Goal: Task Accomplishment & Management: Complete application form

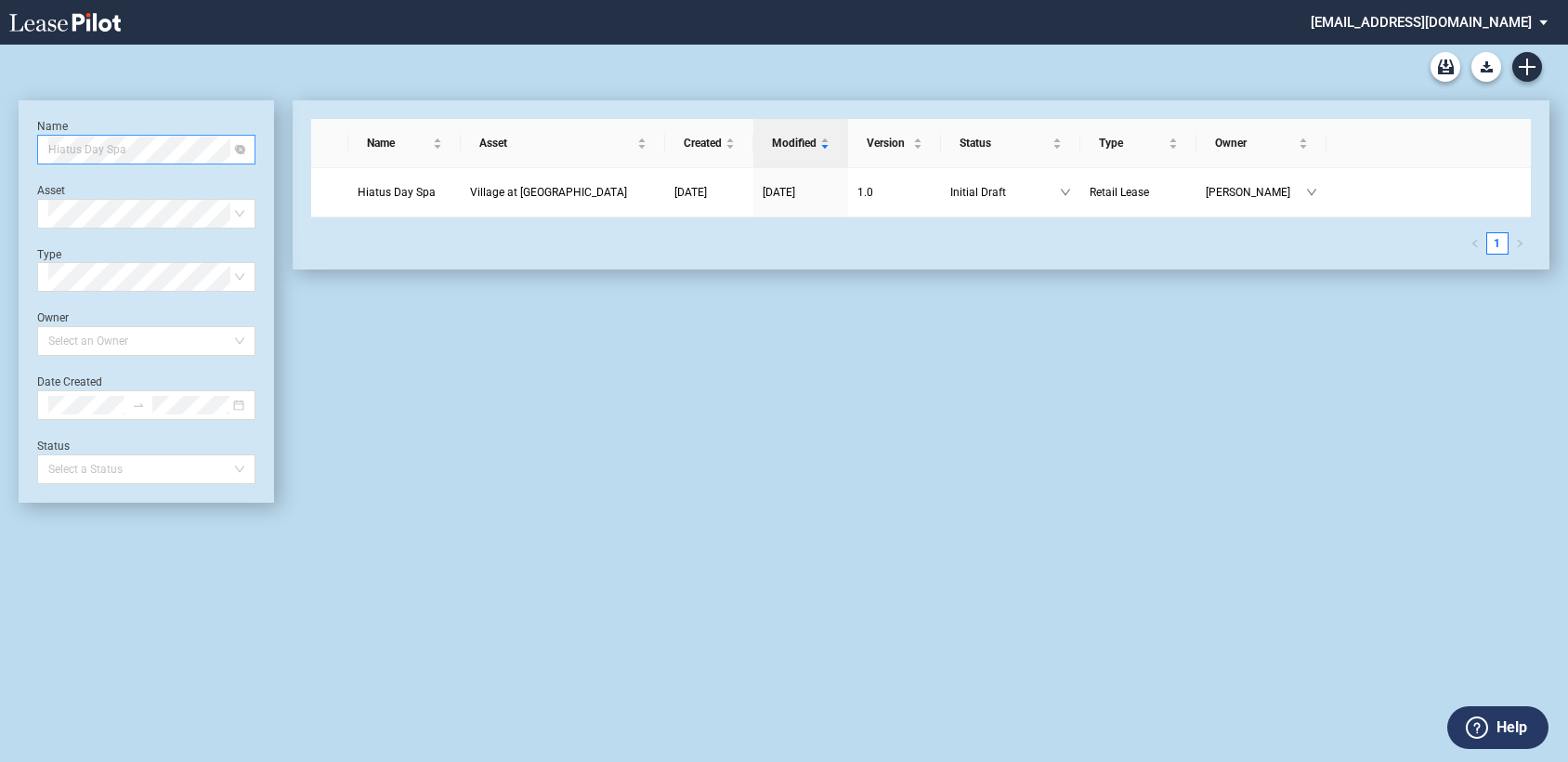
click at [171, 150] on span "Hiatus Day Spa" at bounding box center [146, 150] width 196 height 28
click at [379, 400] on div "Name Asset Created Modified Version Status Type Owner Hiatus Day Spa Village at…" at bounding box center [912, 301] width 1276 height 402
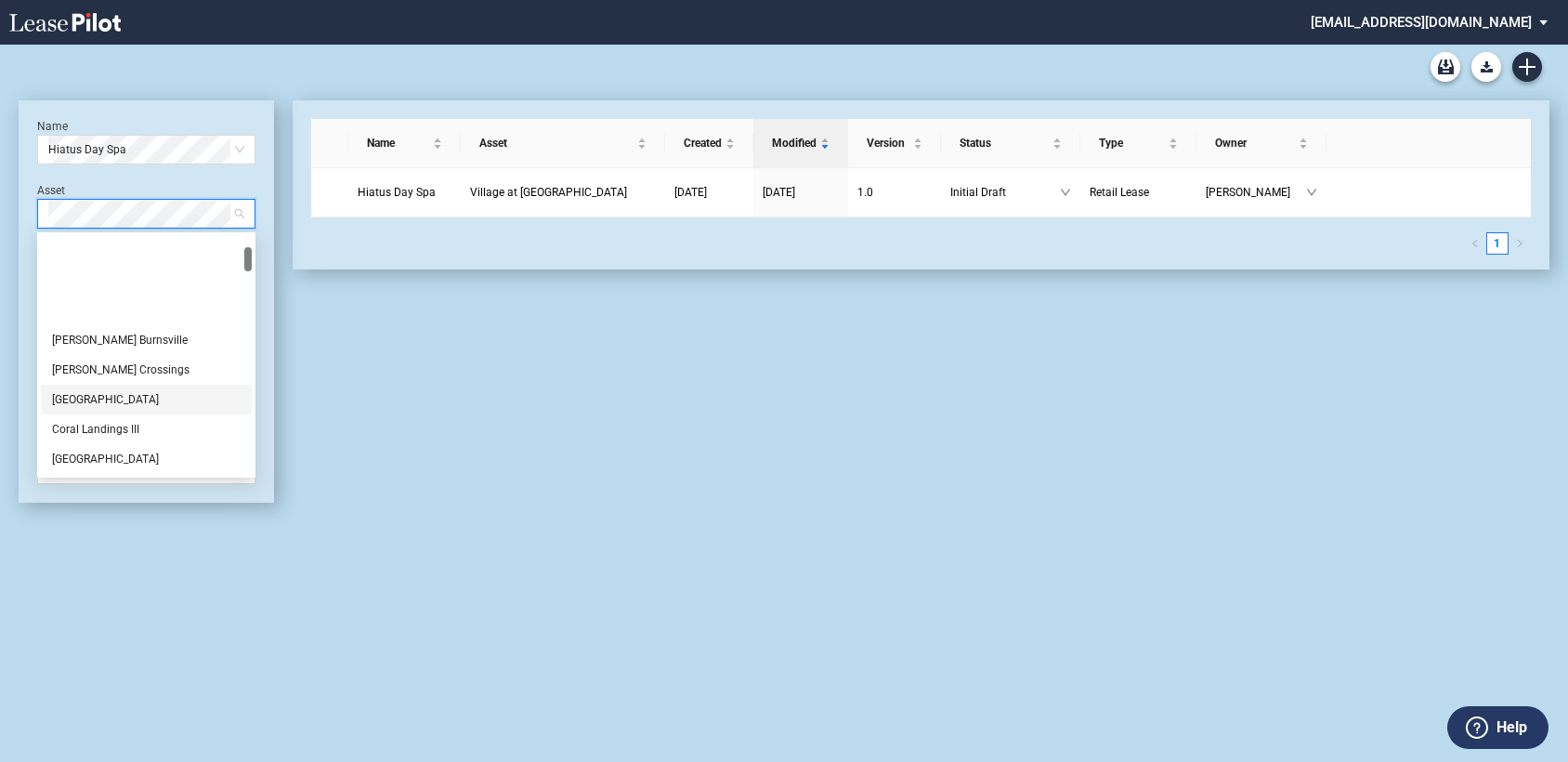
scroll to position [515, 0]
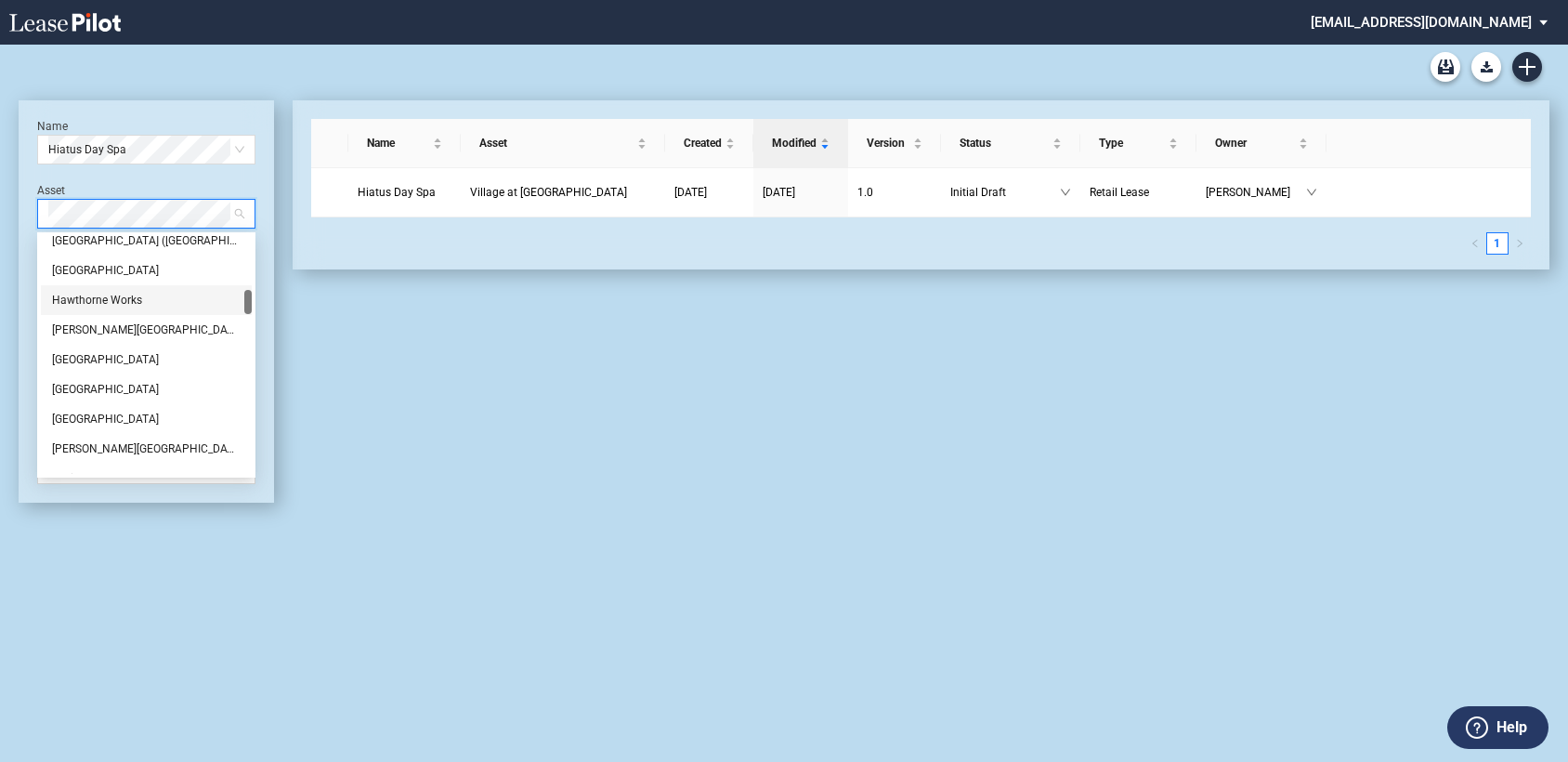
click at [138, 304] on div "Hawthorne Works" at bounding box center [146, 299] width 188 height 18
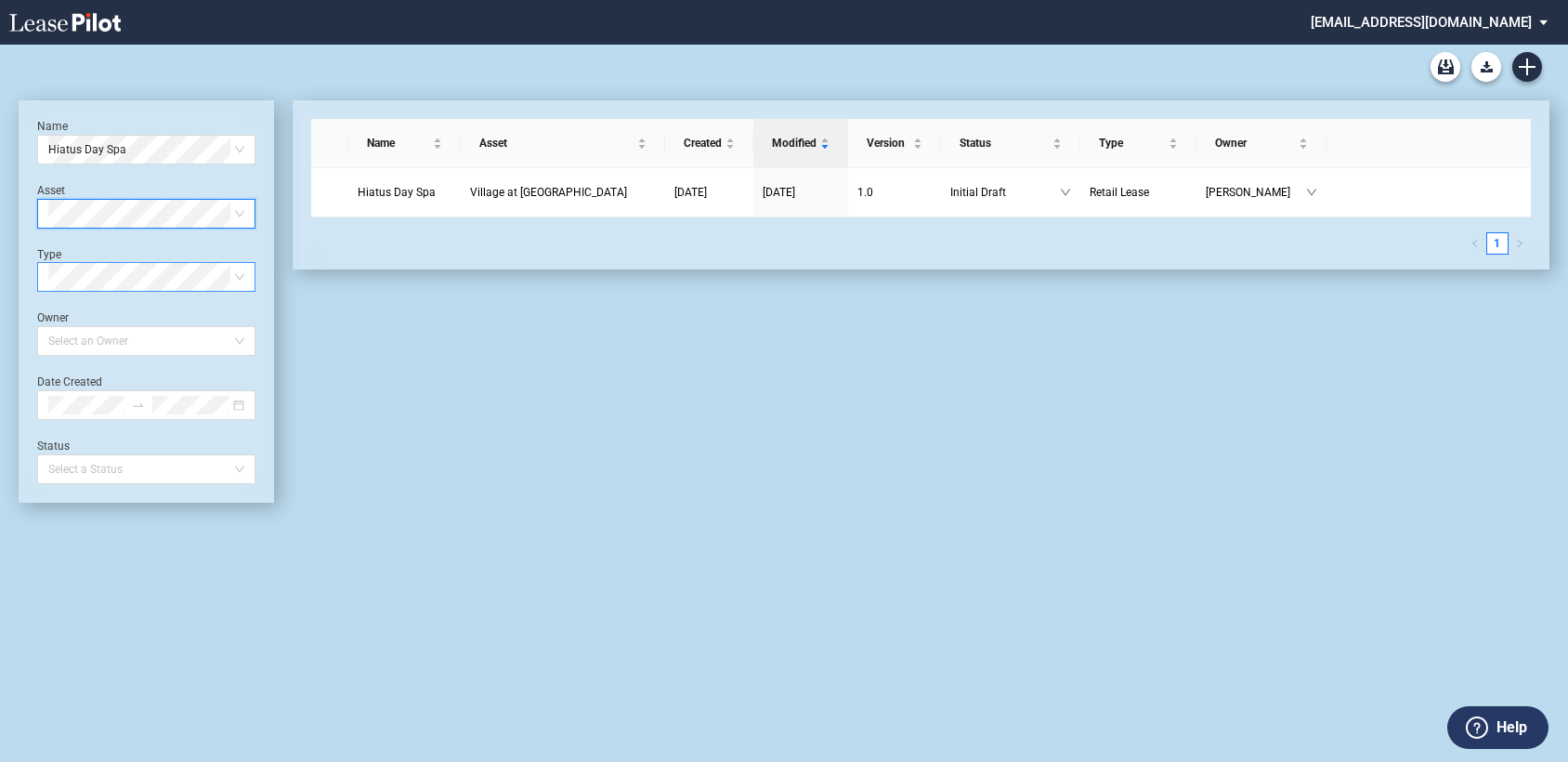
click at [237, 269] on span at bounding box center [146, 276] width 196 height 28
click at [220, 340] on div "Retail Amendment" at bounding box center [146, 343] width 188 height 18
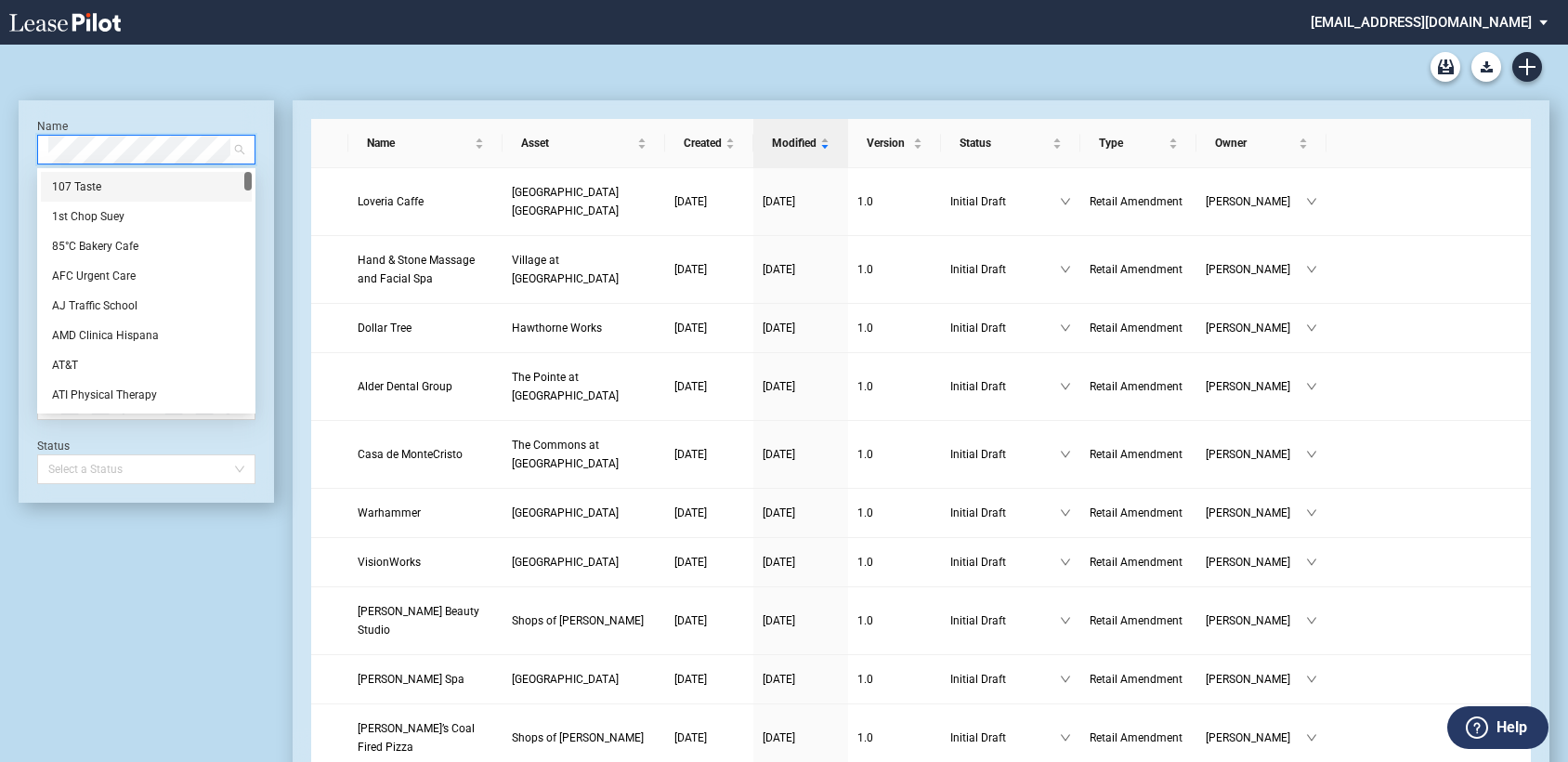
click at [236, 146] on span at bounding box center [146, 150] width 196 height 28
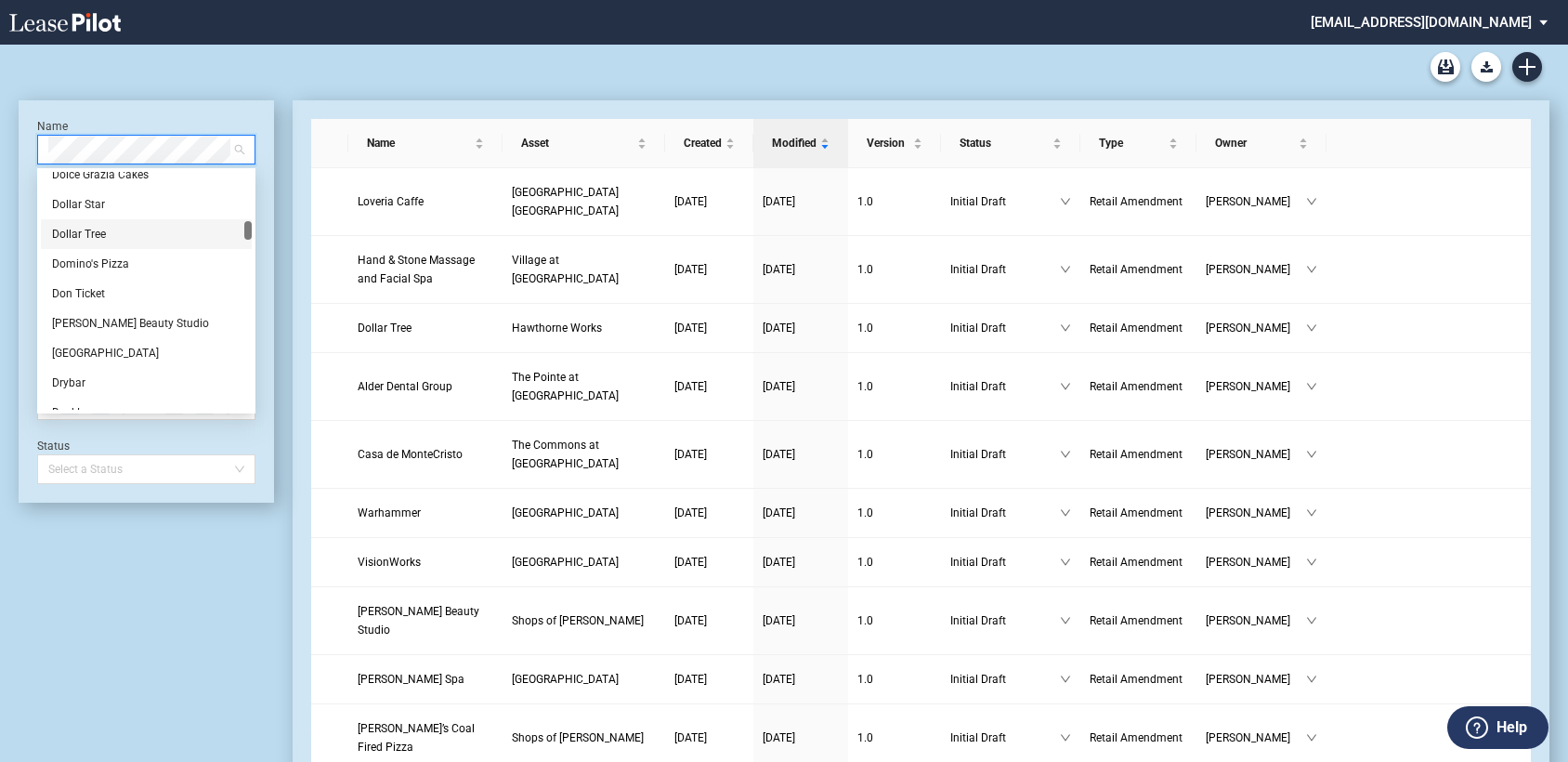
click at [146, 233] on div "Dollar Tree" at bounding box center [146, 233] width 188 height 18
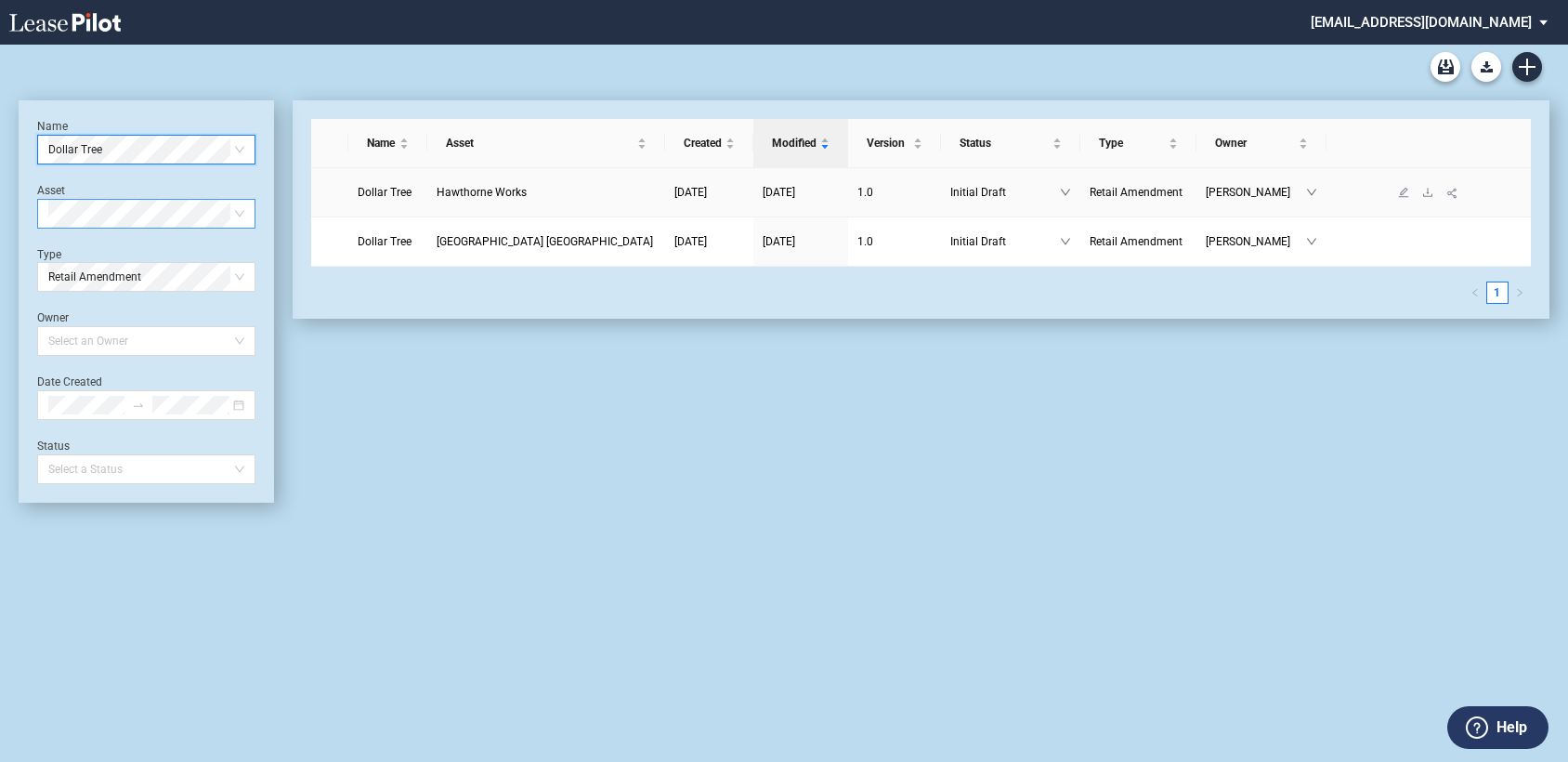
click at [527, 192] on span "Hawthorne Works" at bounding box center [481, 192] width 90 height 13
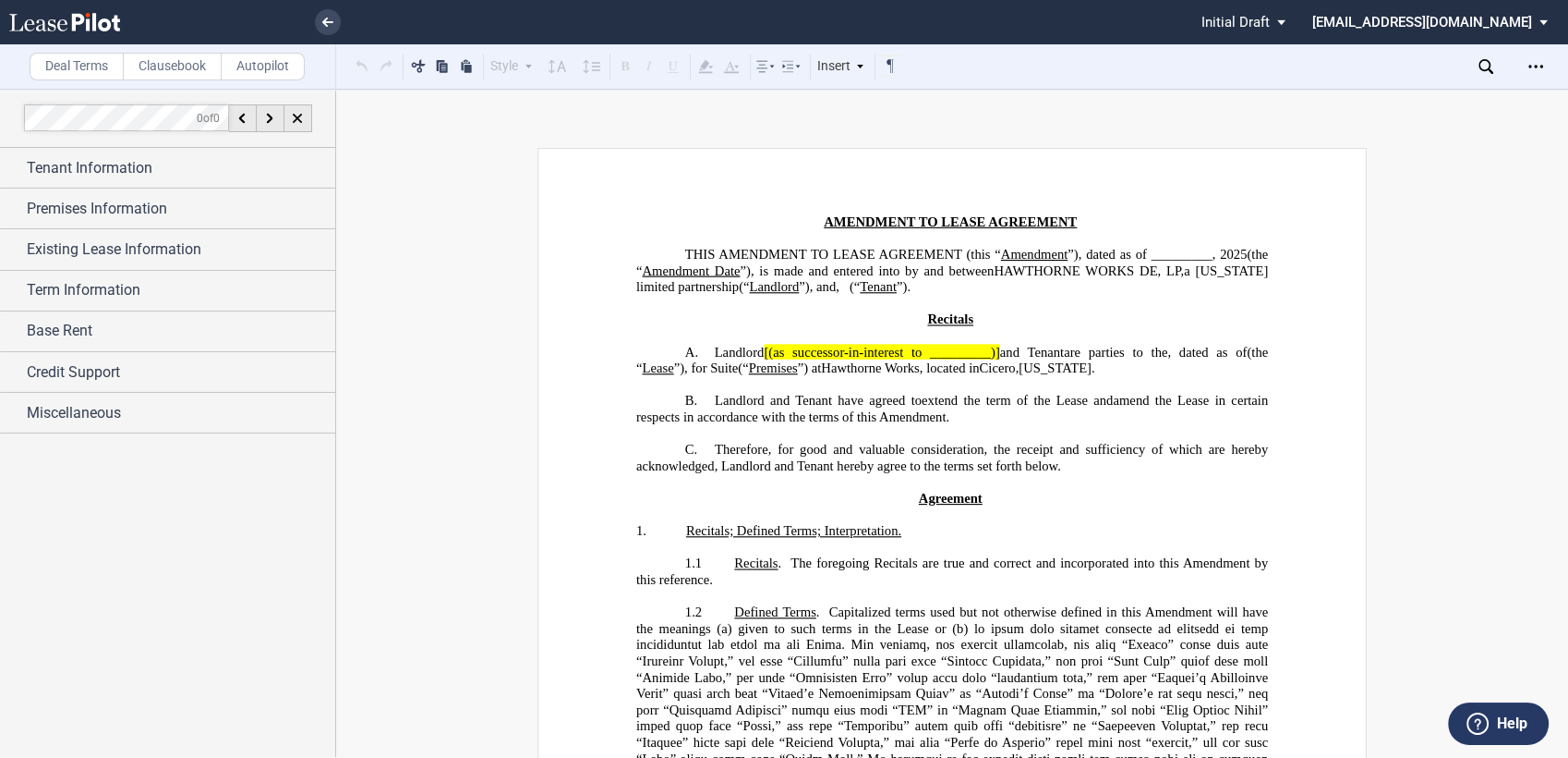
click at [929, 360] on span "[(as successor-in-interest to _________)]" at bounding box center [881, 351] width 236 height 15
click at [973, 359] on span "[(as successor-in-interest to _________)]" at bounding box center [881, 351] width 236 height 15
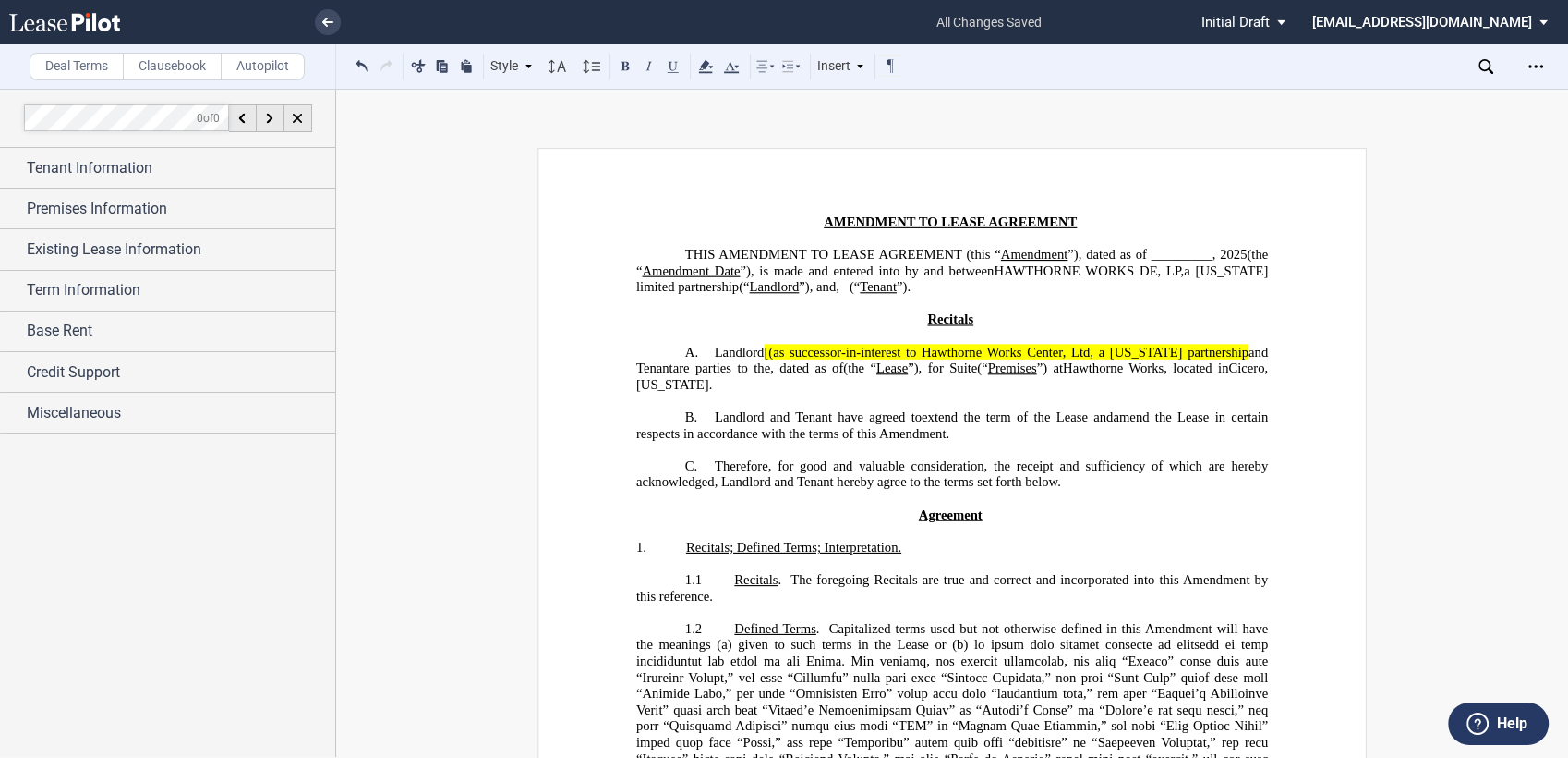
click at [766, 360] on span "[(as successor-in-interest to Hawthorne Works Center, Ltd, a [US_STATE] partner…" at bounding box center [1006, 351] width 485 height 15
click at [1198, 360] on span "and Tenant" at bounding box center [953, 359] width 635 height 32
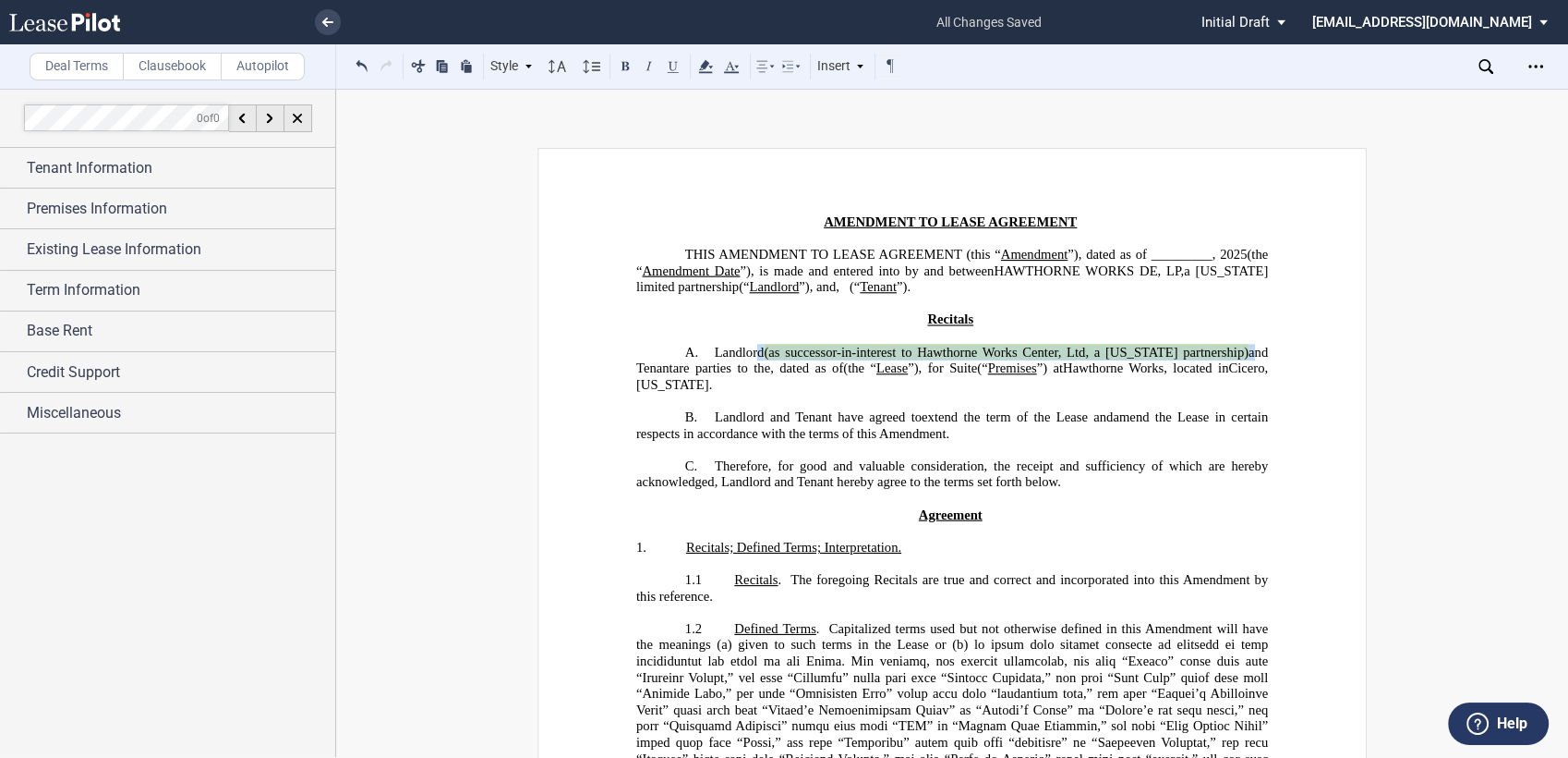
drag, startPoint x: 1205, startPoint y: 362, endPoint x: 752, endPoint y: 363, distance: 453.0
click at [752, 363] on span "Landlord (as successor-in-interest to Hawthorne Works Center, Ltd, a [US_STATE]…" at bounding box center [953, 359] width 635 height 32
click at [708, 62] on use at bounding box center [705, 66] width 13 height 12
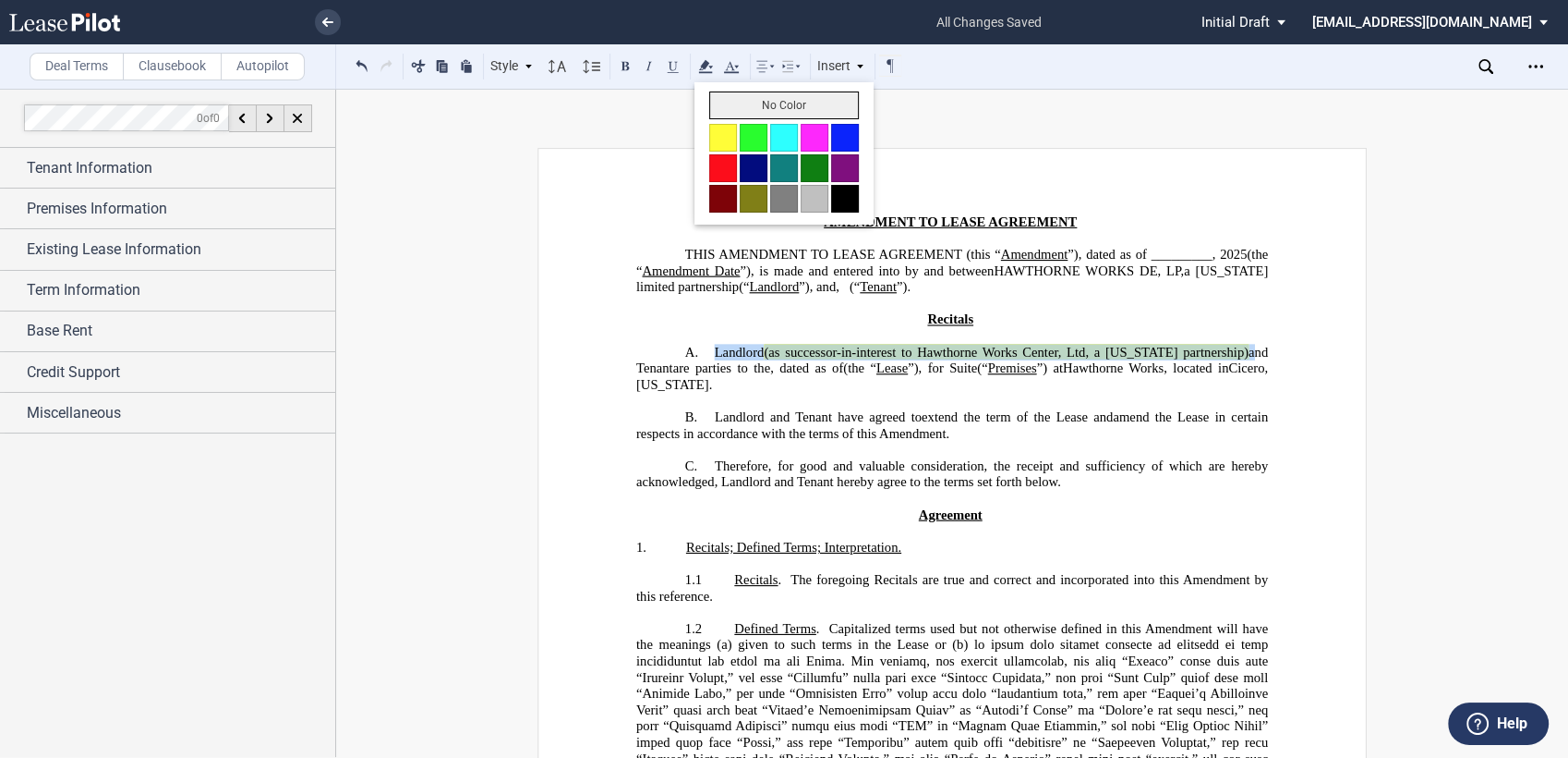
click at [727, 107] on button "No Color" at bounding box center [784, 105] width 150 height 28
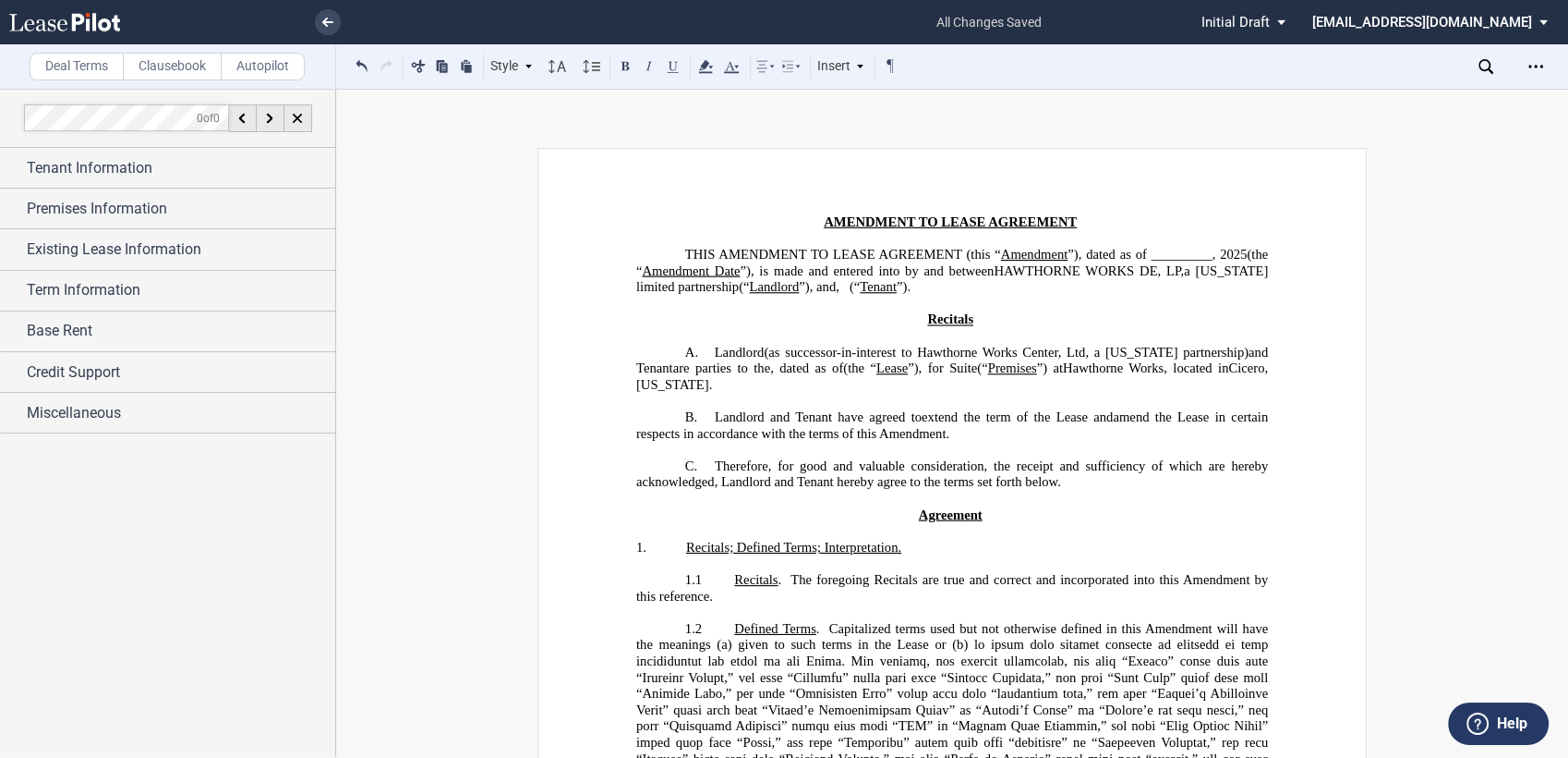
click at [917, 273] on span "”), is made and entered into by and between" at bounding box center [866, 270] width 254 height 15
click at [134, 174] on span "Tenant Information" at bounding box center [89, 168] width 126 height 22
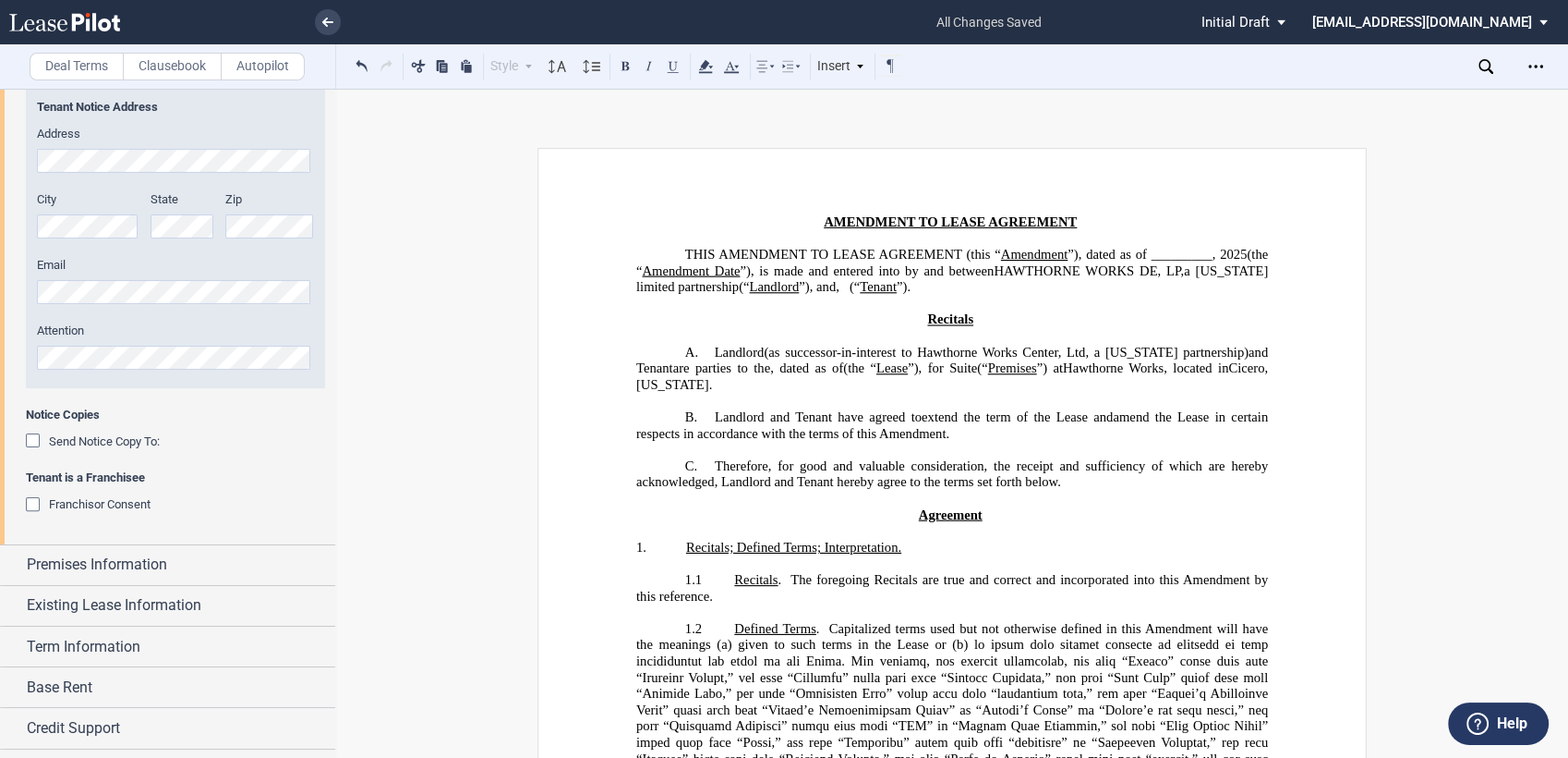
scroll to position [498, 0]
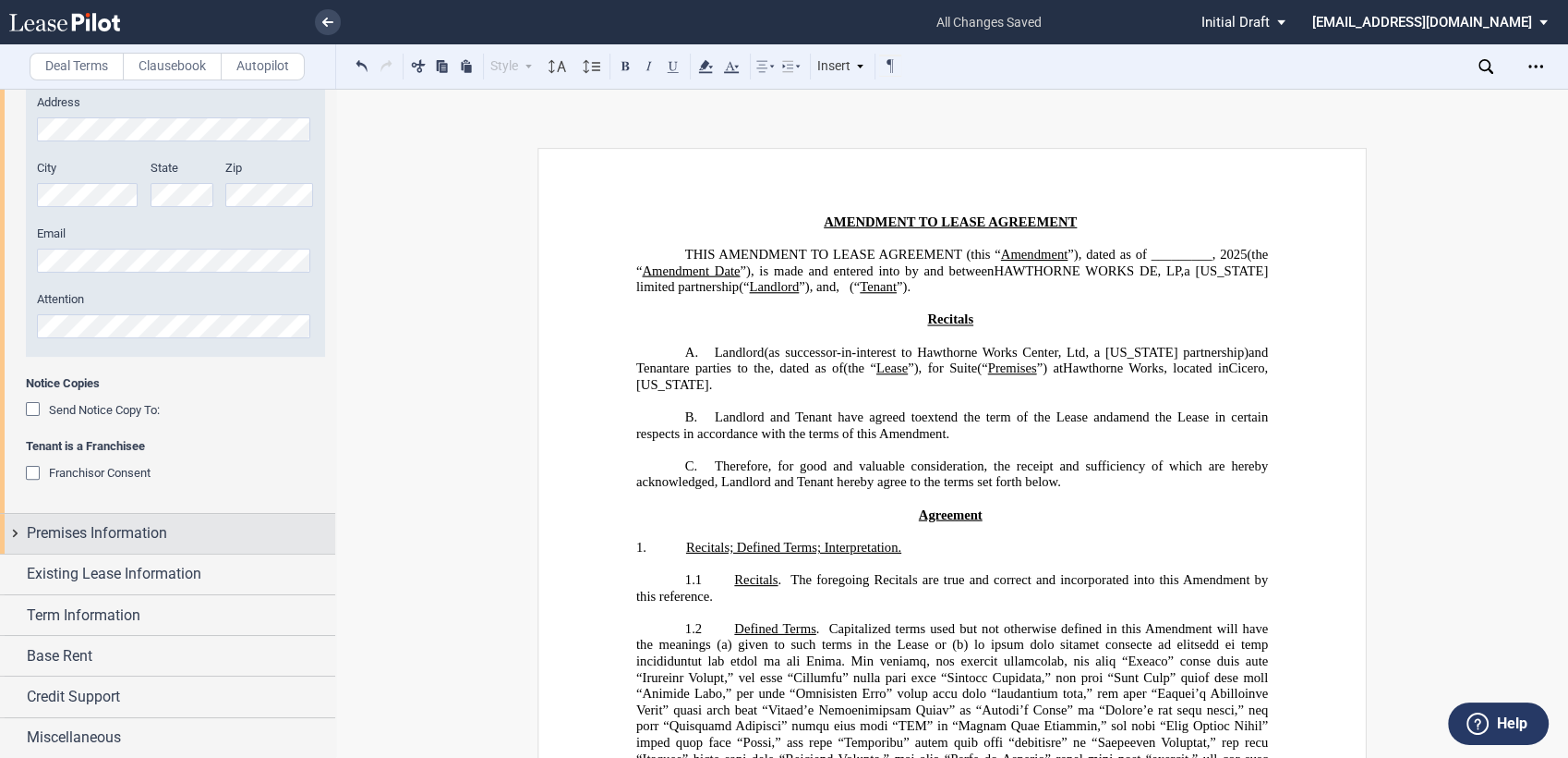
click at [164, 524] on span "Premises Information" at bounding box center [97, 533] width 140 height 22
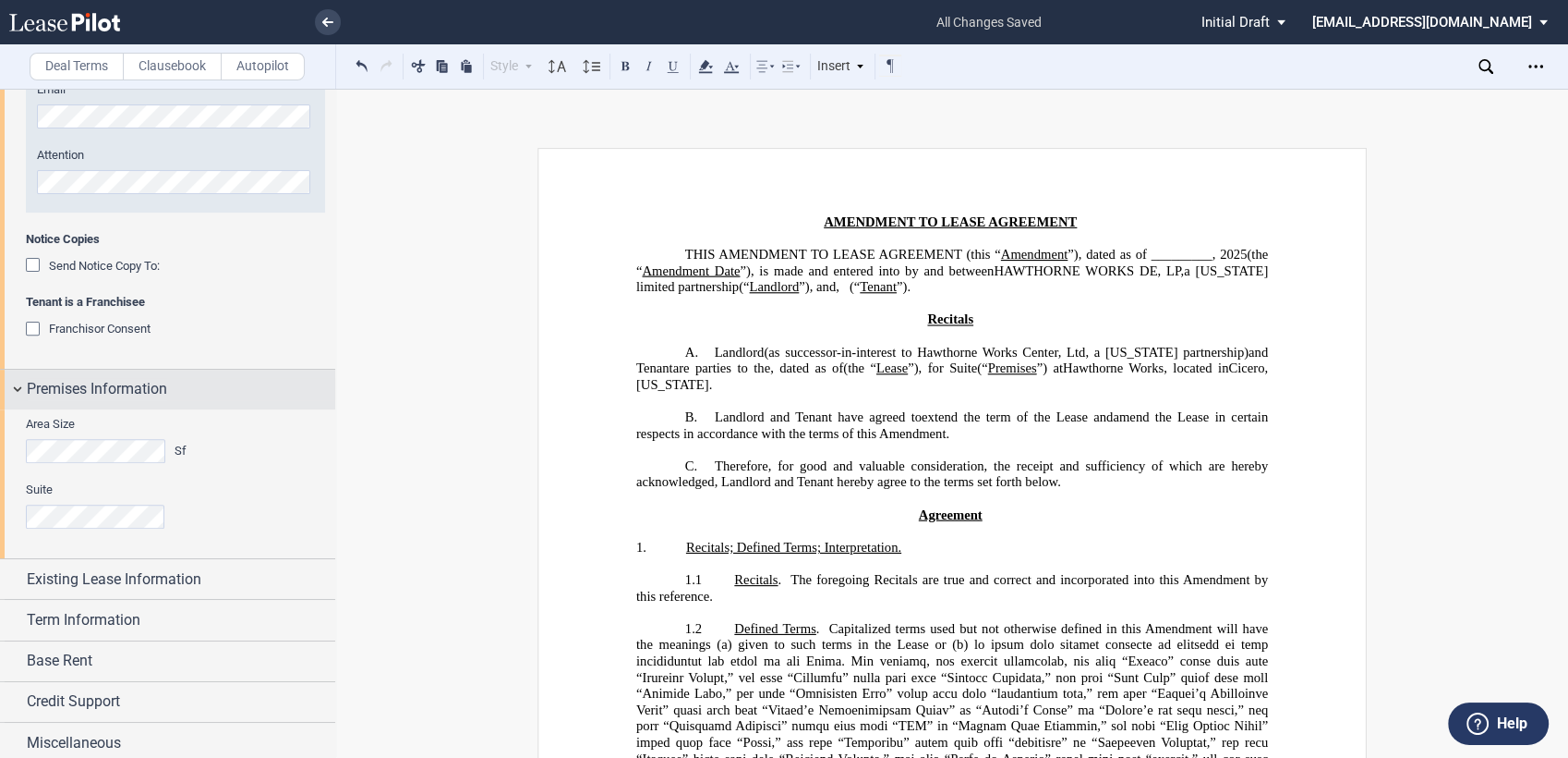
scroll to position [648, 0]
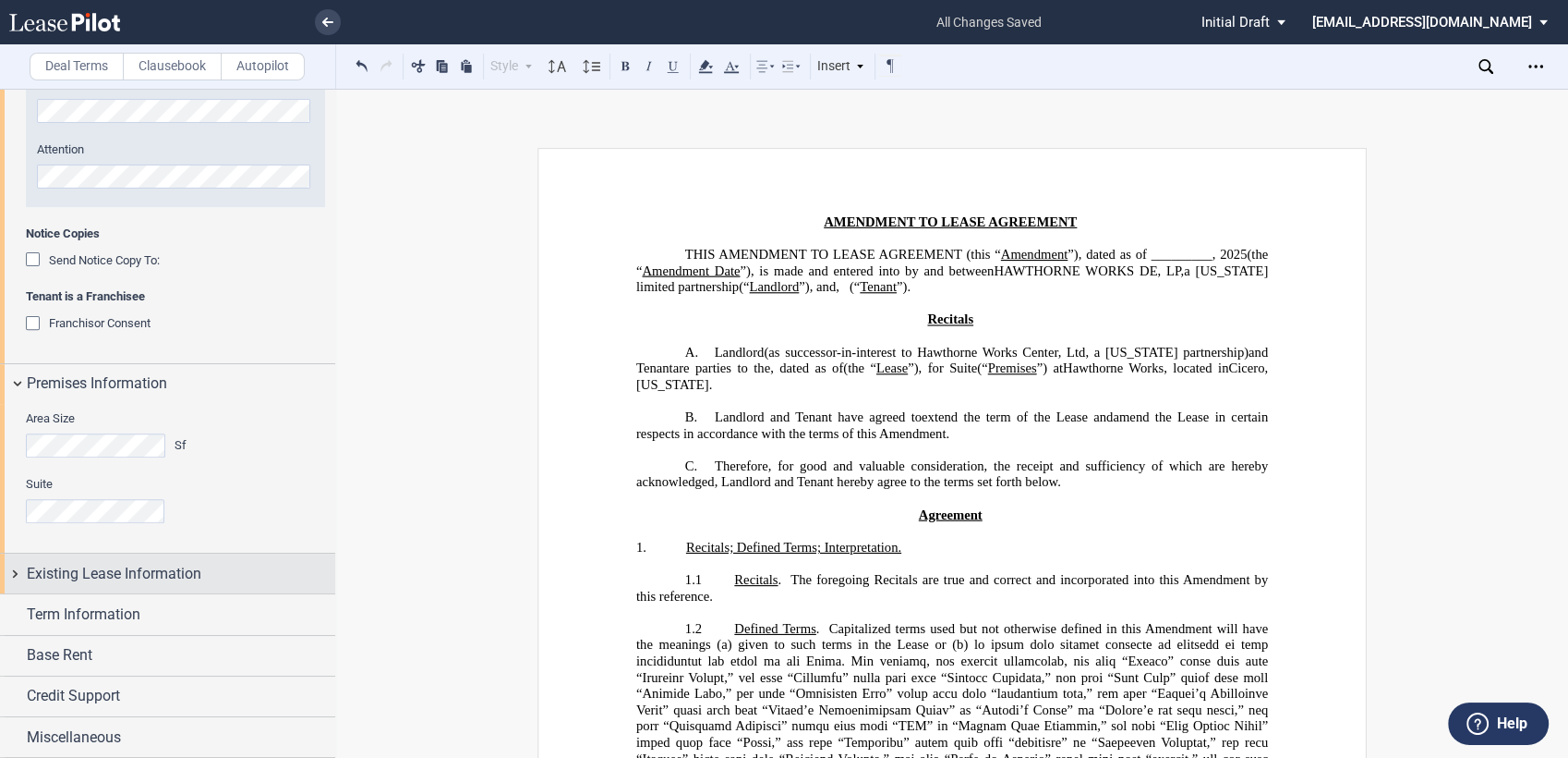
click at [161, 576] on span "Existing Lease Information" at bounding box center [114, 573] width 175 height 22
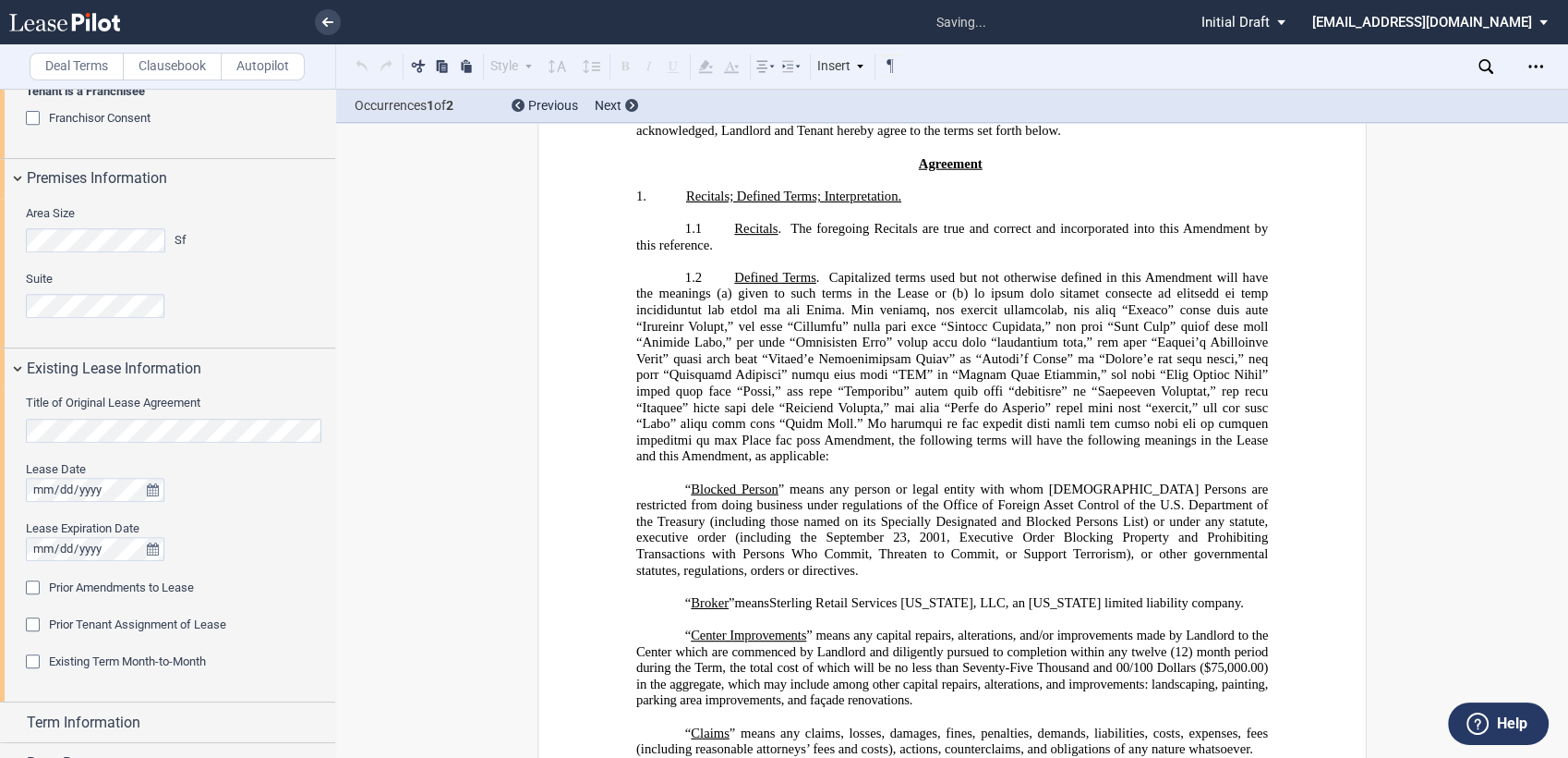
scroll to position [732, 0]
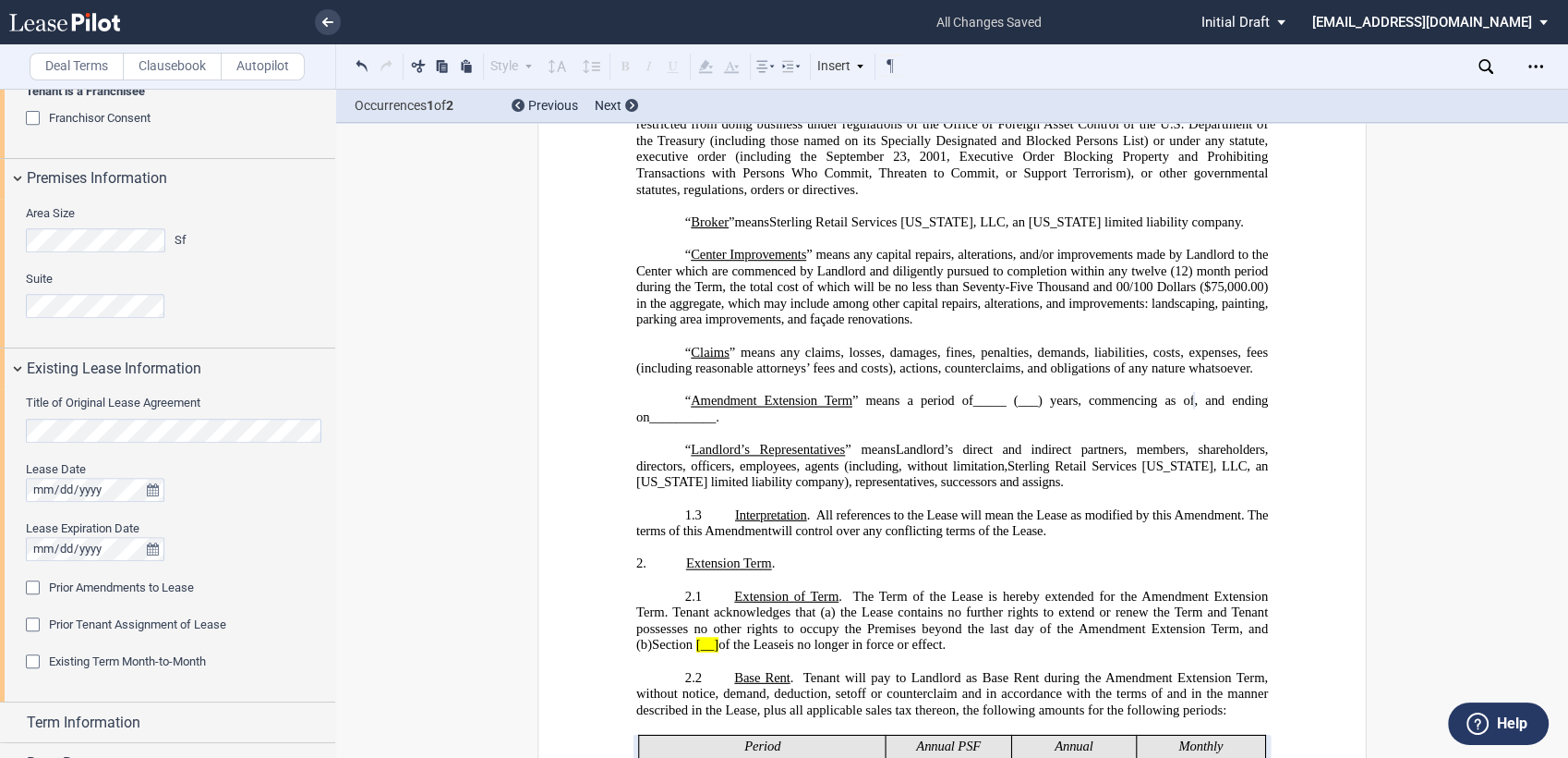
click at [63, 587] on span "Prior Amendments to Lease" at bounding box center [121, 587] width 145 height 13
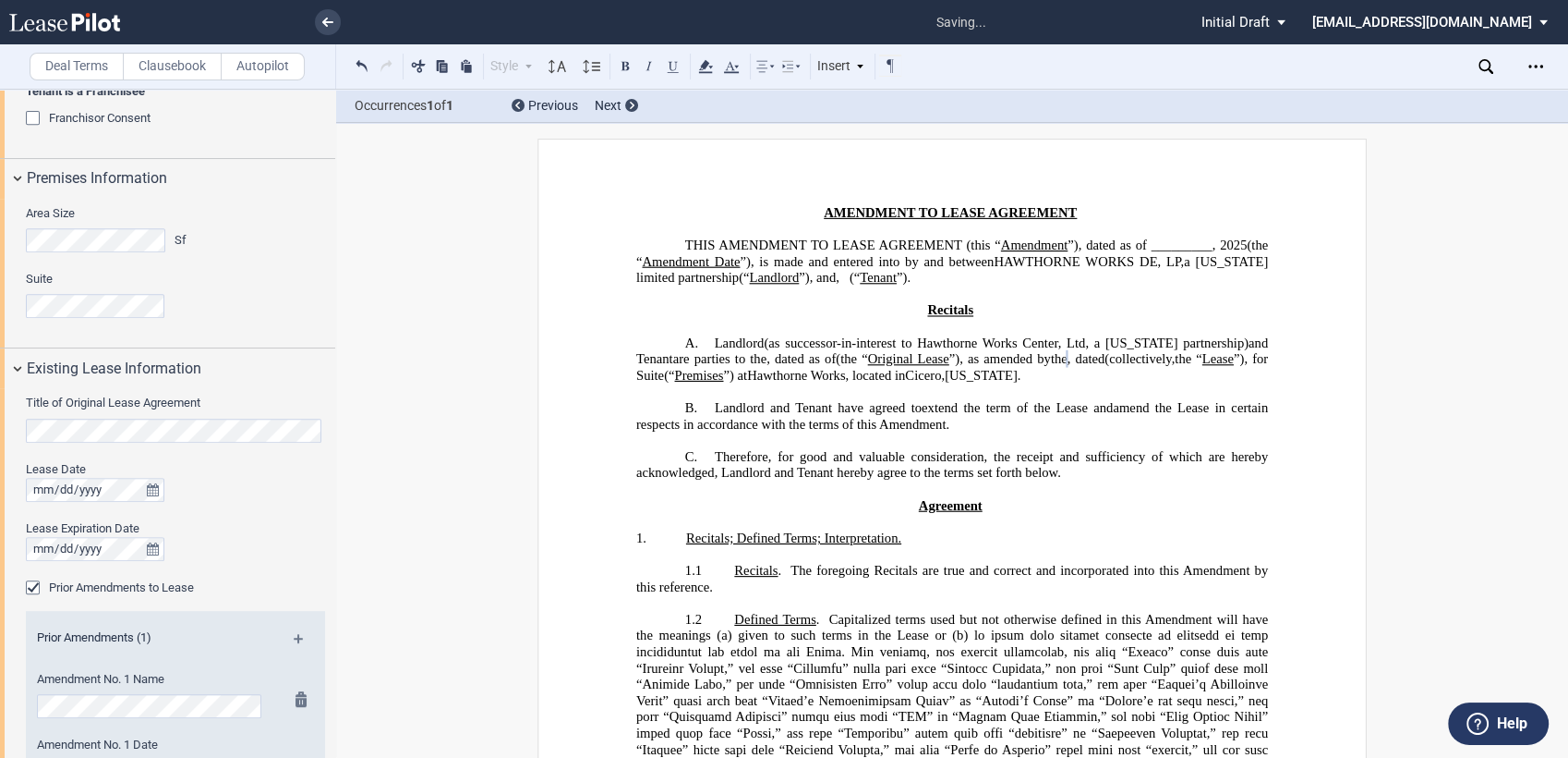
scroll to position [1165, 0]
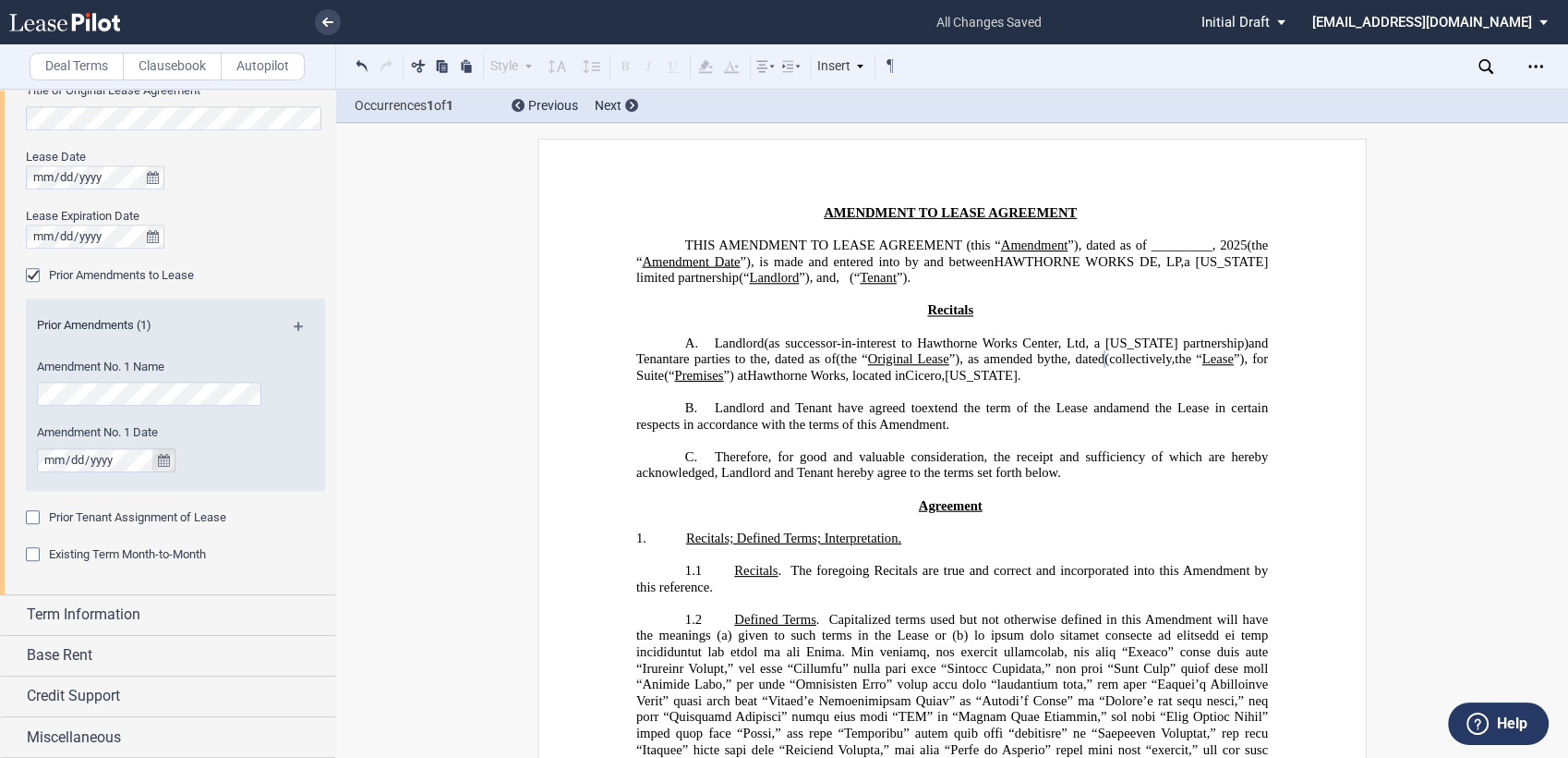
click at [296, 323] on md-icon at bounding box center [306, 332] width 25 height 22
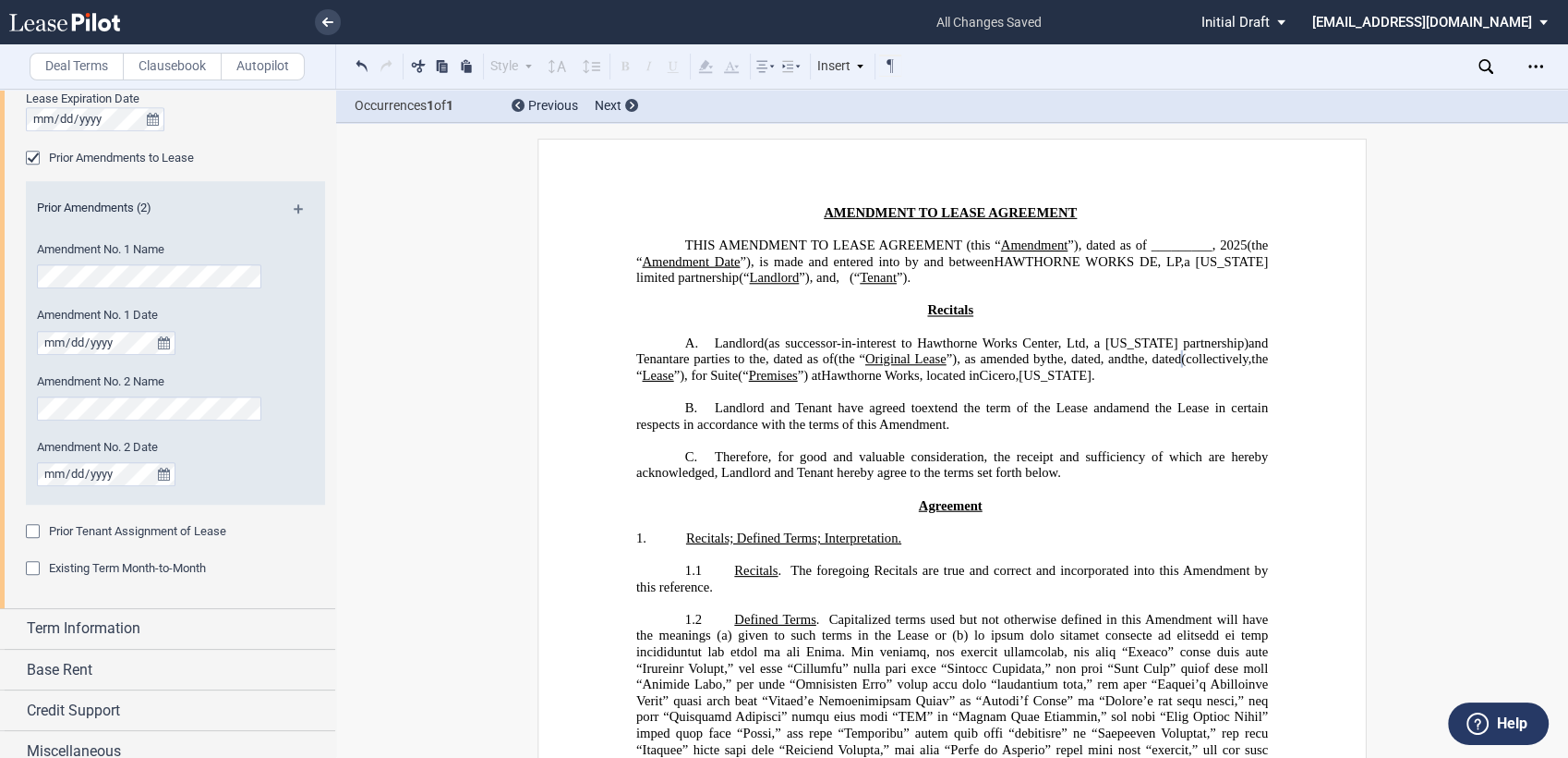
scroll to position [1296, 0]
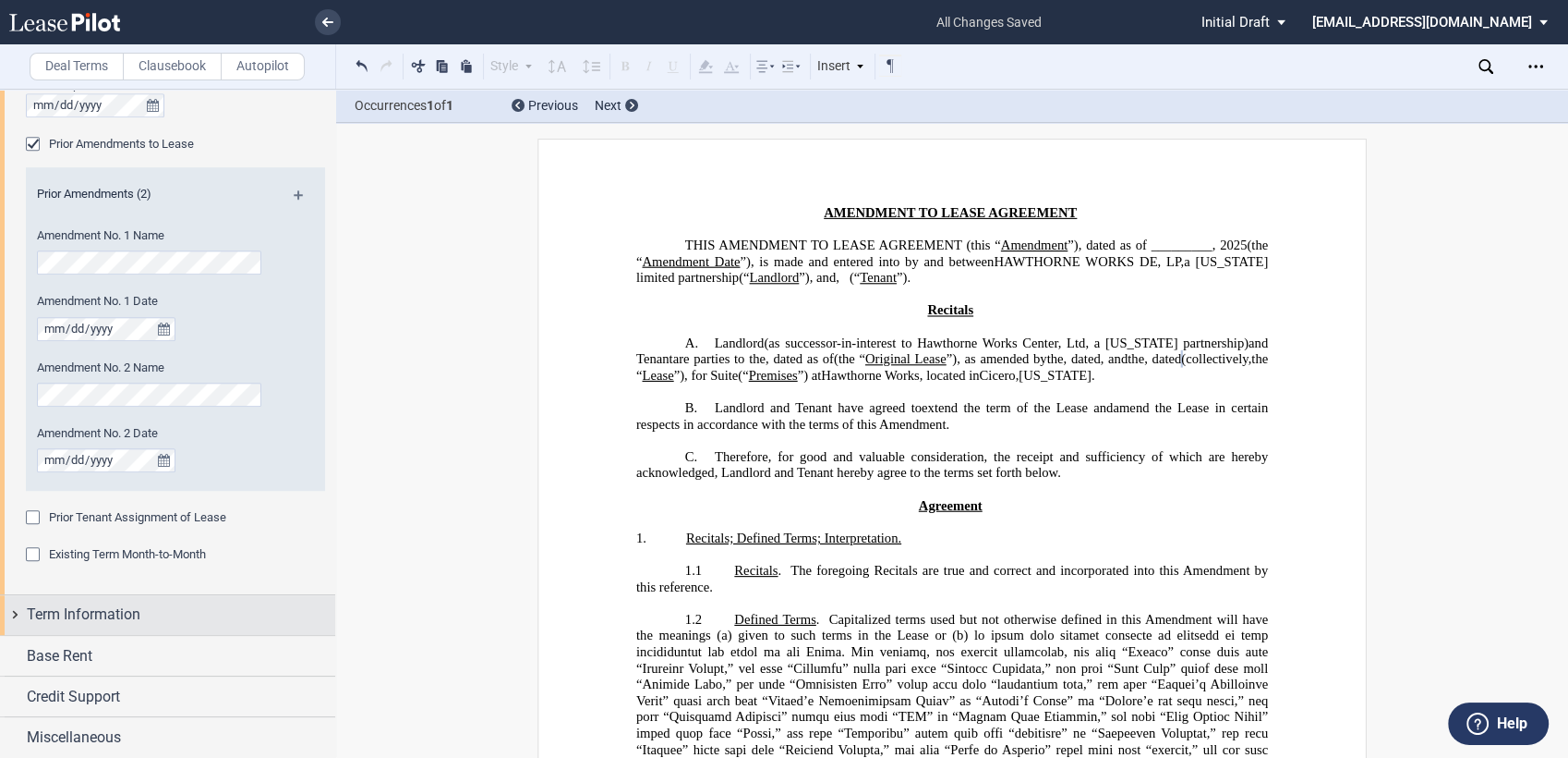
click at [123, 604] on span "Term Information" at bounding box center [83, 614] width 113 height 22
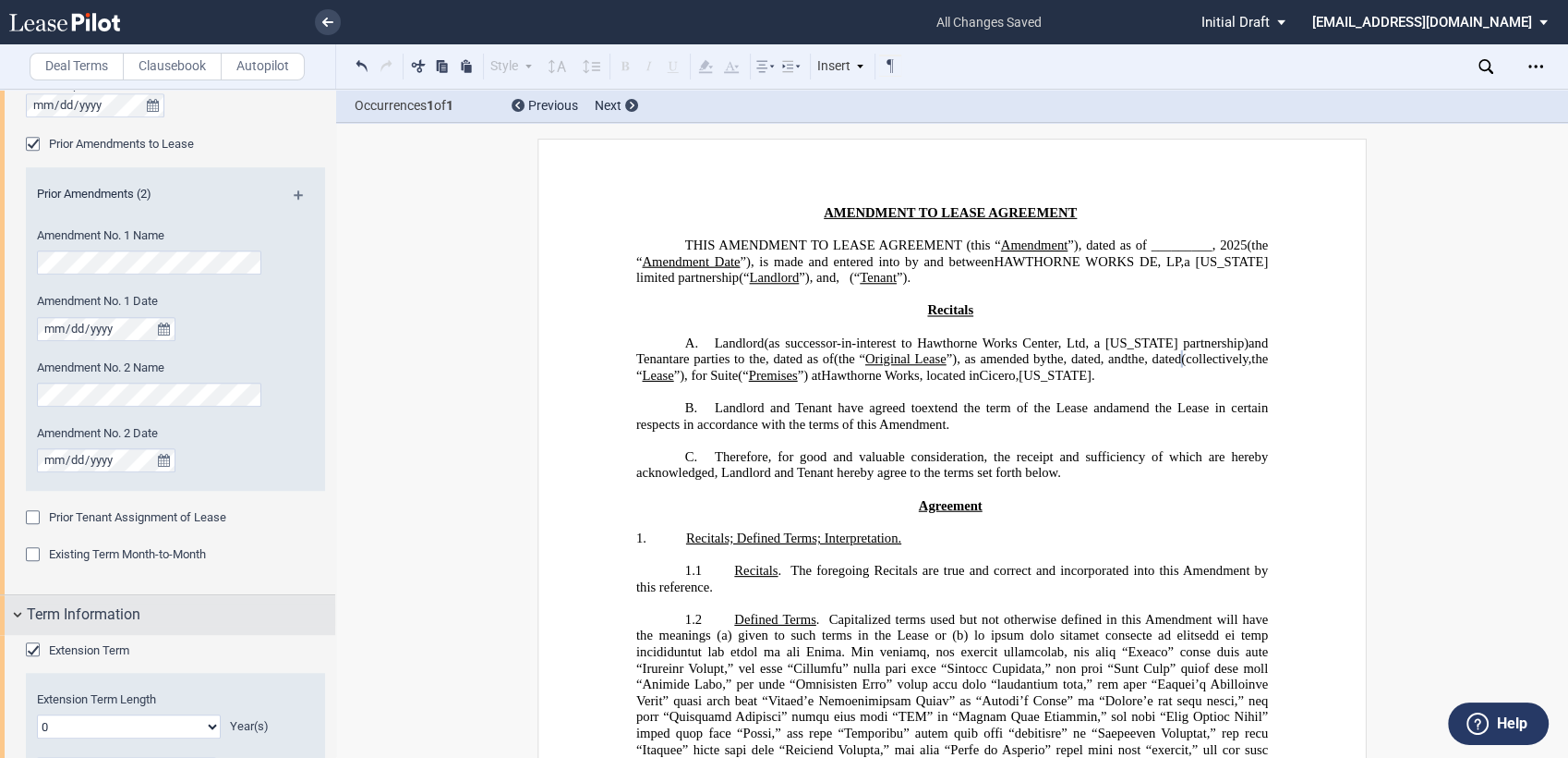
scroll to position [1399, 0]
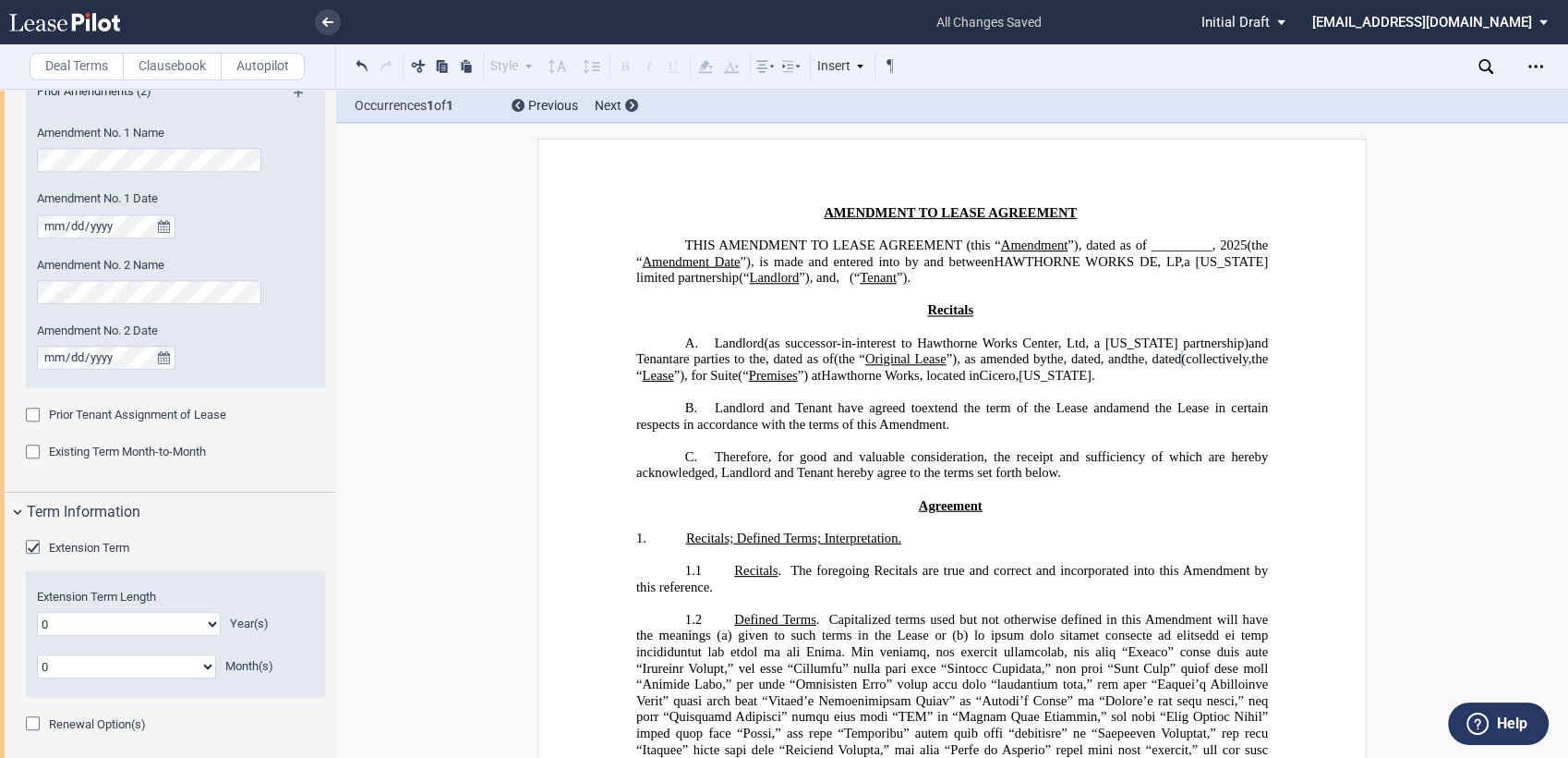
click at [210, 621] on select "0 1 2 3 4 5 6 7 8 9 10 11 12 13 14 15 16 17 18 19 20" at bounding box center [129, 623] width 184 height 24
select select "number:10"
click at [37, 611] on select "0 1 2 3 4 5 6 7 8 9 10 11 12 13 14 15 16 17 18 19 20" at bounding box center [129, 623] width 184 height 24
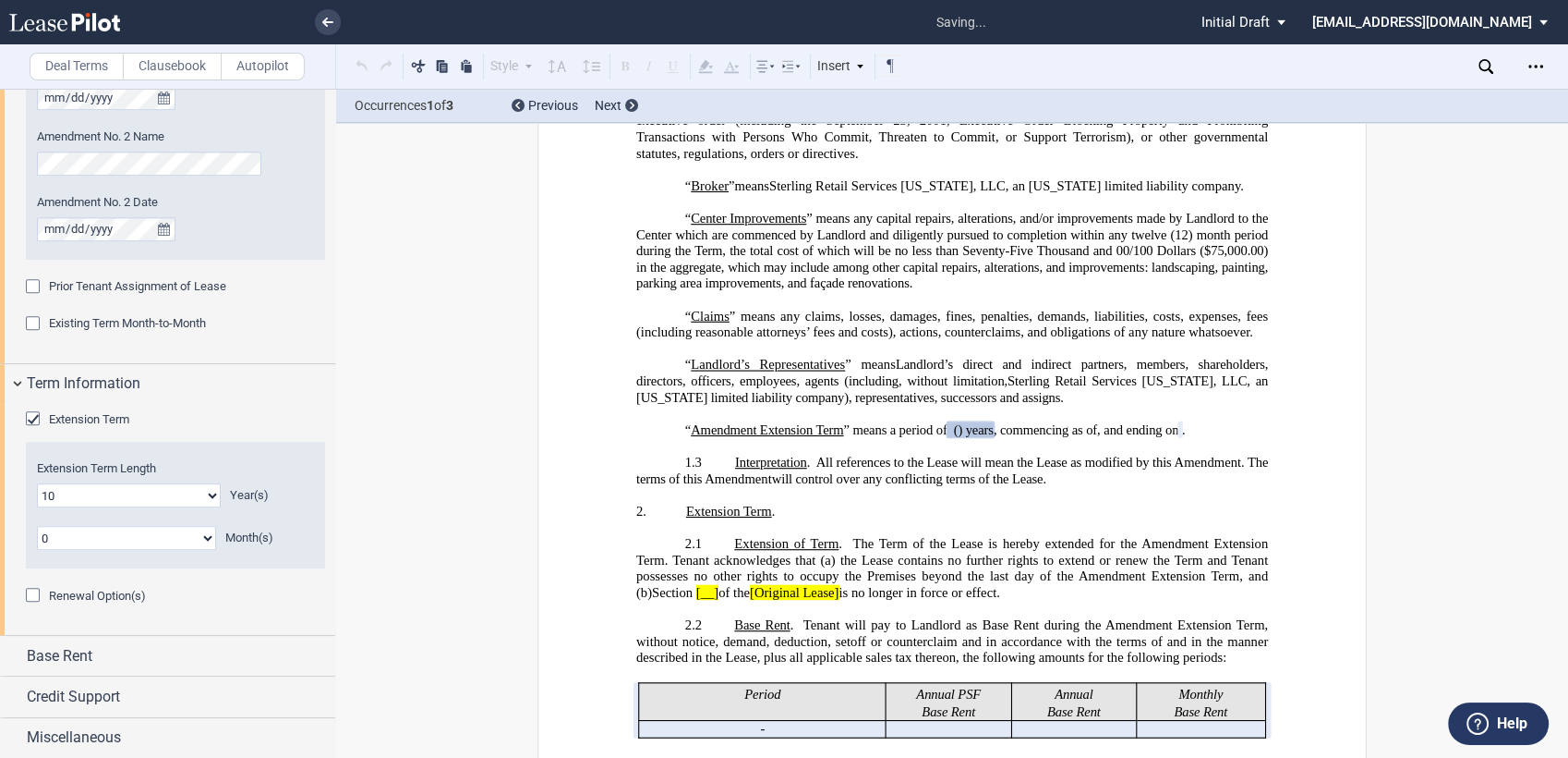
scroll to position [808, 0]
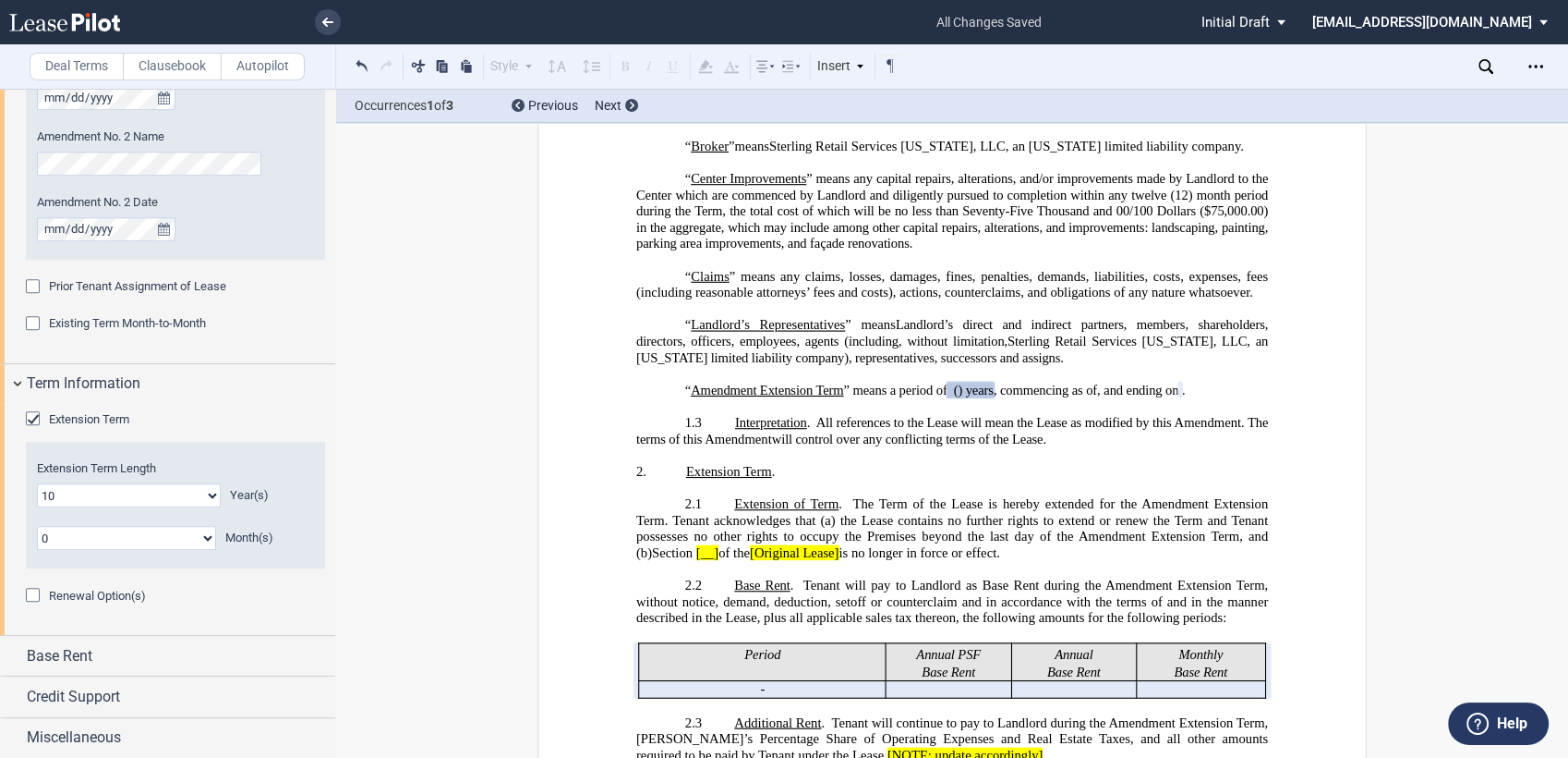
click at [130, 595] on span "Renewal Option(s)" at bounding box center [97, 595] width 97 height 13
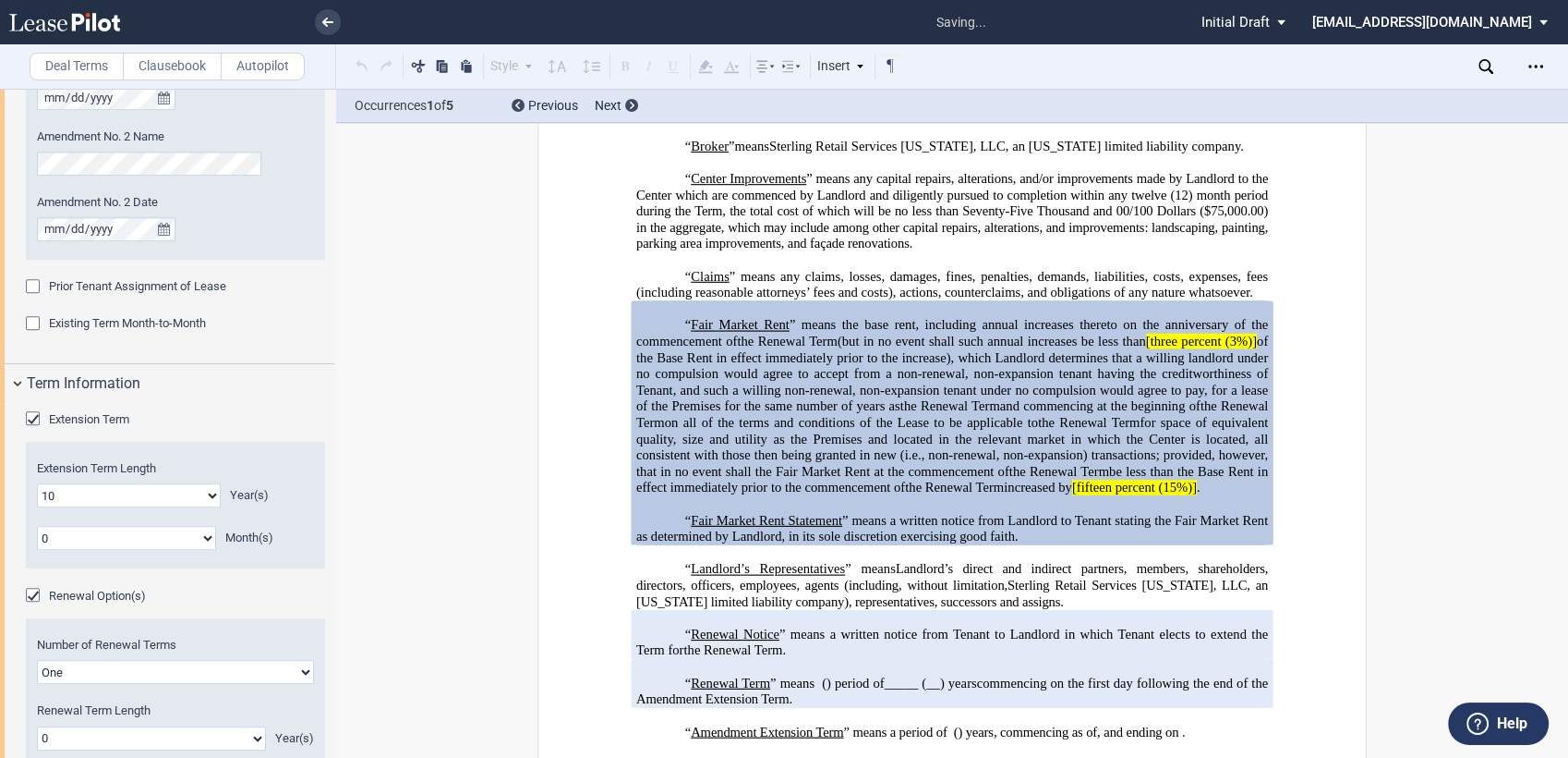
click at [168, 671] on select "One Two" at bounding box center [176, 671] width 277 height 24
select select "2"
click at [37, 659] on select "One Two" at bounding box center [176, 671] width 277 height 24
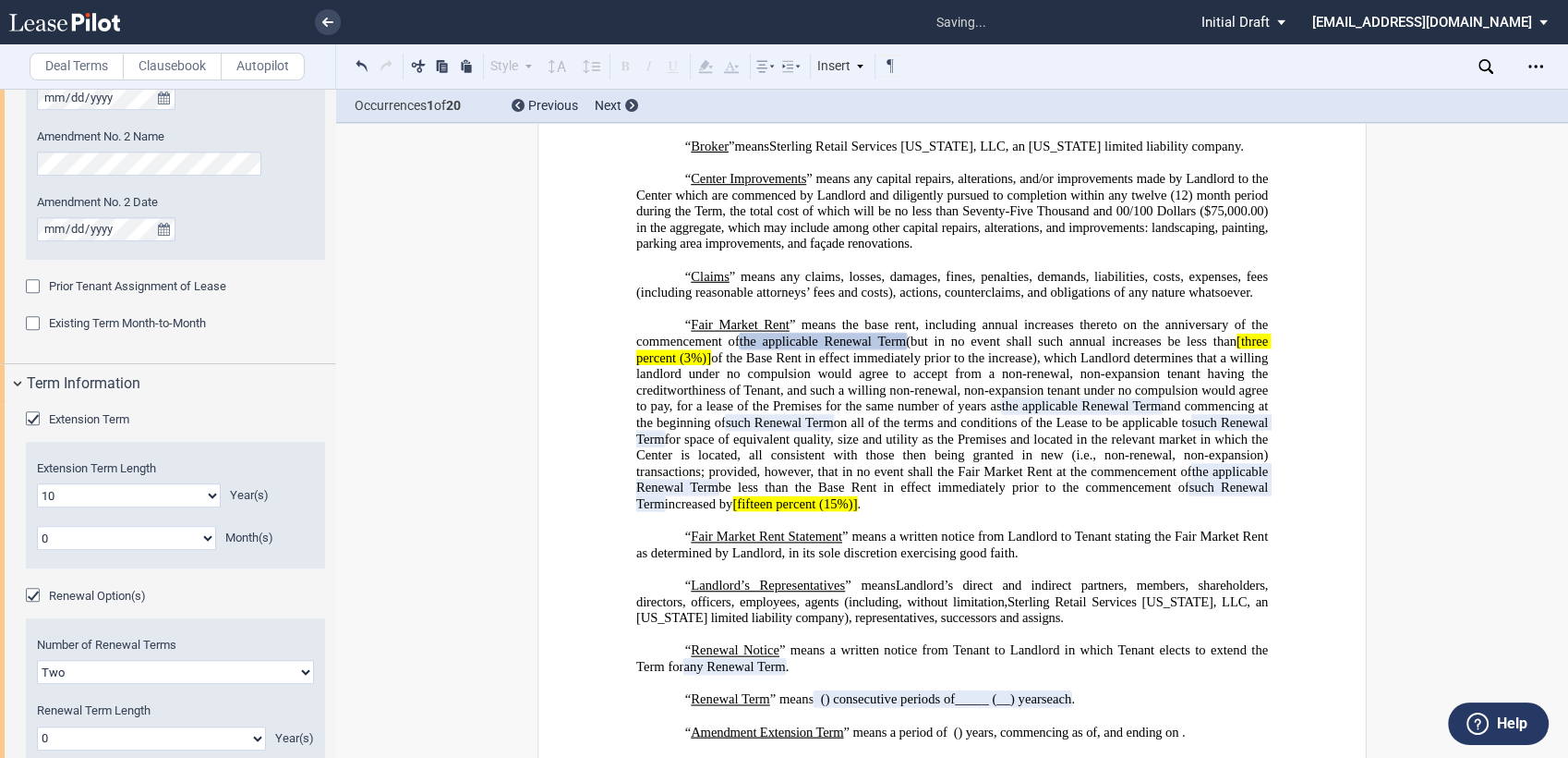
scroll to position [1630, 0]
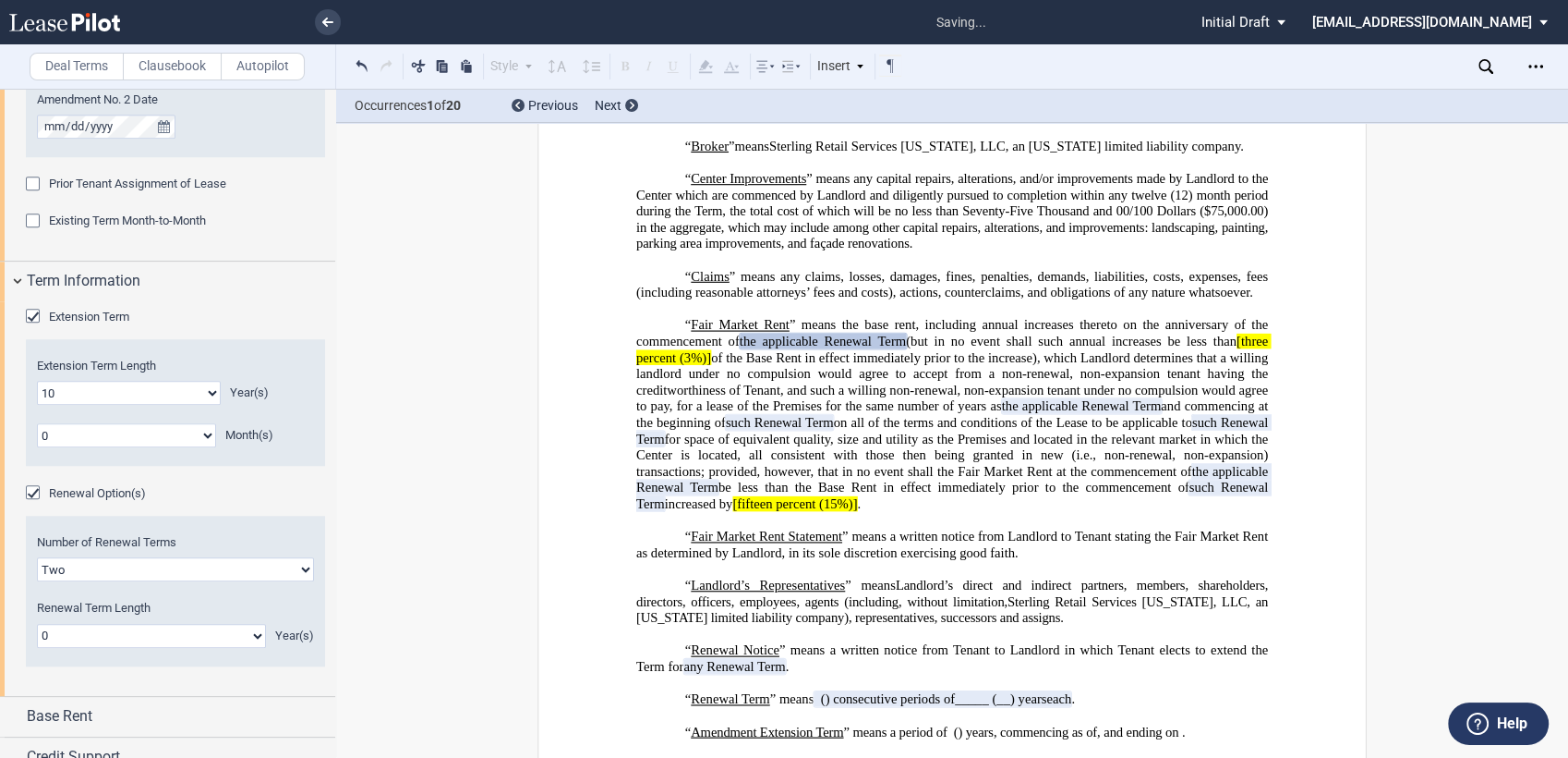
click at [248, 634] on select "0 1 2 3 4 5 6 7 8 9 10 11 12 13 14 15 16 17 18 19 20" at bounding box center [152, 635] width 229 height 24
select select "number:5"
click at [37, 624] on select "0 1 2 3 4 5 6 7 8 9 10 11 12 13 14 15 16 17 18 19 20" at bounding box center [152, 635] width 229 height 24
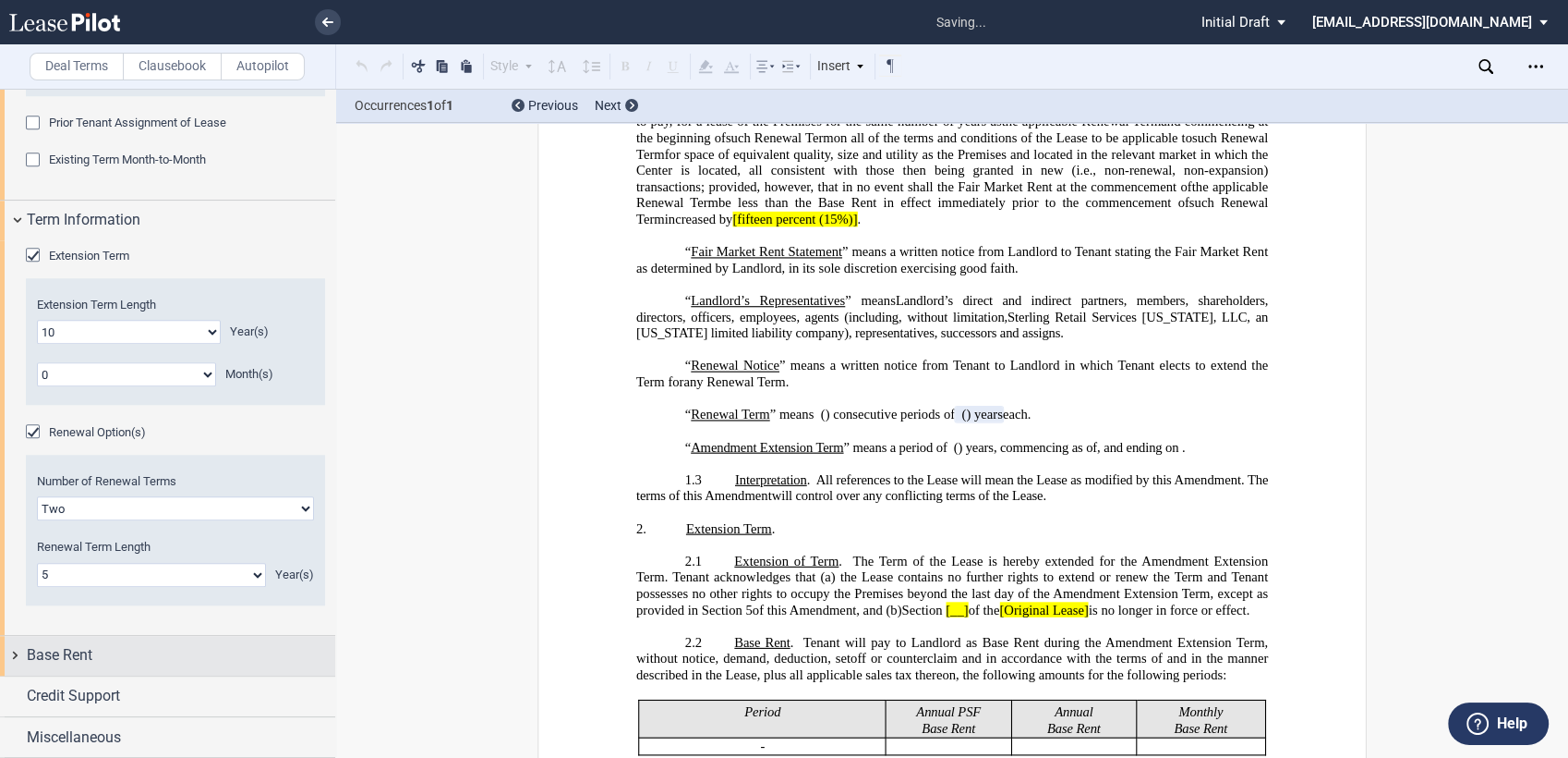
scroll to position [1101, 0]
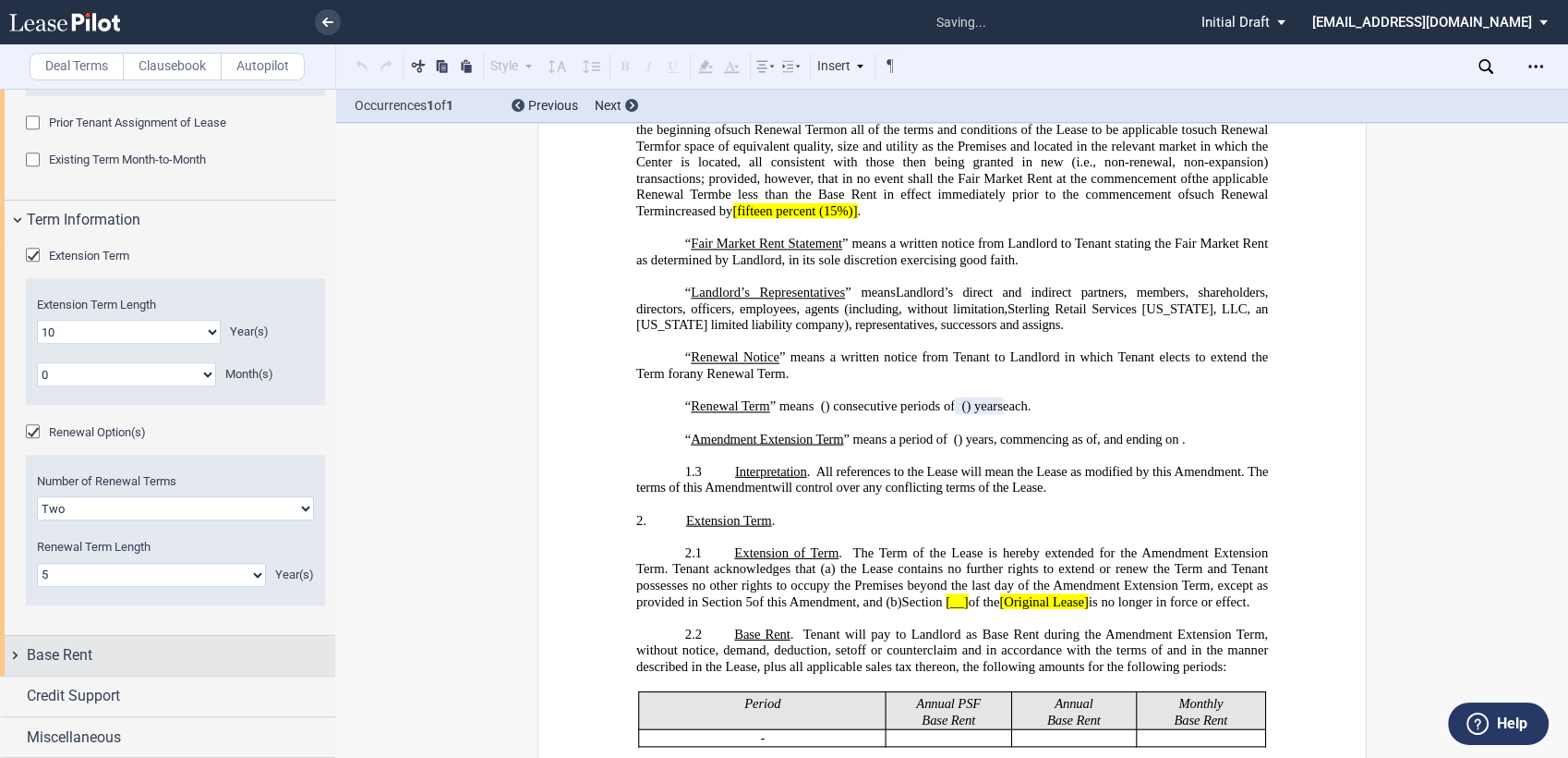
click at [136, 657] on div "Base Rent" at bounding box center [181, 654] width 309 height 22
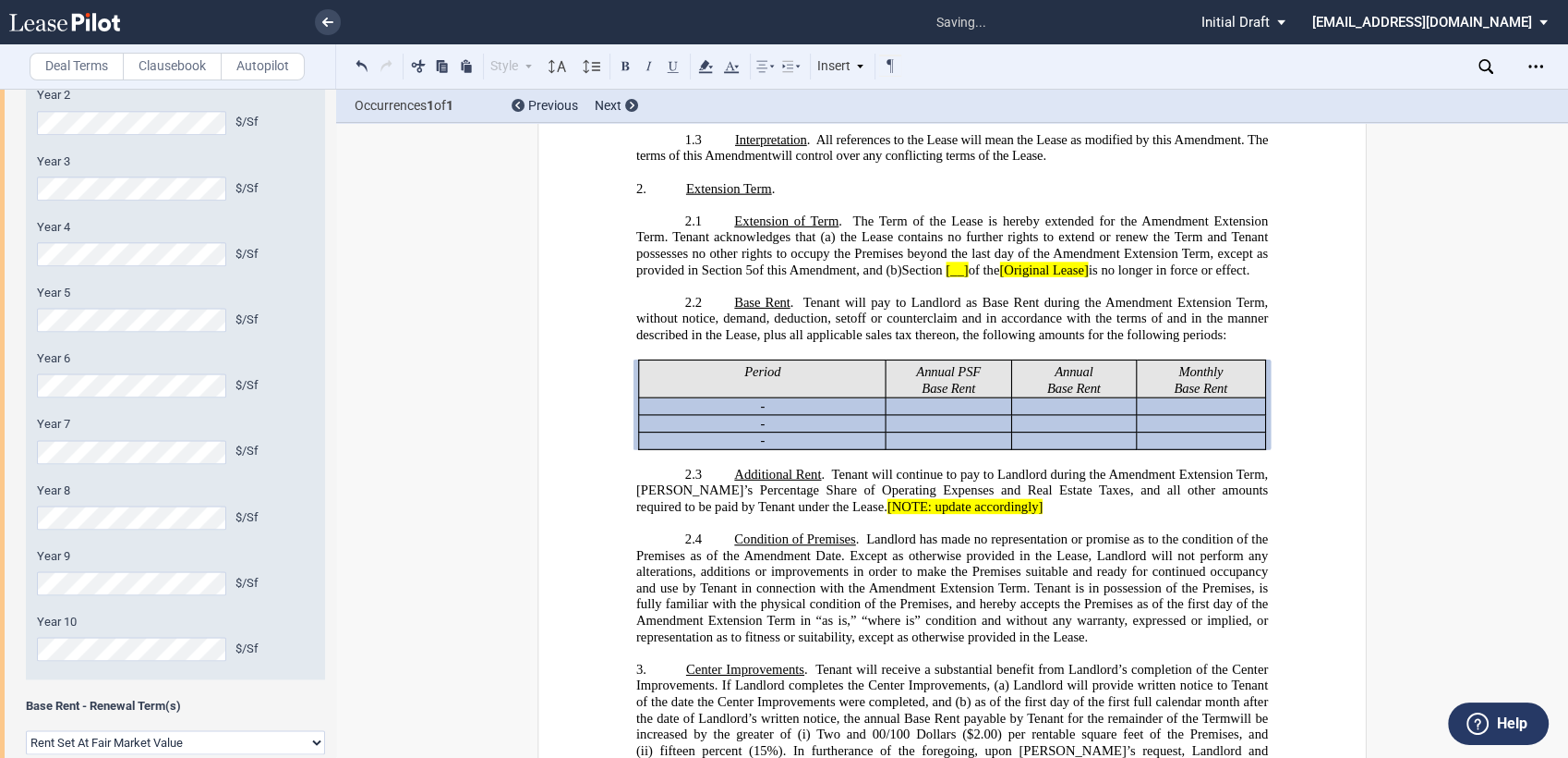
scroll to position [2565, 0]
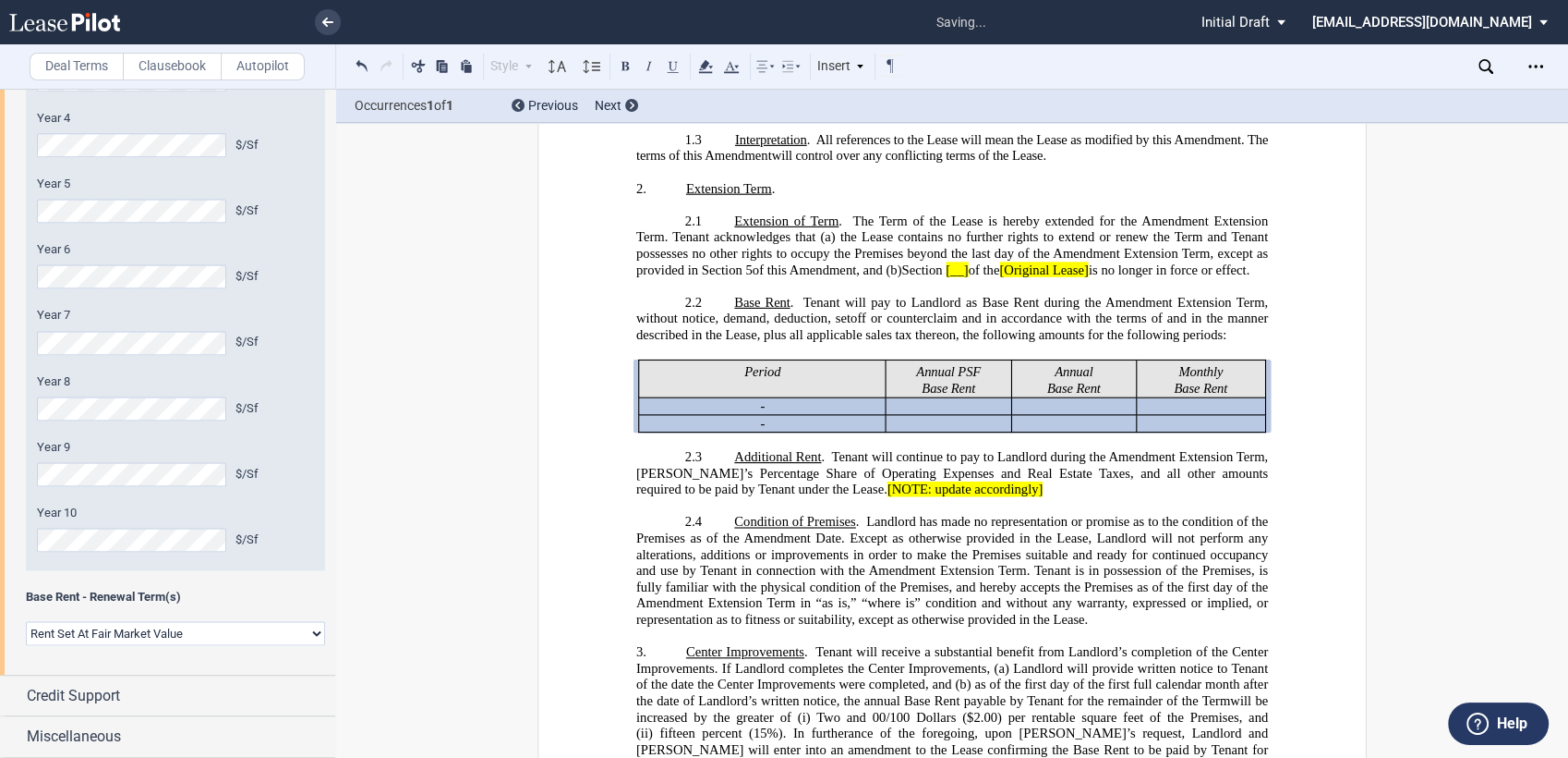
click at [167, 632] on select "Rent Set At Fair Market Value Rent Specified in [GEOGRAPHIC_DATA]" at bounding box center [176, 632] width 299 height 24
select select "fixed"
click at [26, 621] on select "Rent Set At Fair Market Value Rent Specified in [GEOGRAPHIC_DATA]" at bounding box center [176, 632] width 299 height 24
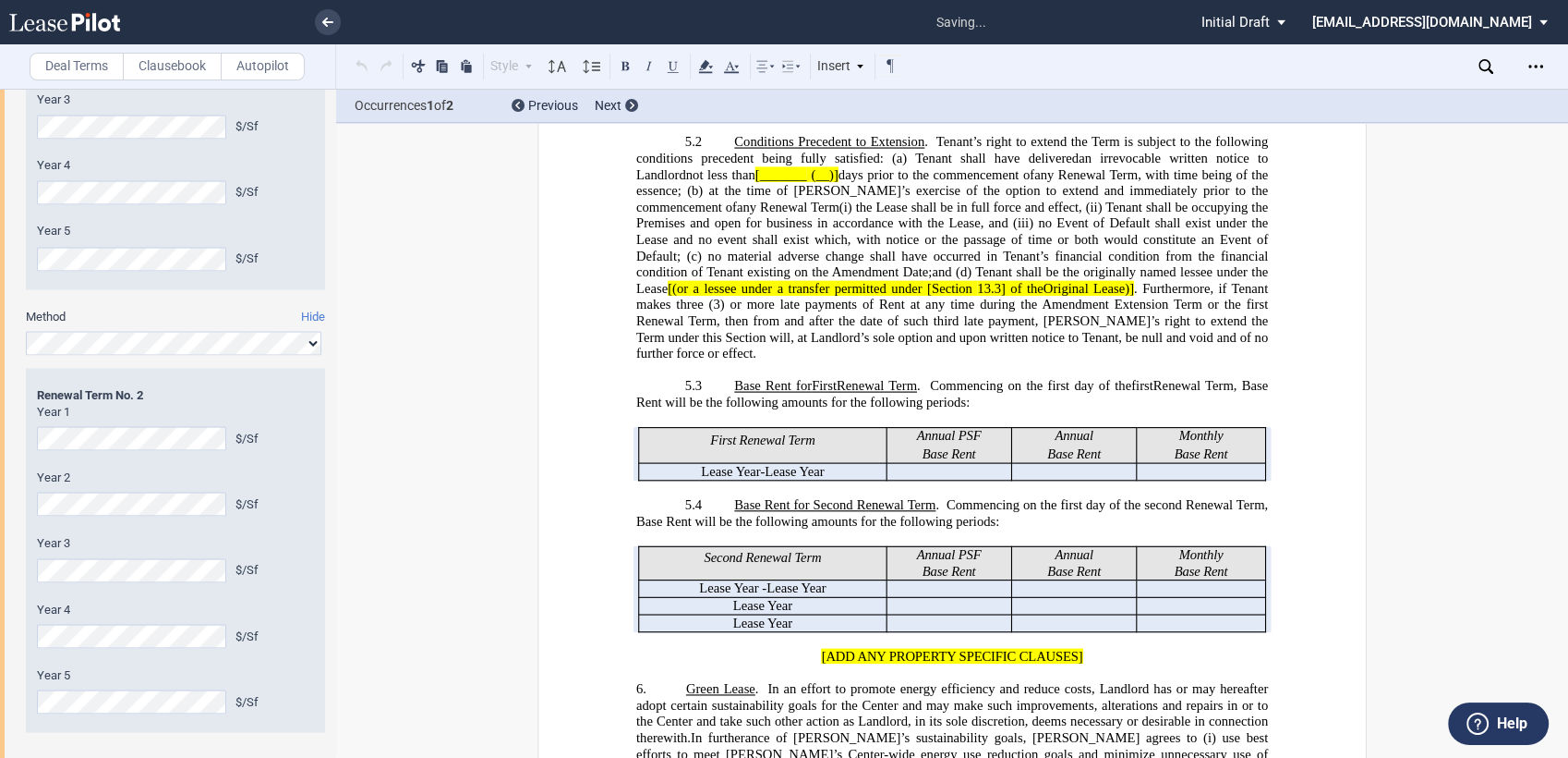
scroll to position [3449, 0]
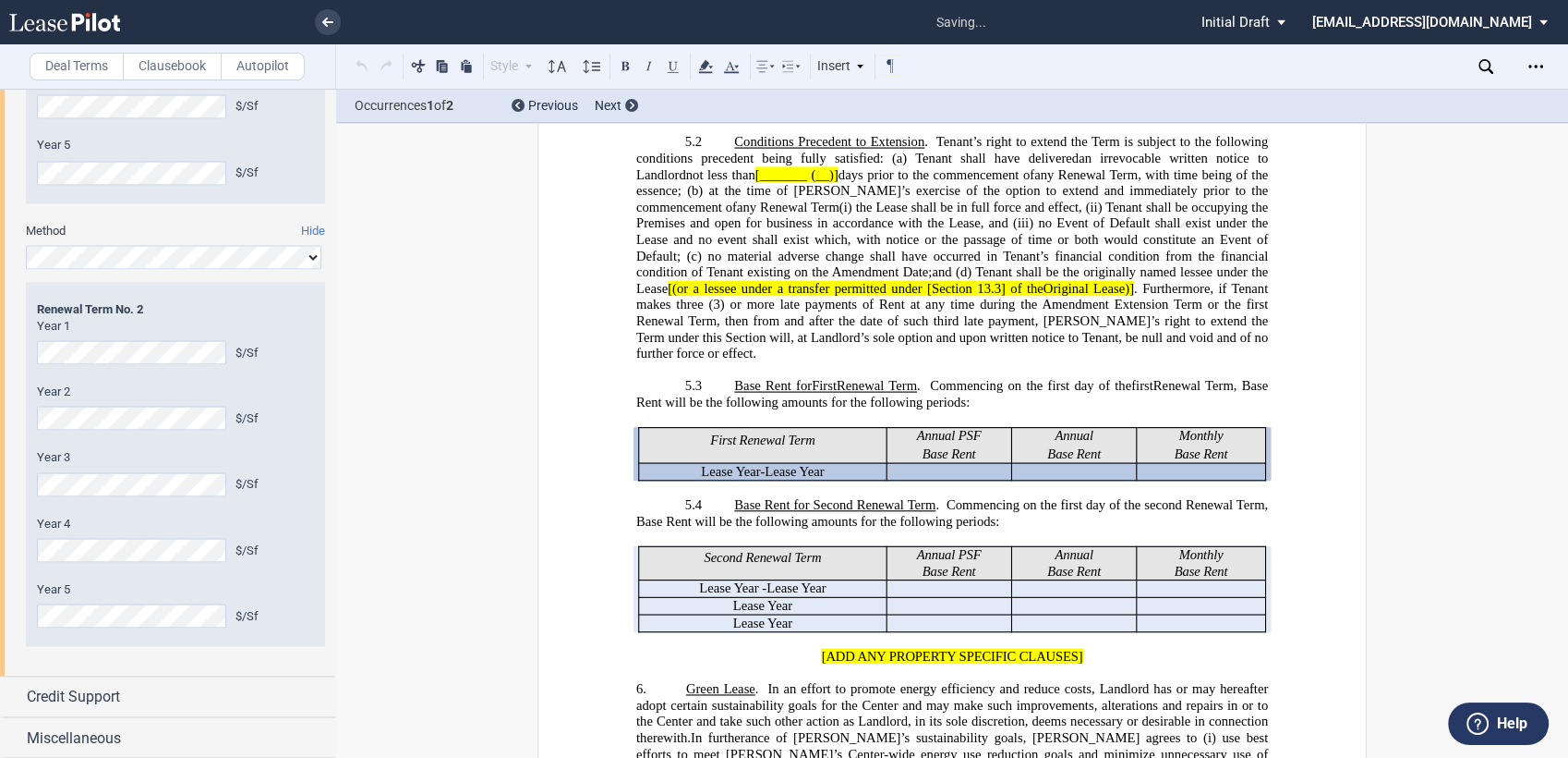
click at [229, 684] on div "Credit Support" at bounding box center [168, 696] width 336 height 39
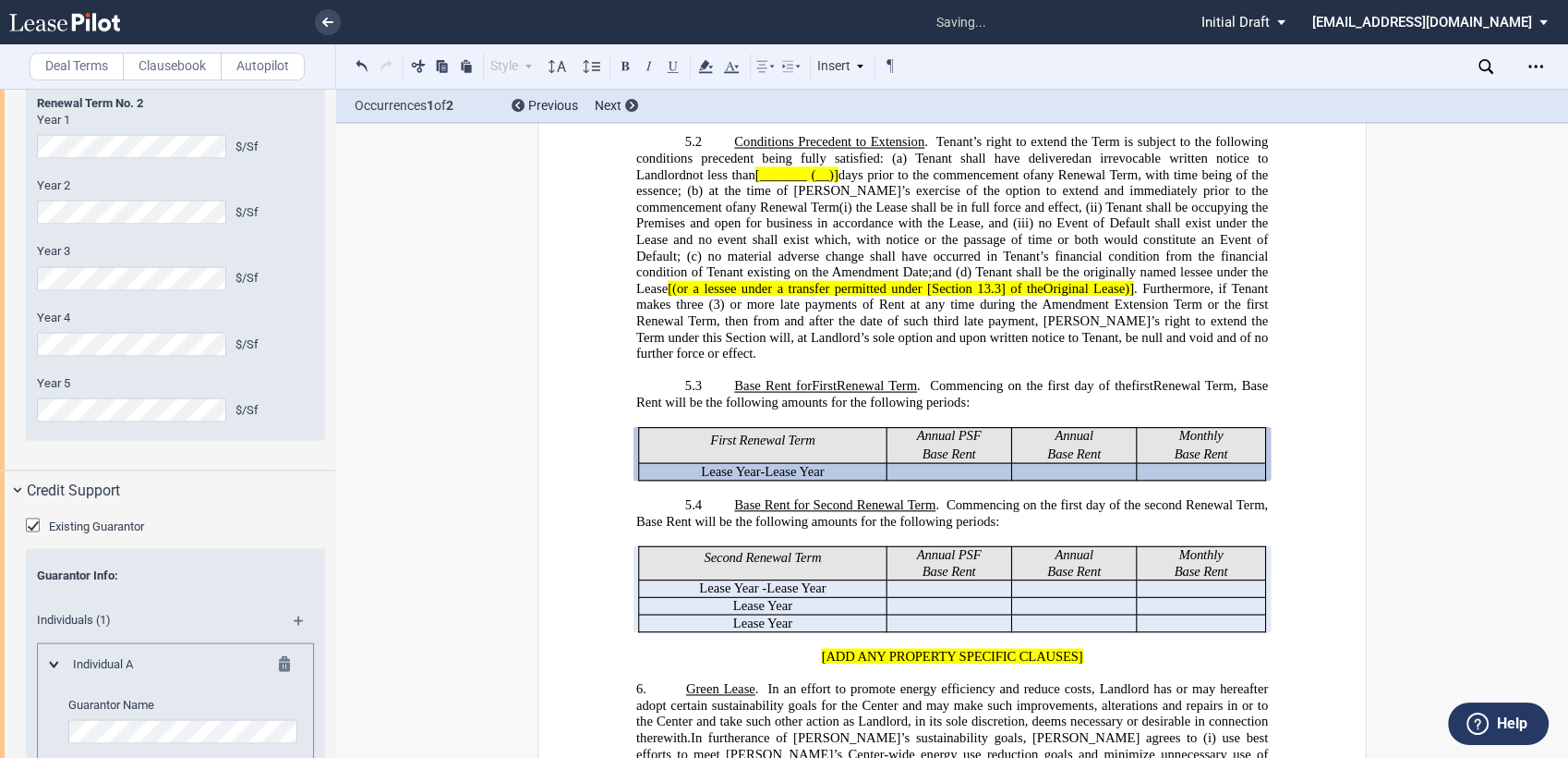
click at [34, 527] on div "Existing Guarantor" at bounding box center [35, 527] width 18 height 18
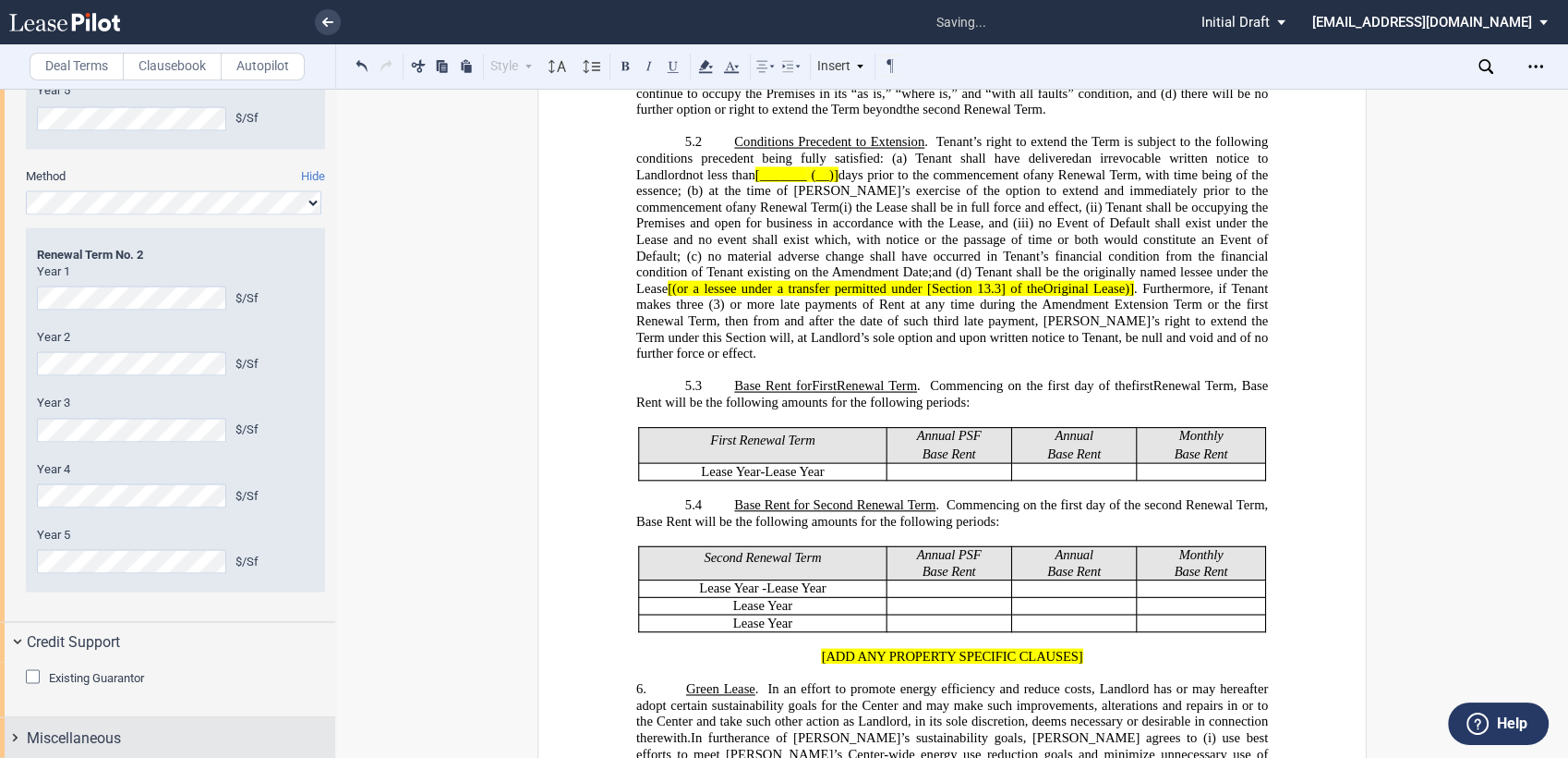
click at [98, 735] on span "Miscellaneous" at bounding box center [74, 737] width 94 height 22
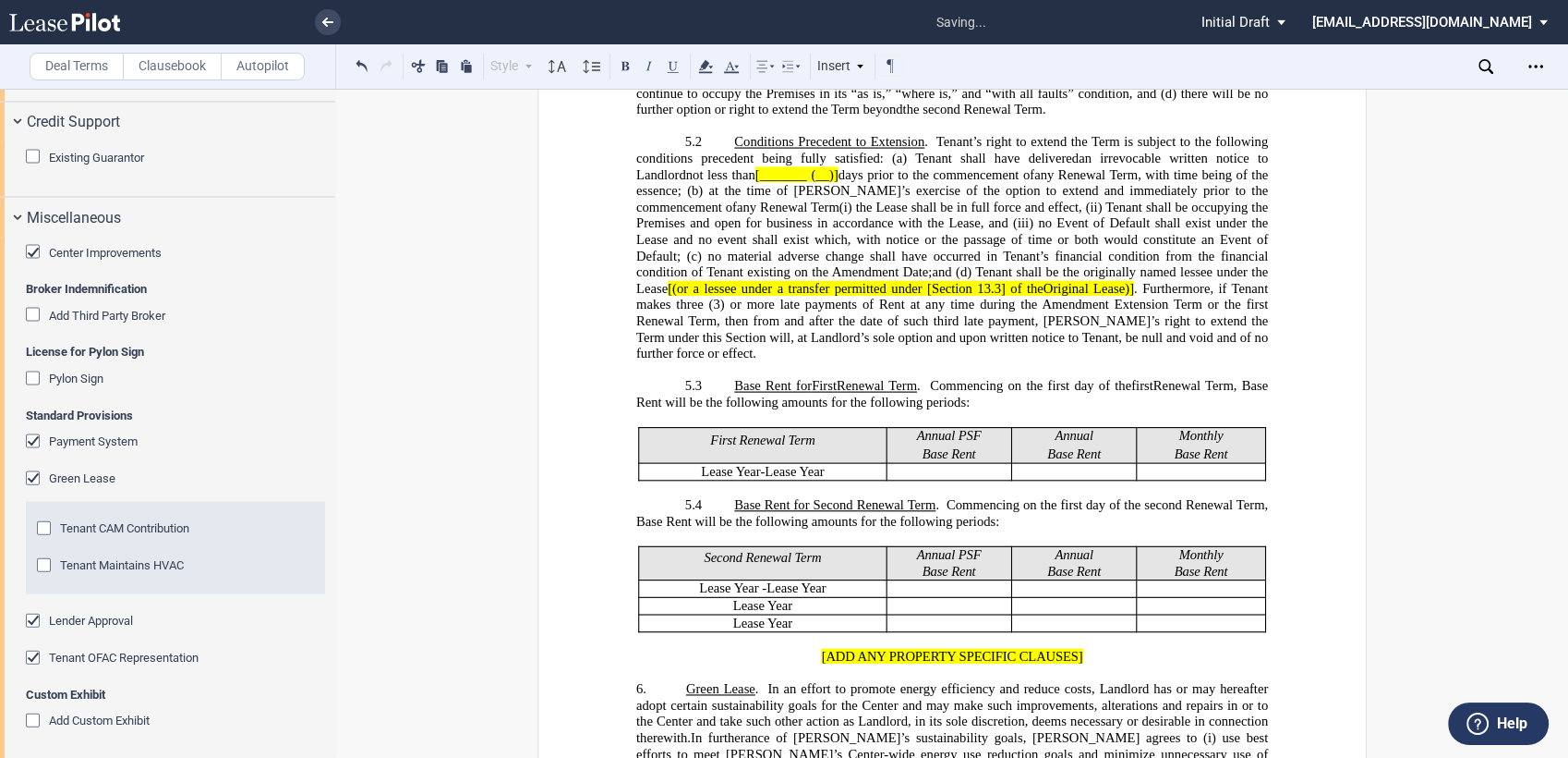
scroll to position [4027, 0]
click at [30, 246] on div "Center Improvements" at bounding box center [35, 249] width 18 height 18
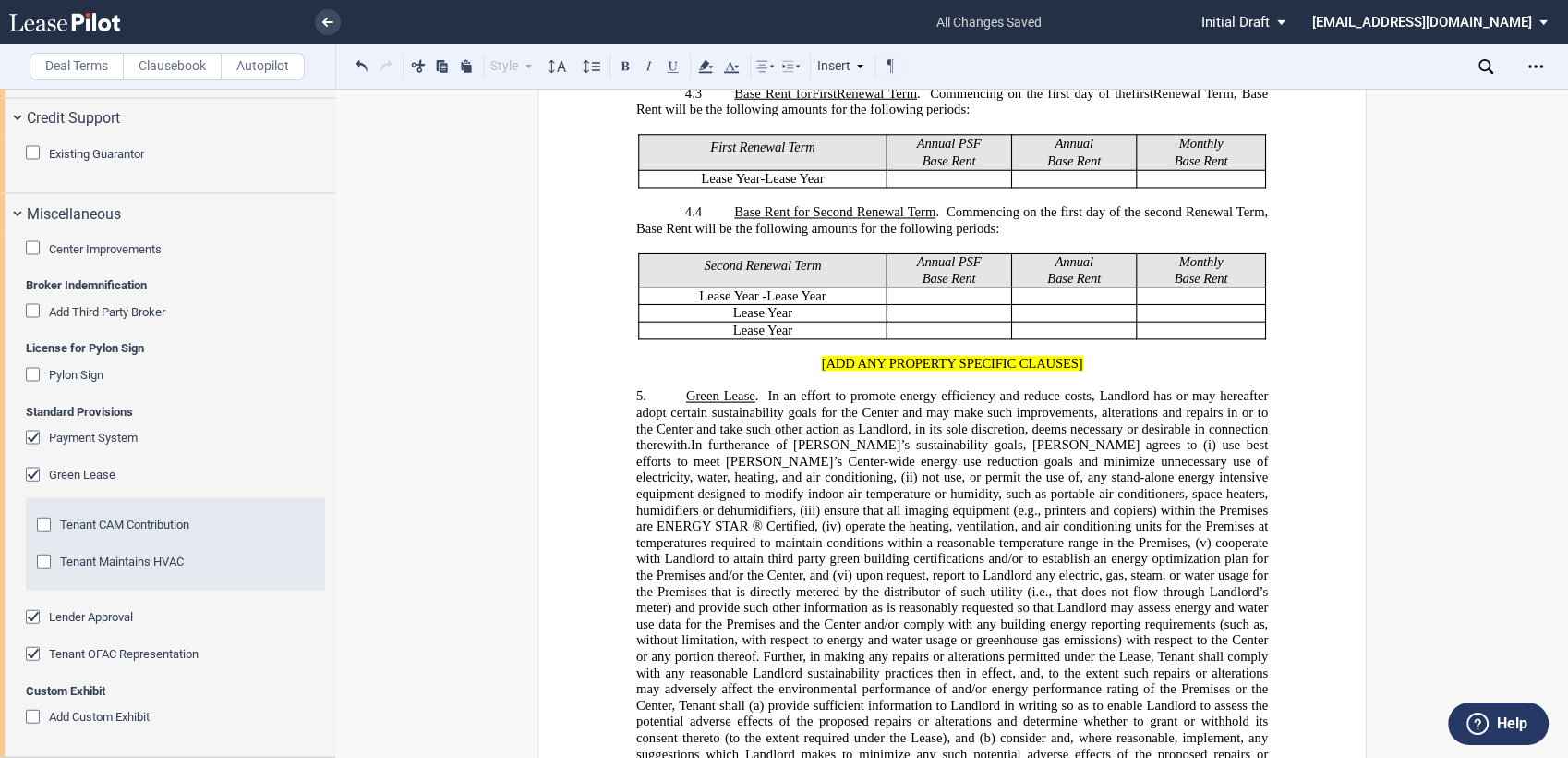
scroll to position [1877, 0]
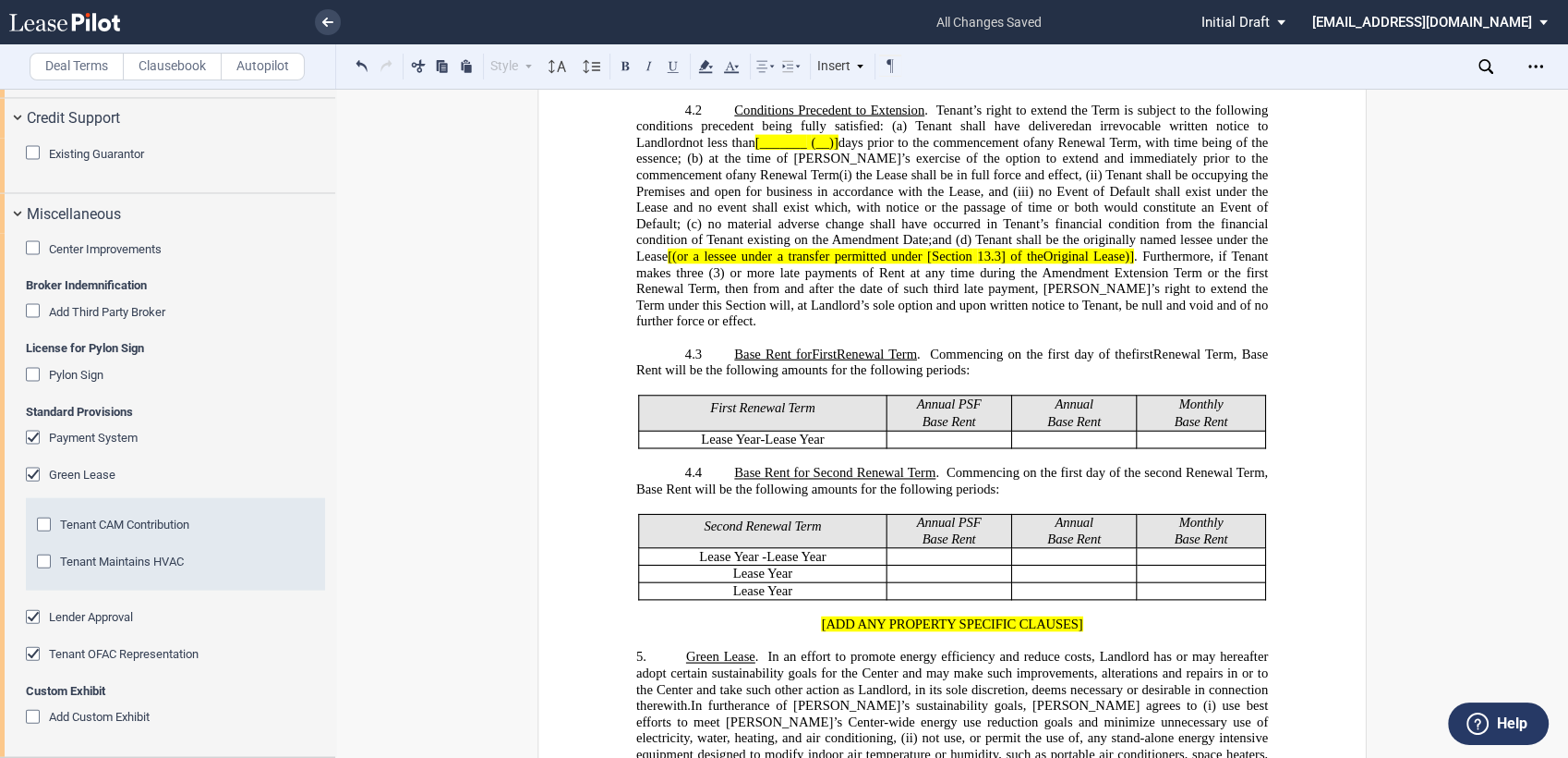
click at [36, 433] on div "Payment System" at bounding box center [35, 439] width 18 height 18
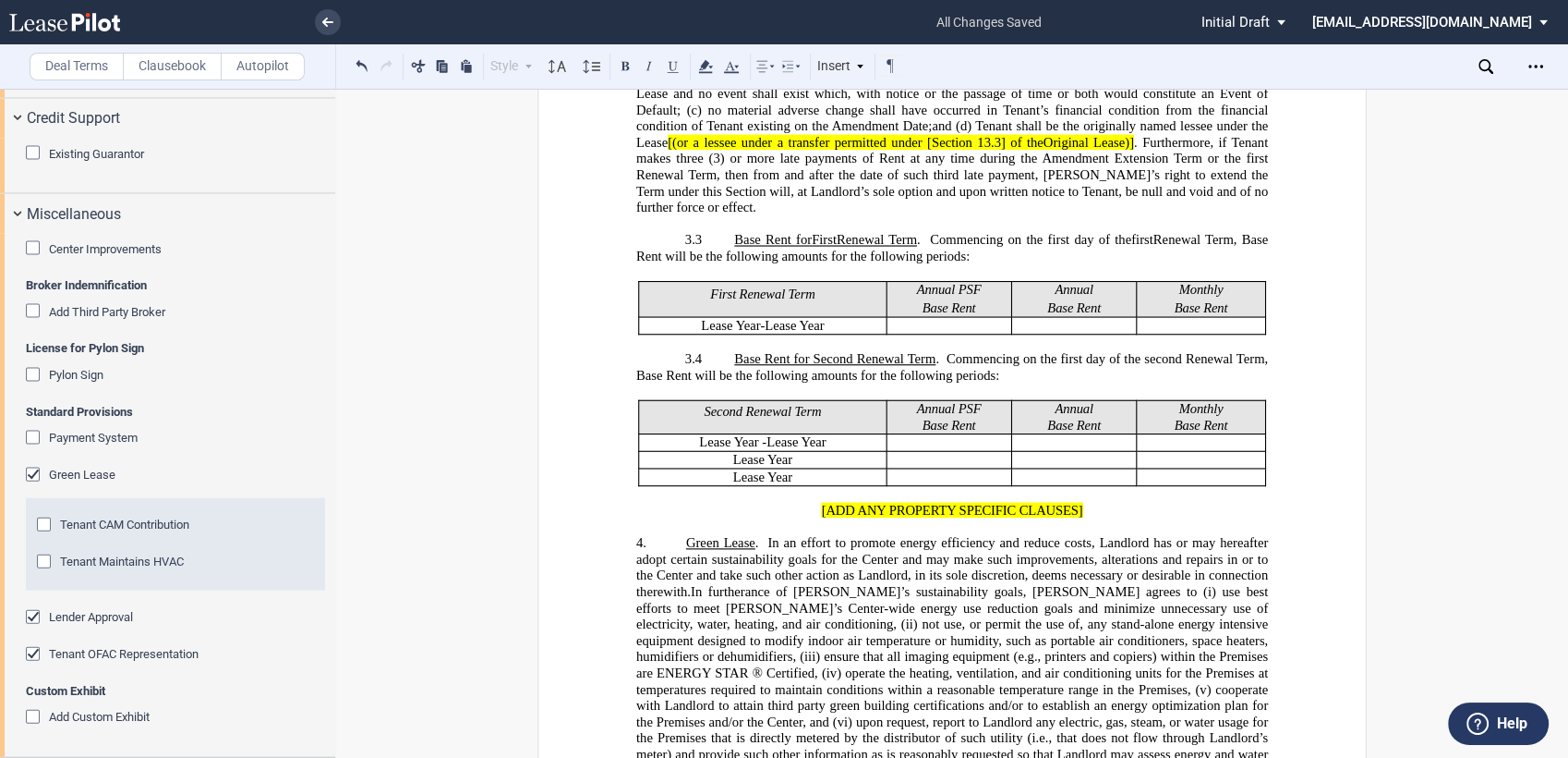
scroll to position [1768, 0]
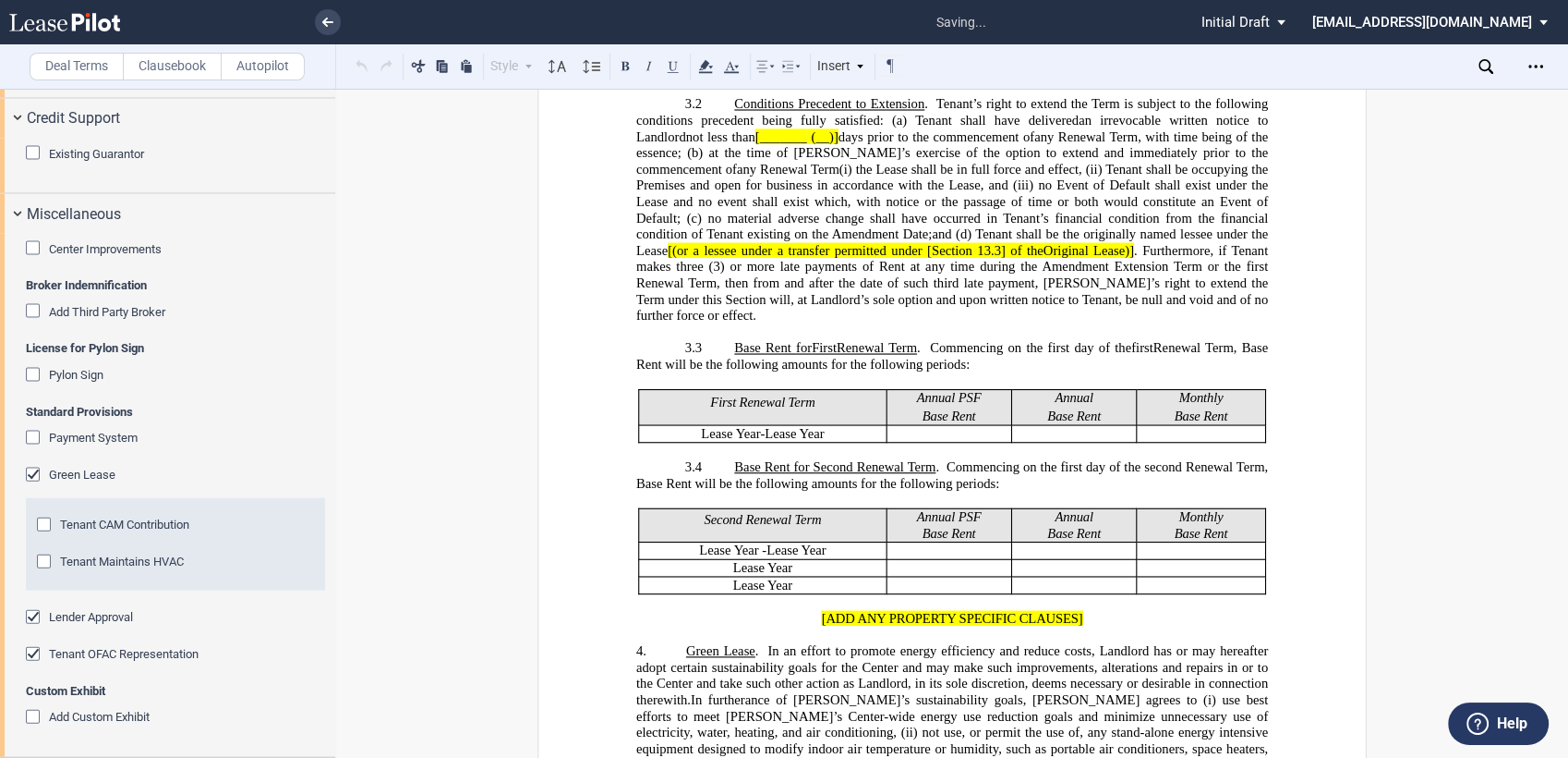
click at [33, 473] on div "Green Lease" at bounding box center [35, 476] width 18 height 18
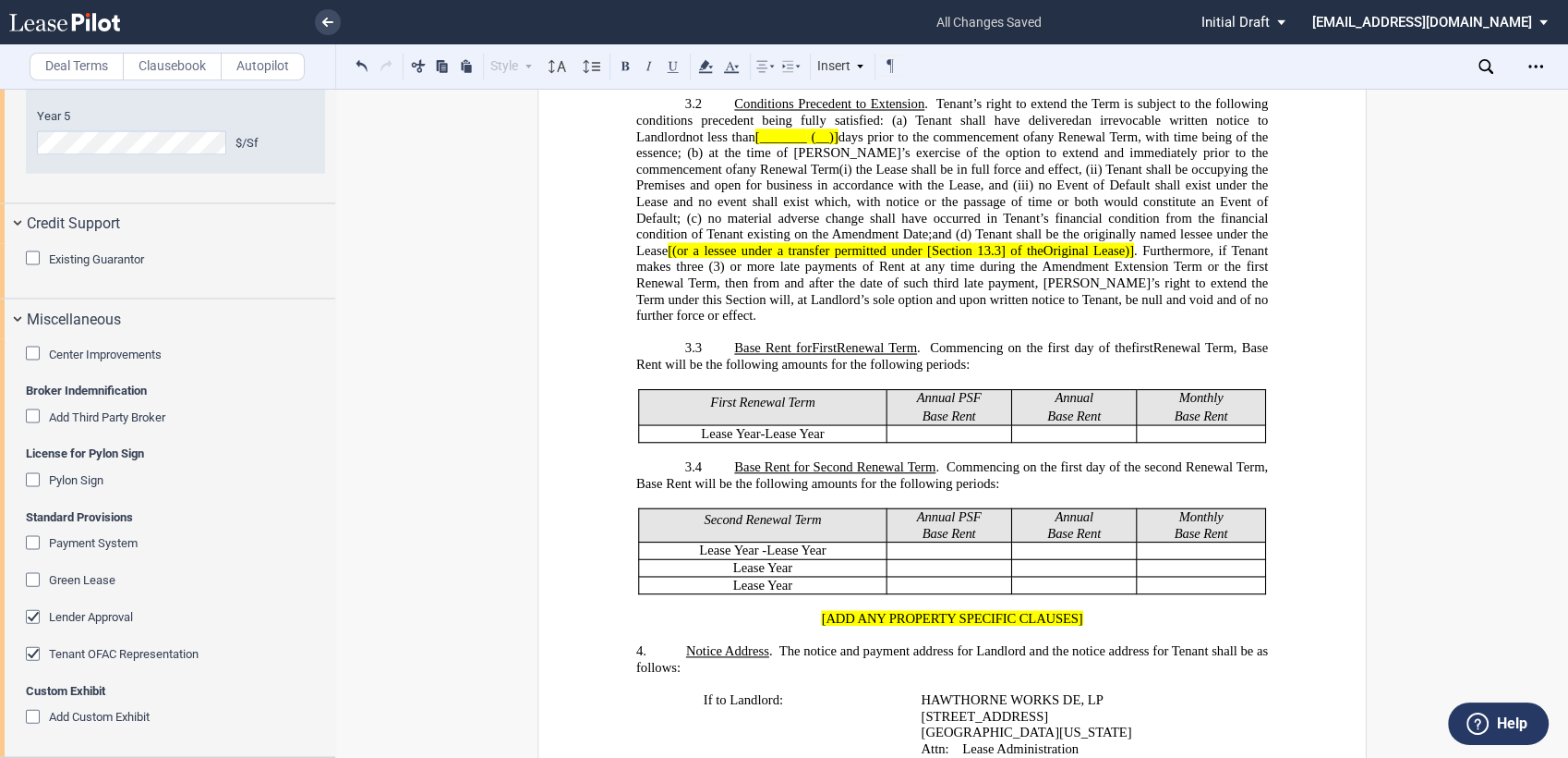
click at [33, 614] on div "Lender Approval" at bounding box center [35, 618] width 18 height 18
click at [30, 654] on div "Tenant OFAC Representation" at bounding box center [35, 655] width 18 height 18
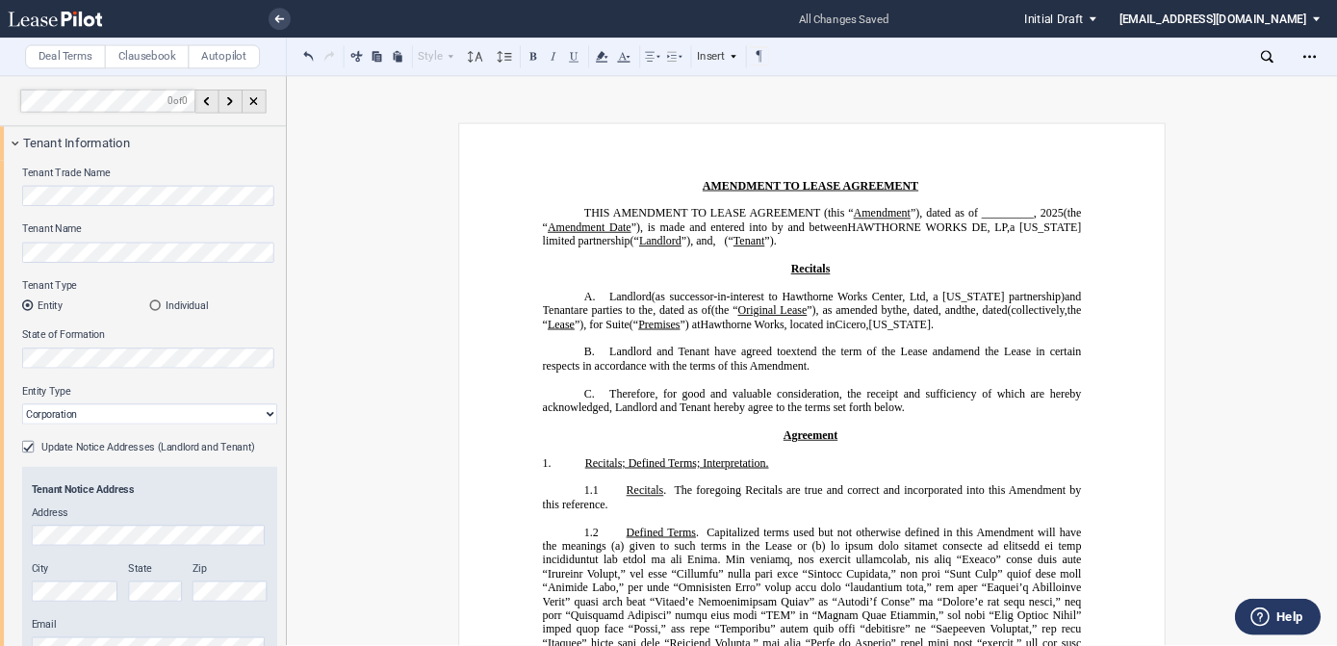
scroll to position [0, 0]
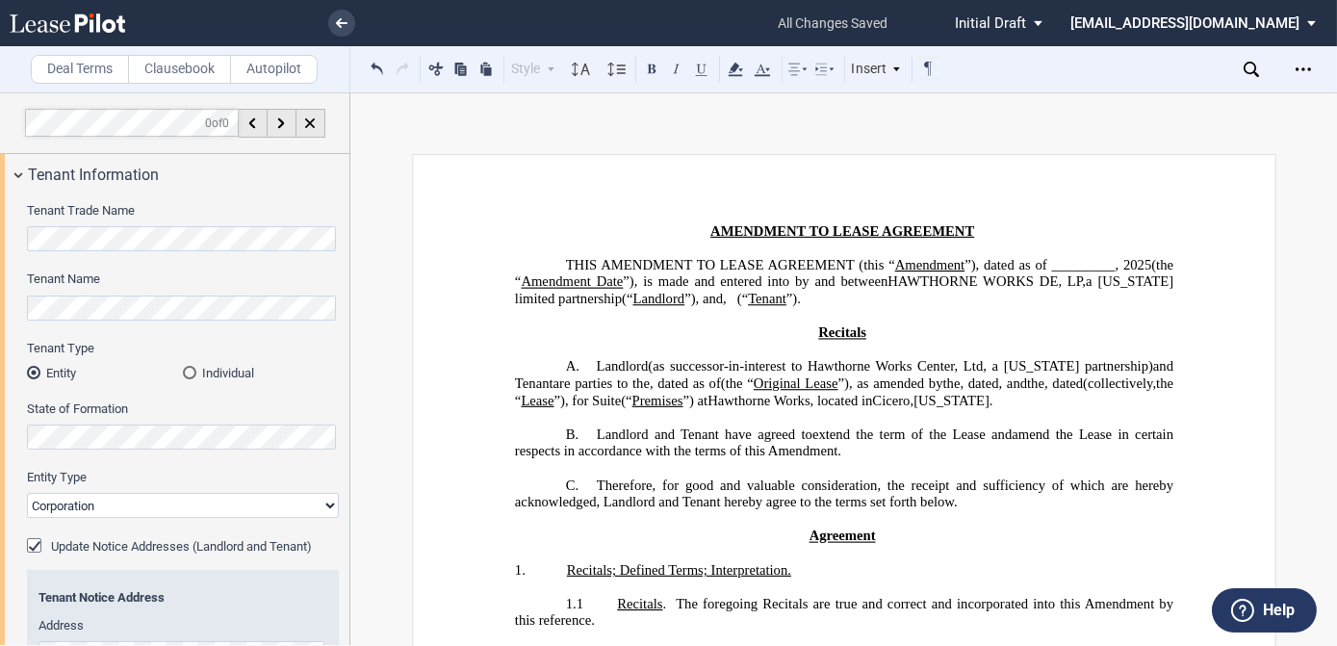
click at [965, 273] on span "”), dated as of _________," at bounding box center [1042, 265] width 154 height 16
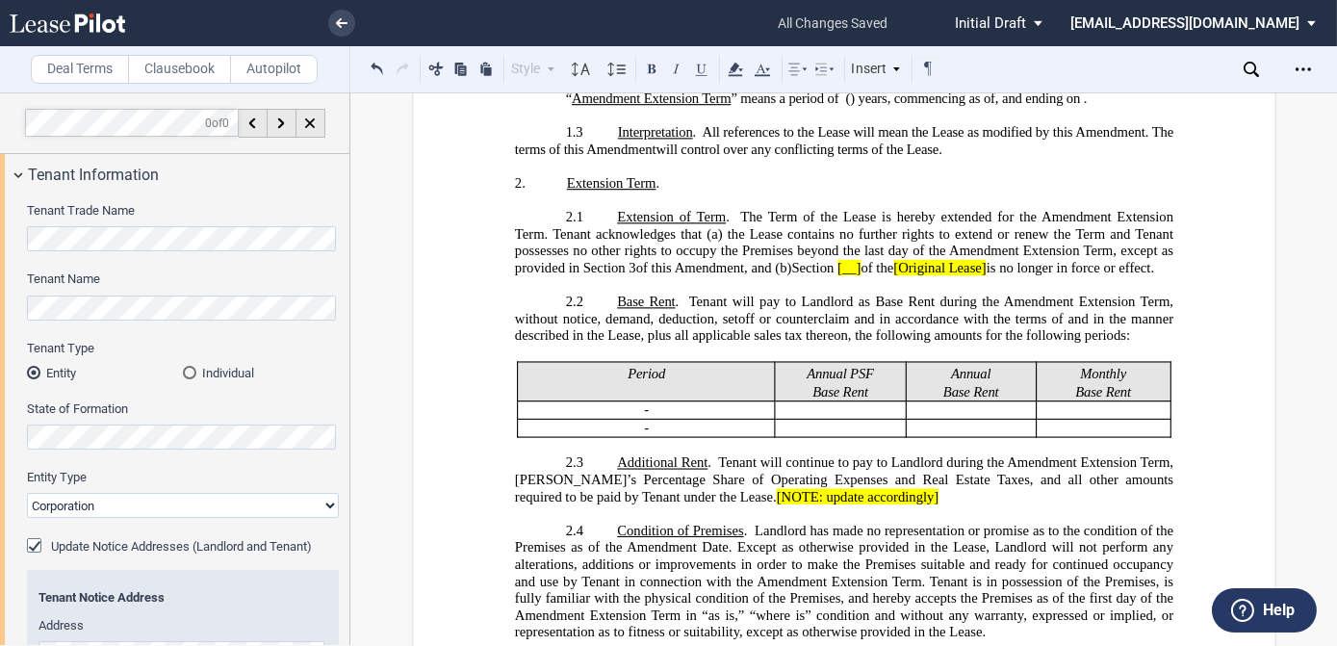
scroll to position [875, 0]
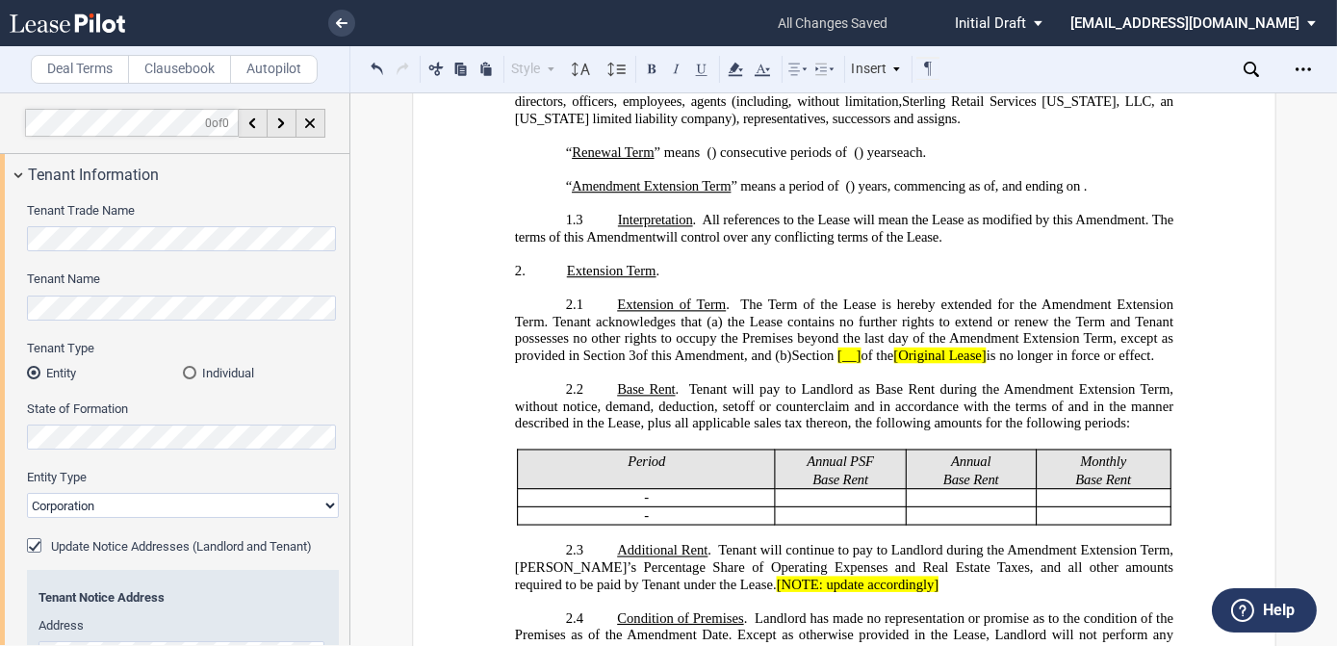
click at [834, 358] on span "Section" at bounding box center [812, 356] width 42 height 16
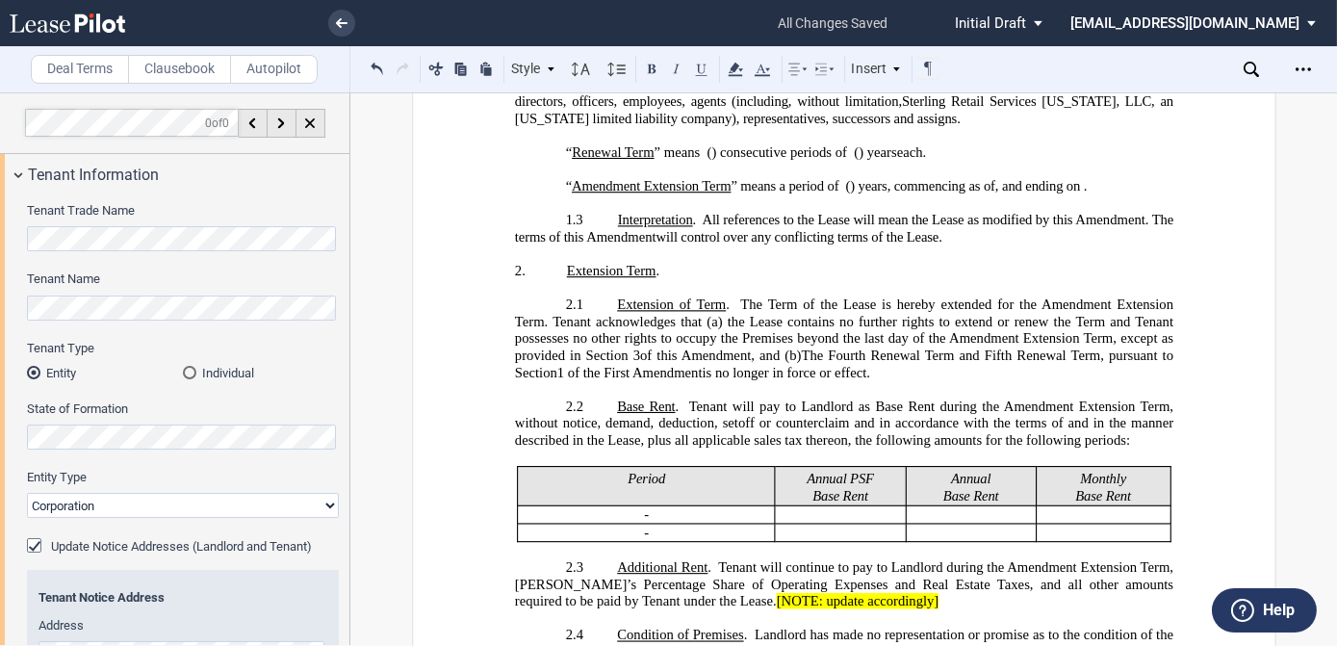
click at [868, 375] on span "is no longer in force or effect." at bounding box center [786, 372] width 168 height 16
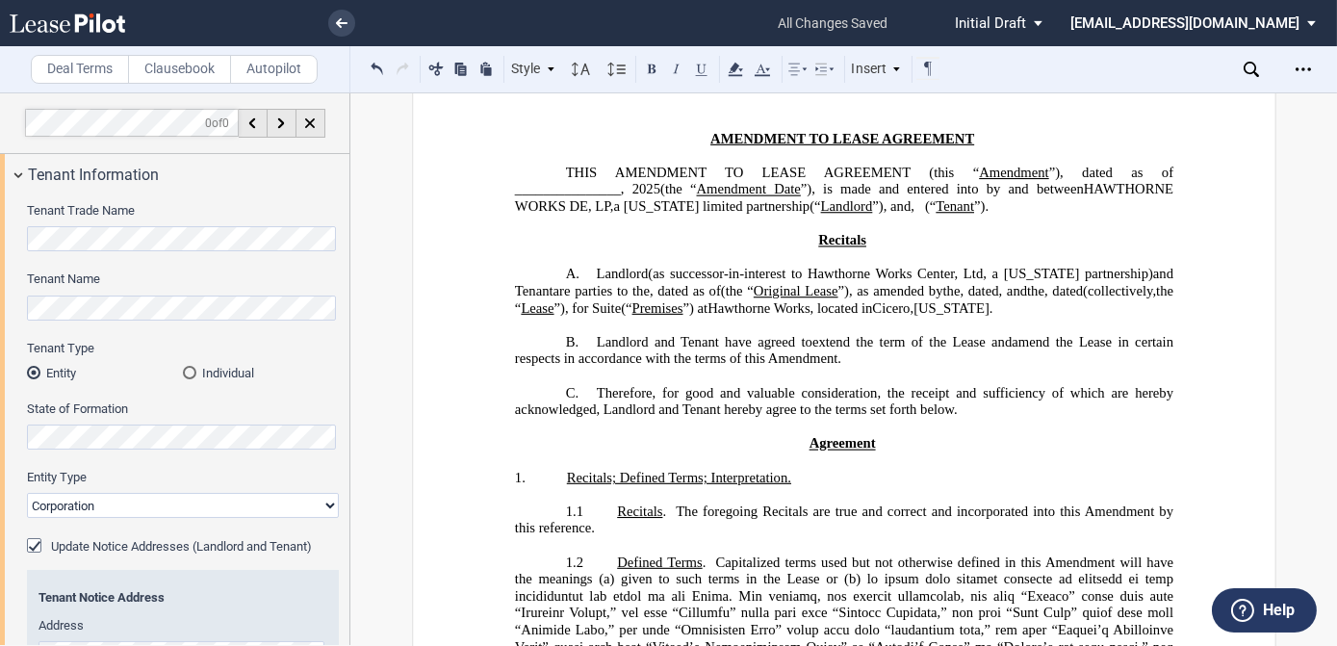
scroll to position [87, 0]
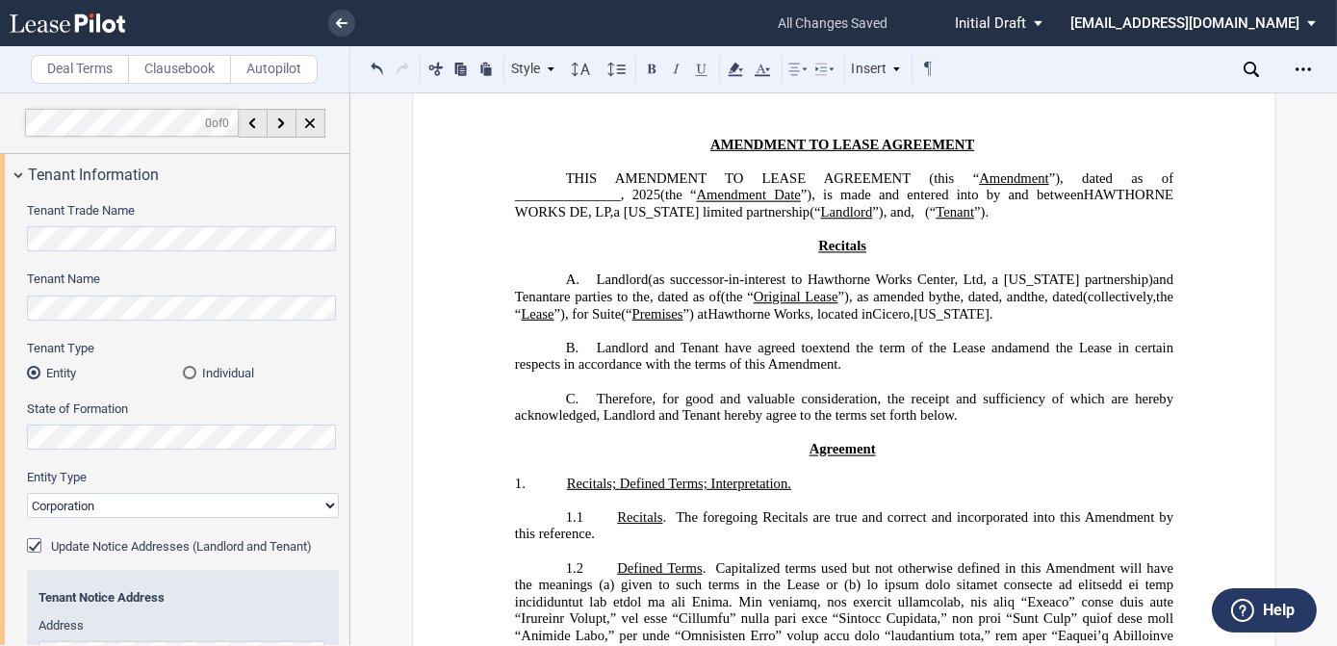
click at [1088, 305] on span "(" at bounding box center [1085, 297] width 5 height 16
drag, startPoint x: 579, startPoint y: 341, endPoint x: 1142, endPoint y: 318, distance: 563.8
click at [1142, 318] on span "(“First Amendment”) (" at bounding box center [844, 305] width 661 height 33
click at [700, 65] on button at bounding box center [701, 68] width 23 height 23
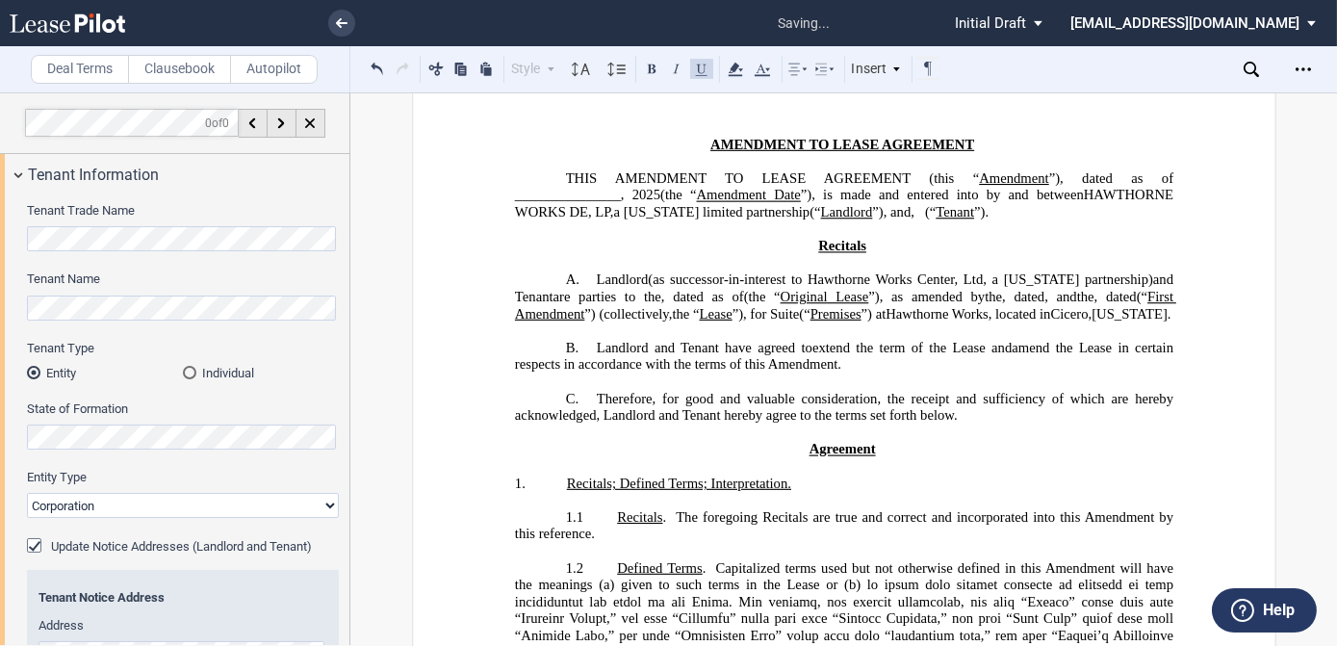
click at [723, 252] on p "Recitals" at bounding box center [843, 246] width 659 height 17
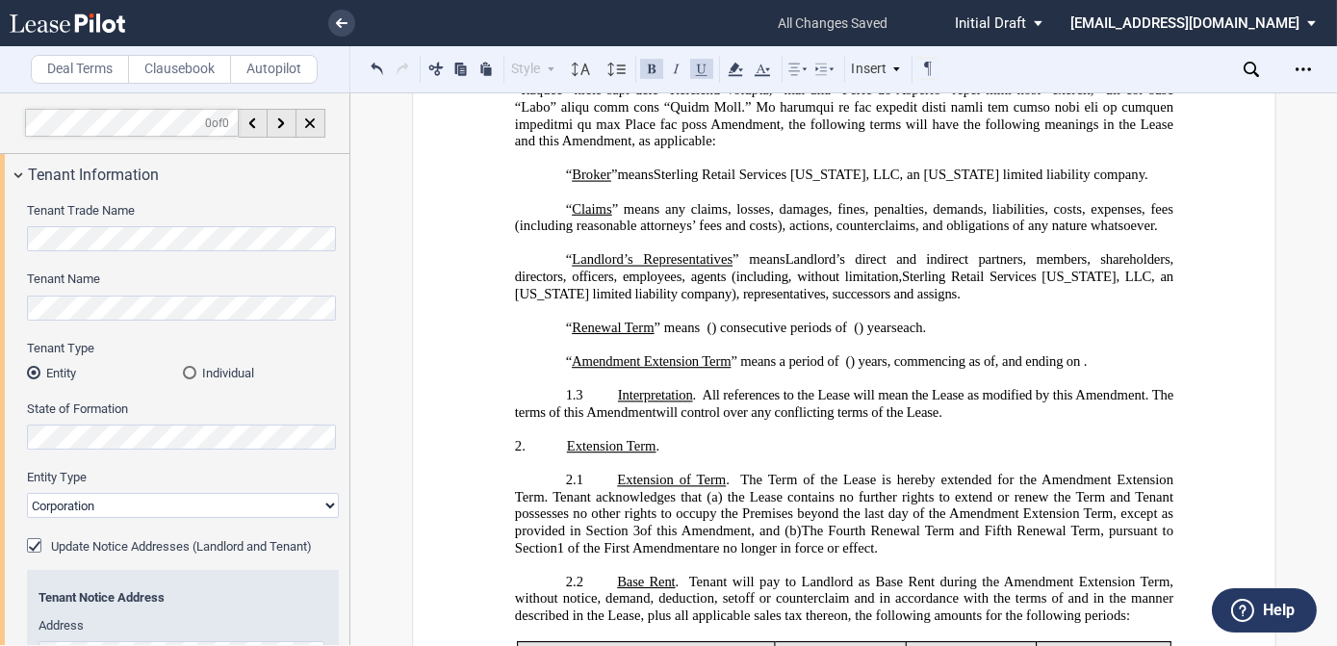
scroll to position [788, 0]
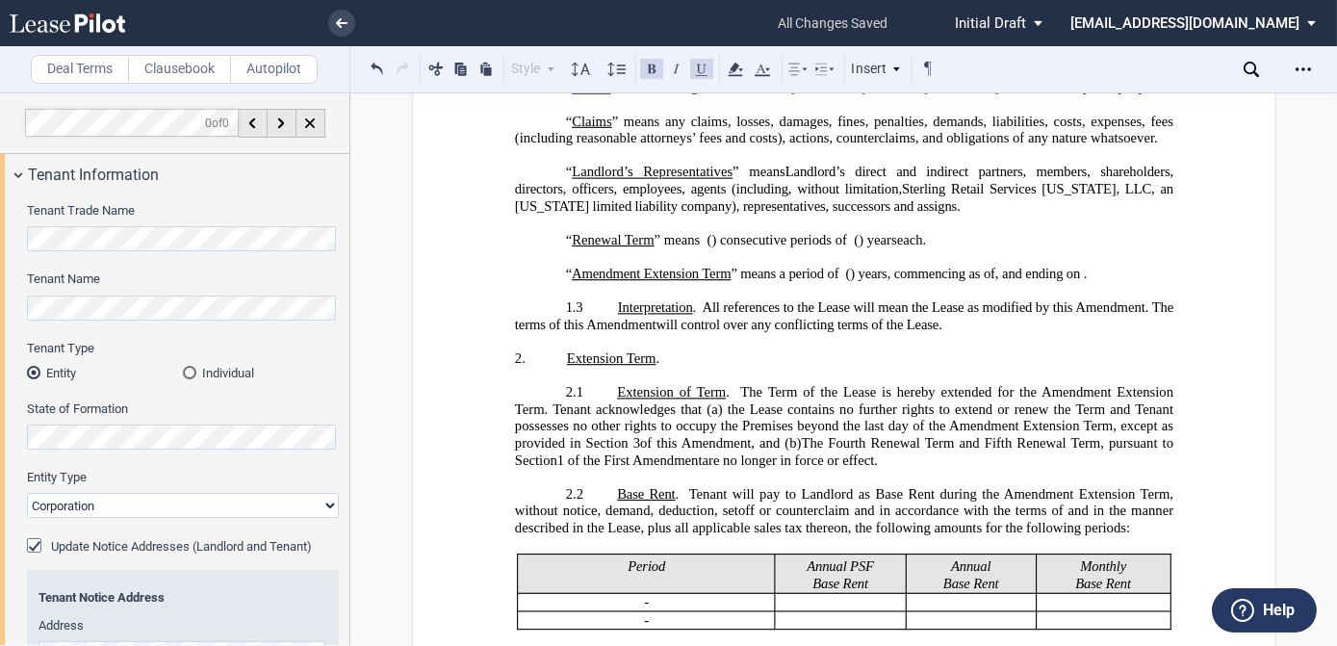
click at [861, 468] on span "are no longer in force or effect." at bounding box center [789, 460] width 175 height 16
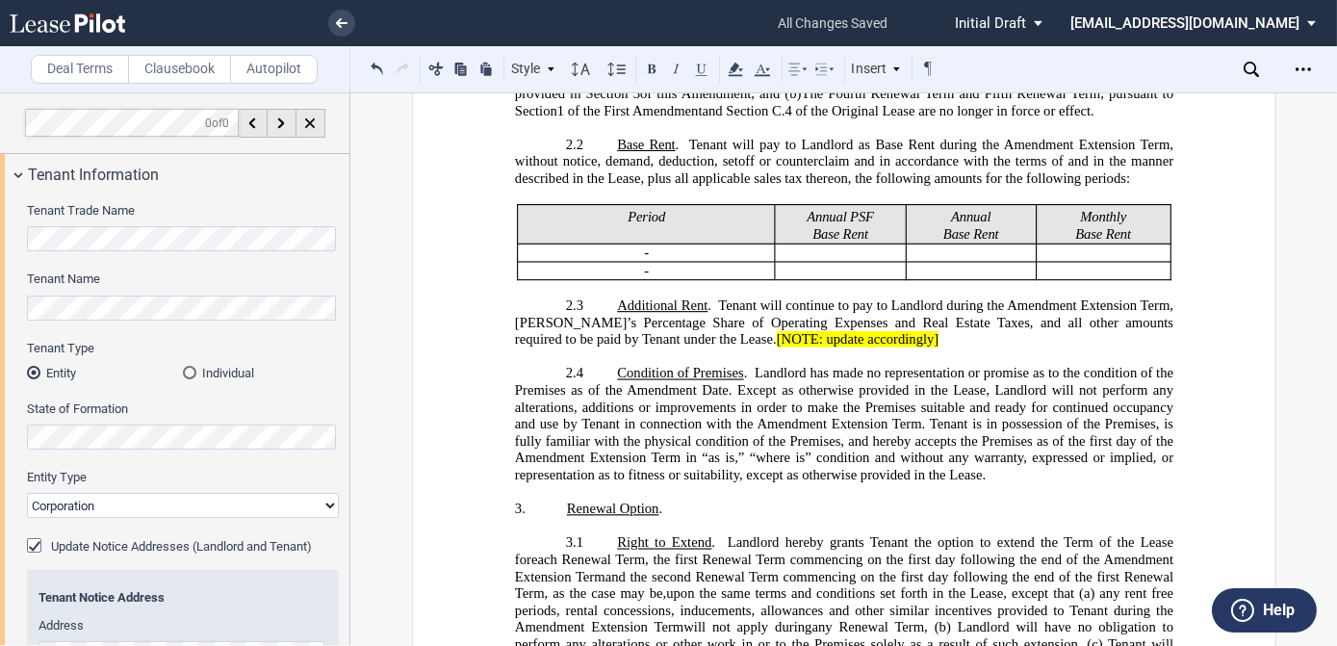
scroll to position [1225, 0]
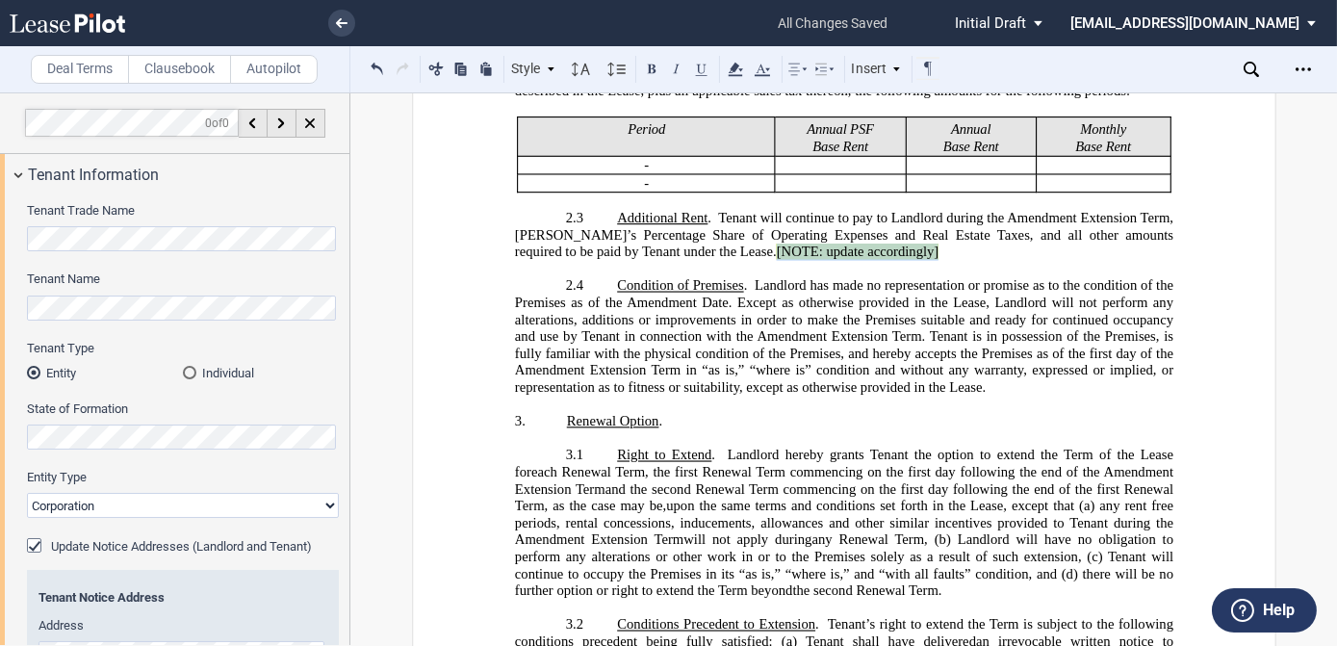
drag, startPoint x: 857, startPoint y: 291, endPoint x: 693, endPoint y: 291, distance: 163.7
click at [693, 261] on p "2.3 Additional Rent . Tenant will continue to pay to Landlord during the ﻿ ﻿ ﻿ …" at bounding box center [843, 235] width 659 height 51
drag, startPoint x: 693, startPoint y: 291, endPoint x: 728, endPoint y: 288, distance: 34.8
click at [776, 261] on span "[NOTE: update accordingly]" at bounding box center [857, 253] width 163 height 16
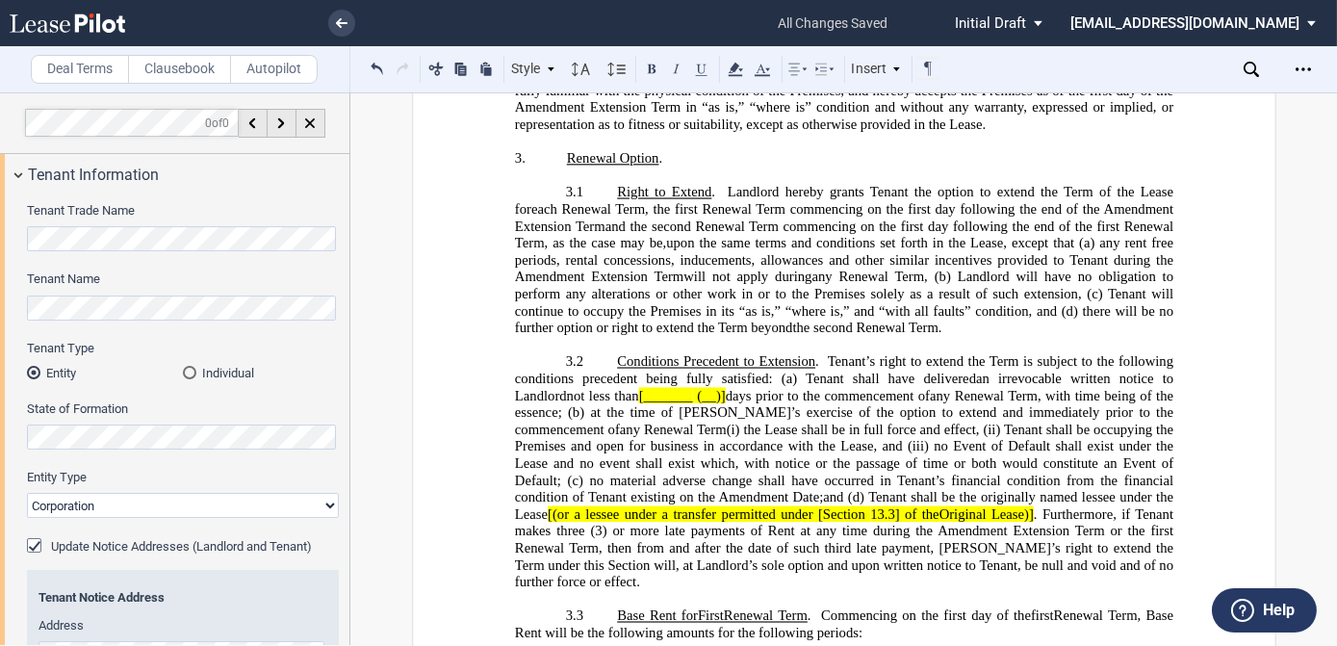
scroll to position [1575, 0]
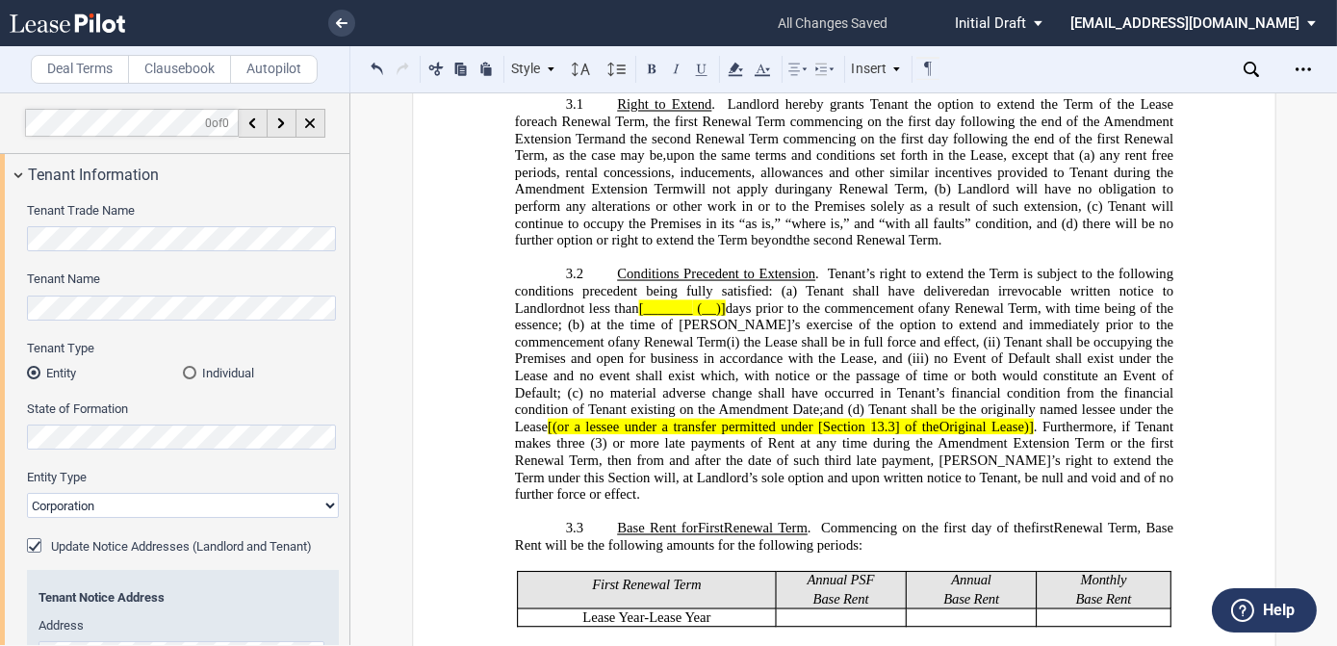
click at [697, 317] on span "(__)]" at bounding box center [711, 308] width 28 height 16
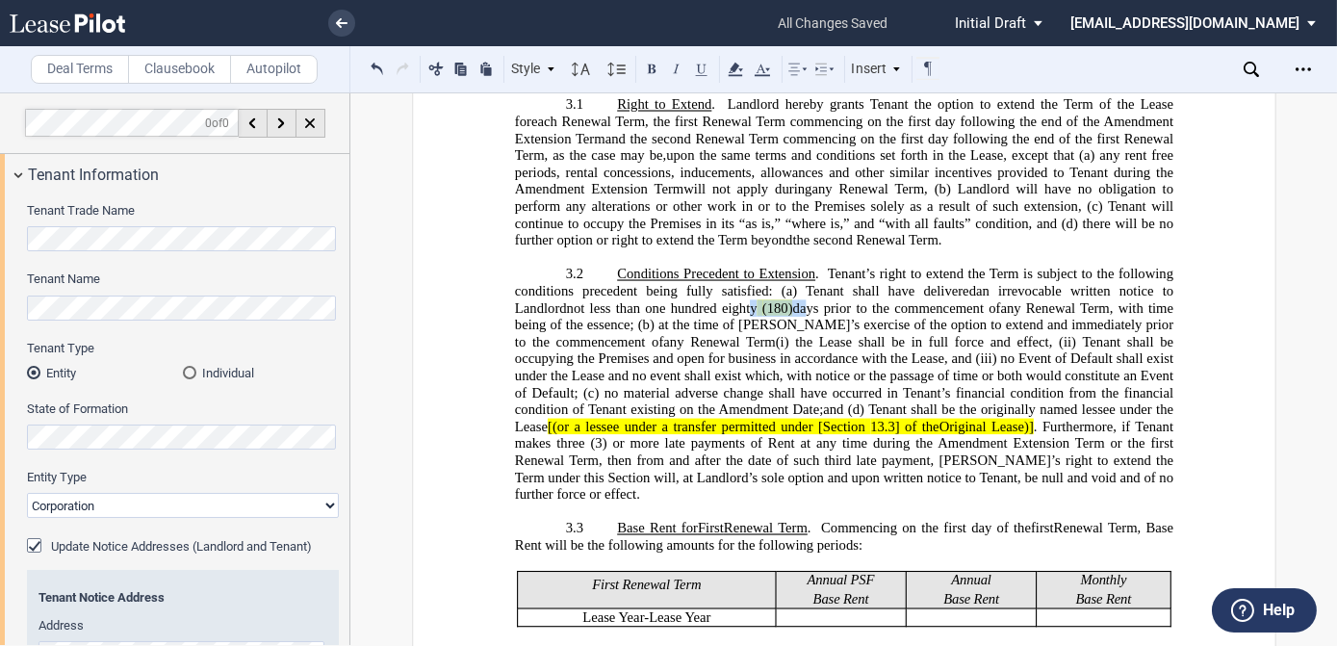
drag, startPoint x: 747, startPoint y: 330, endPoint x: 687, endPoint y: 327, distance: 59.8
click at [687, 317] on span "not less than one hundred eighty (180) days prior to the commencement of" at bounding box center [783, 308] width 434 height 16
click at [734, 65] on use at bounding box center [735, 69] width 14 height 13
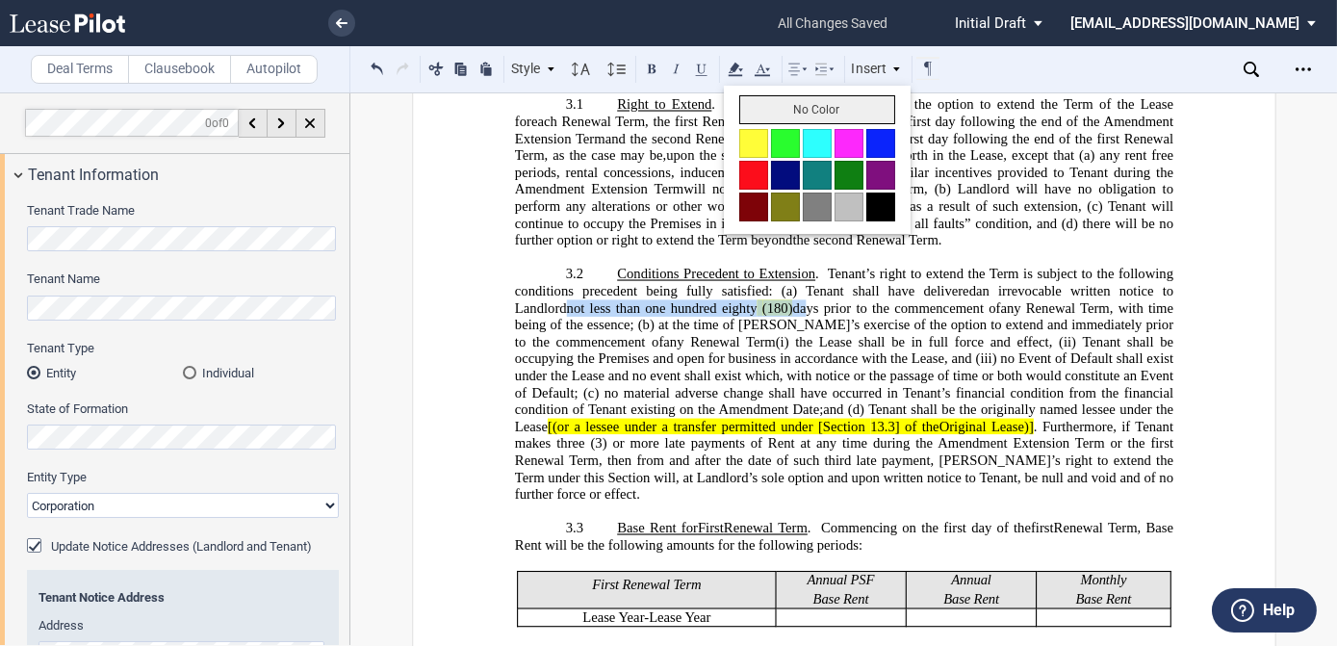
click at [765, 112] on button "No Color" at bounding box center [817, 109] width 156 height 29
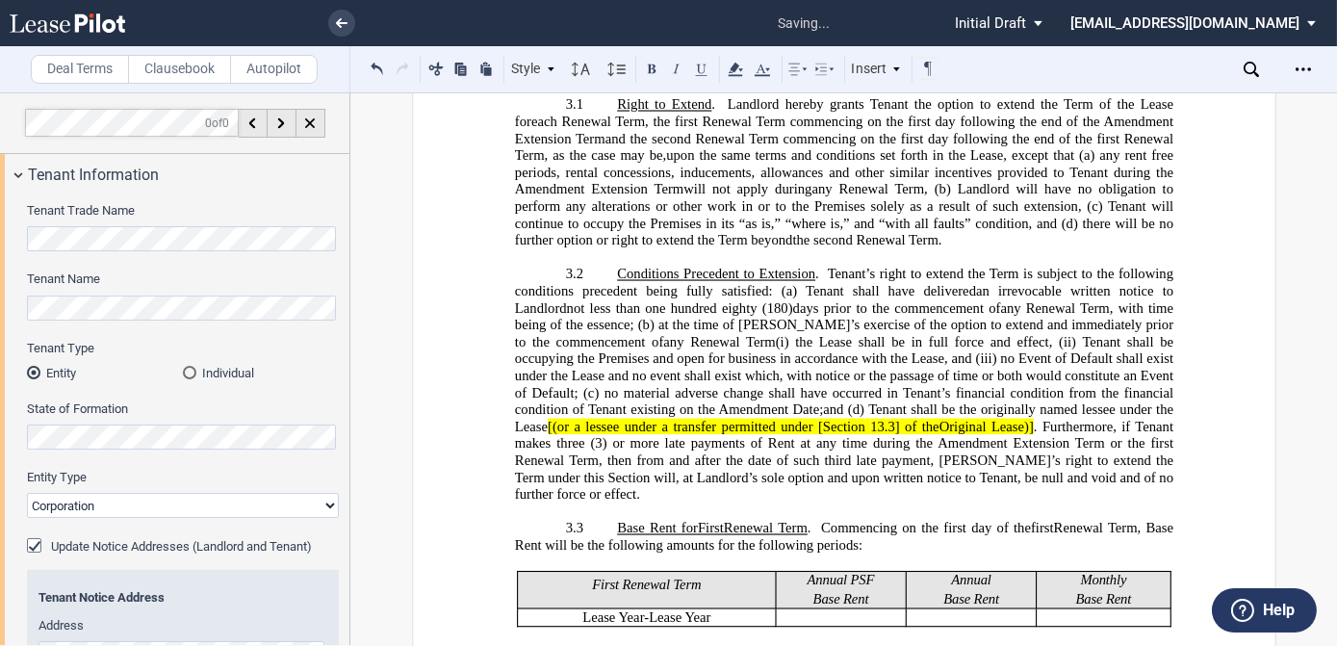
click at [817, 337] on span "at the time of [PERSON_NAME]’s exercise of the option to extend and immediately…" at bounding box center [845, 334] width 662 height 33
click at [943, 432] on span "Tenant shall be the originally named lessee under the Lease" at bounding box center [845, 418] width 662 height 33
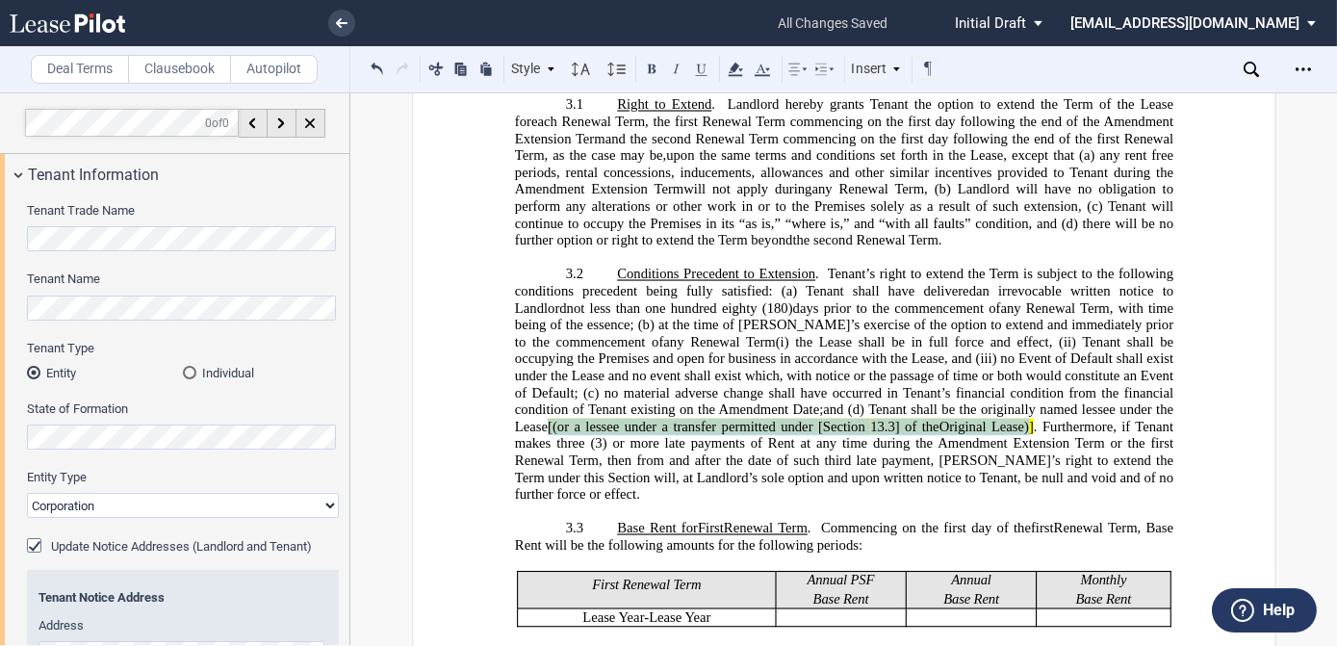
drag, startPoint x: 976, startPoint y: 442, endPoint x: 1137, endPoint y: 426, distance: 161.6
click at [1137, 426] on span "and (d) Tenant shall be the originally named lessee under the Lease [(or a less…" at bounding box center [845, 418] width 662 height 33
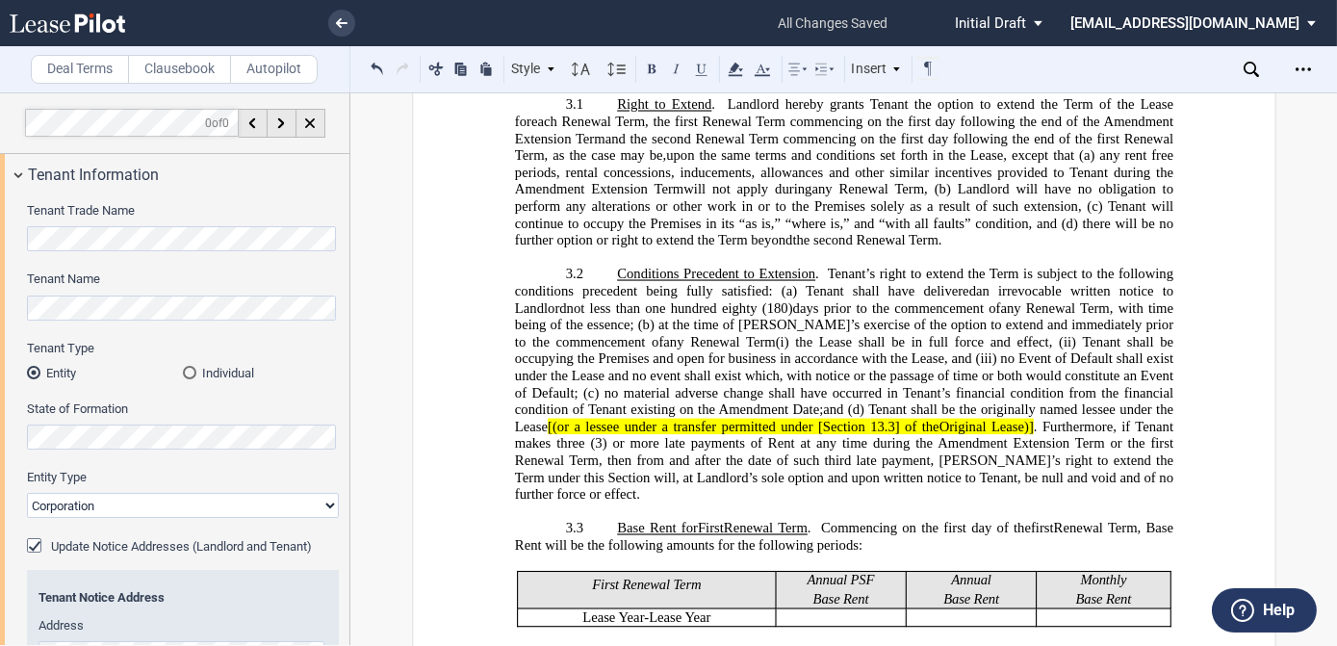
click at [870, 435] on span "13.3] of the" at bounding box center [904, 427] width 68 height 16
click at [755, 435] on span "[(or a lessee under a transfer permitted under [Section" at bounding box center [707, 427] width 318 height 16
drag, startPoint x: 809, startPoint y: 441, endPoint x: 781, endPoint y: 443, distance: 28.0
click at [869, 435] on span "13.3] of the" at bounding box center [903, 427] width 69 height 16
click at [1023, 435] on span ")]" at bounding box center [1028, 427] width 10 height 16
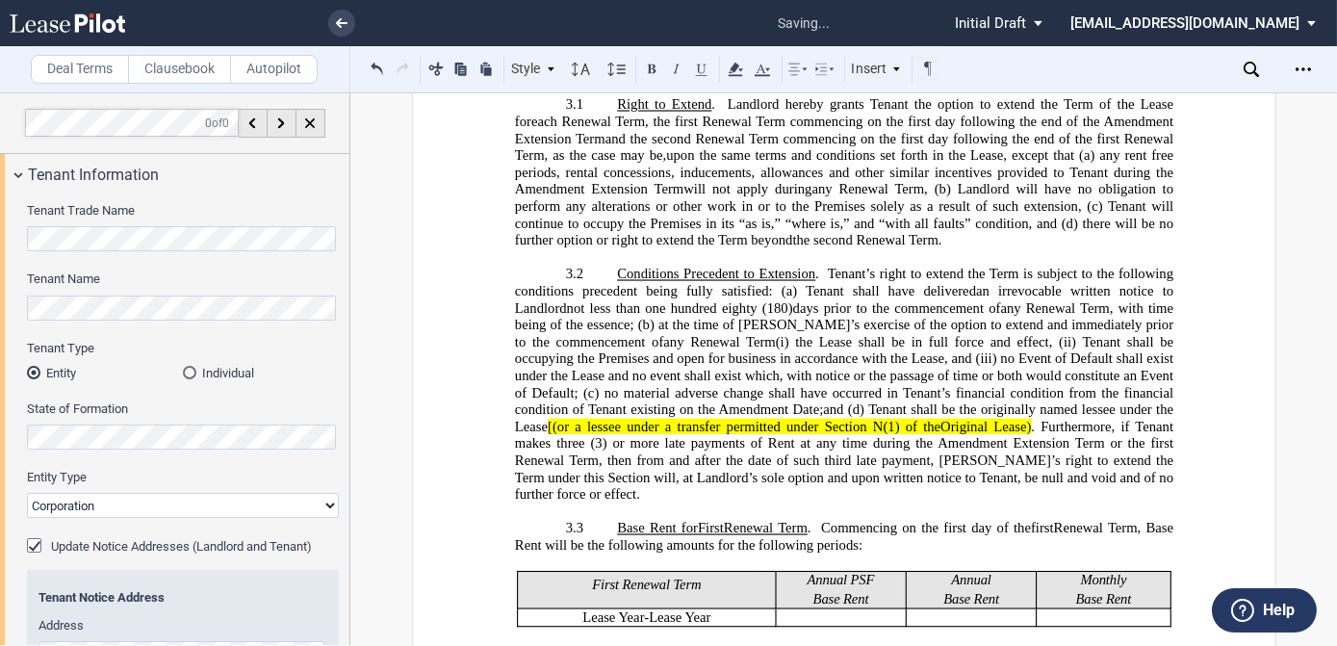
click at [868, 427] on span "[(or a lessee under a transfer permitted under Section" at bounding box center [708, 427] width 320 height 16
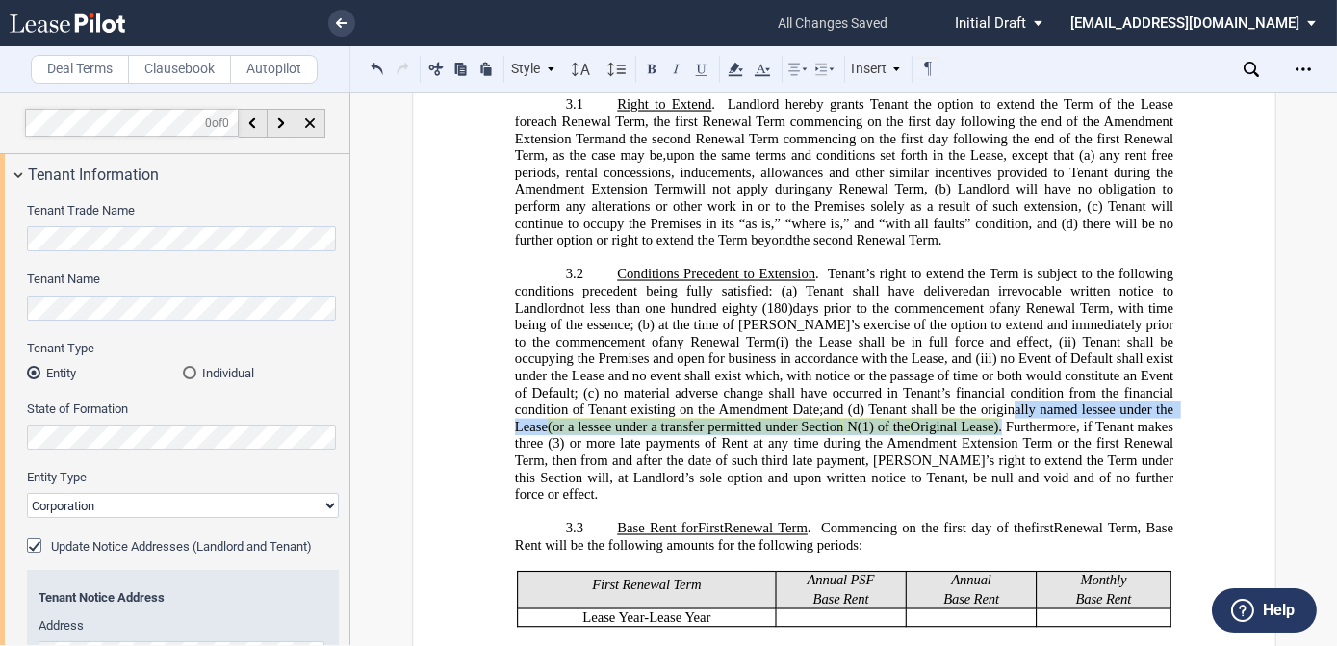
drag, startPoint x: 942, startPoint y: 443, endPoint x: 939, endPoint y: 419, distance: 24.2
click at [939, 419] on p "3.2 Conditions Precedent to Extension . Tenant’s right to extend the Term is su…" at bounding box center [843, 385] width 659 height 237
click at [734, 68] on use at bounding box center [735, 69] width 14 height 13
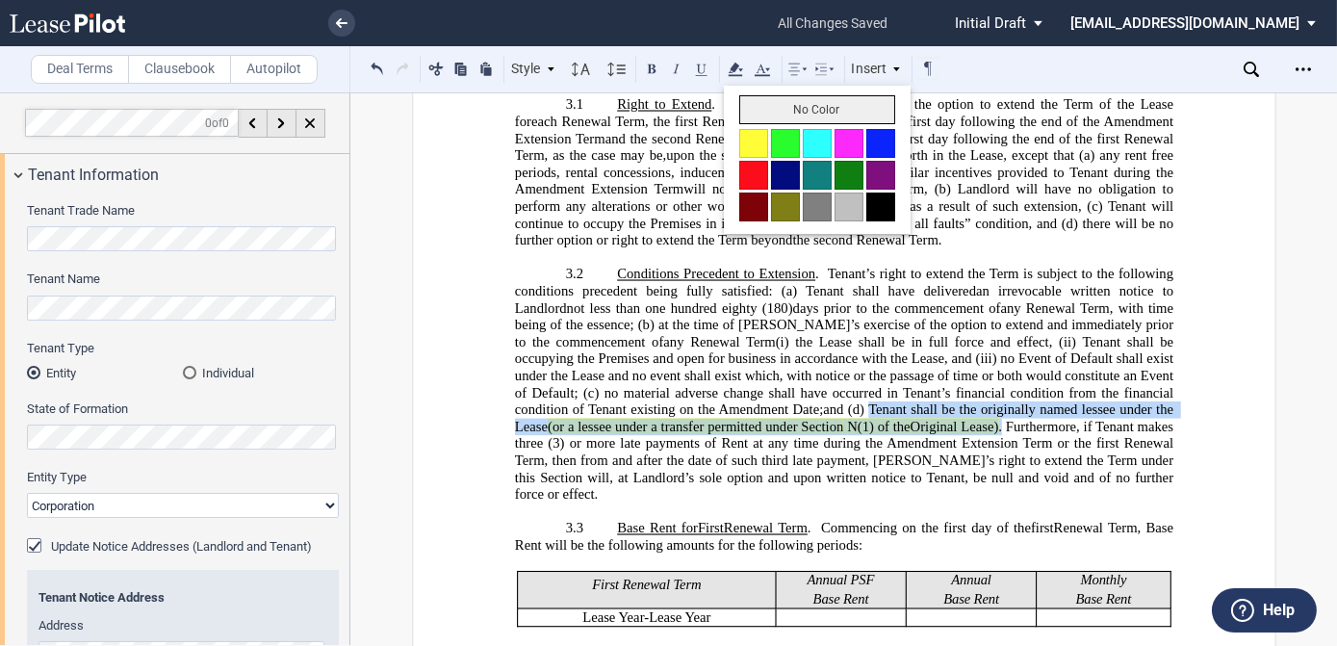
click at [776, 108] on button "No Color" at bounding box center [817, 109] width 156 height 29
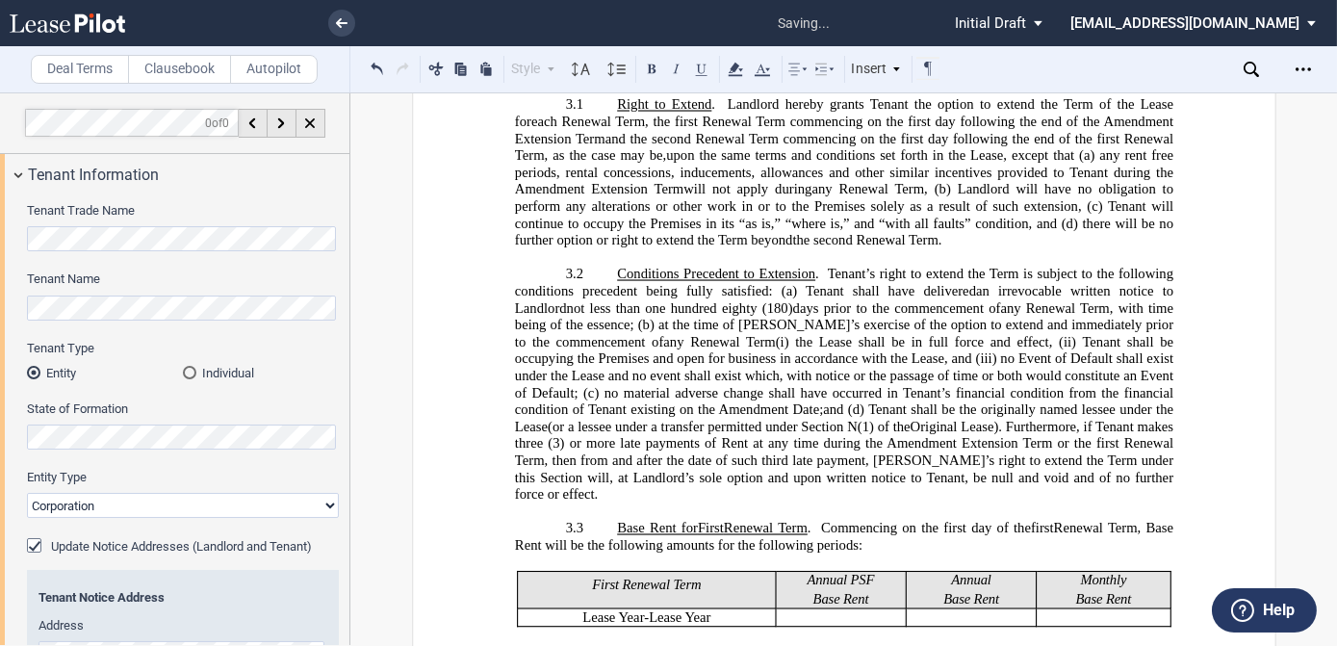
click at [894, 317] on span "days prior to the commencement of" at bounding box center [896, 308] width 208 height 16
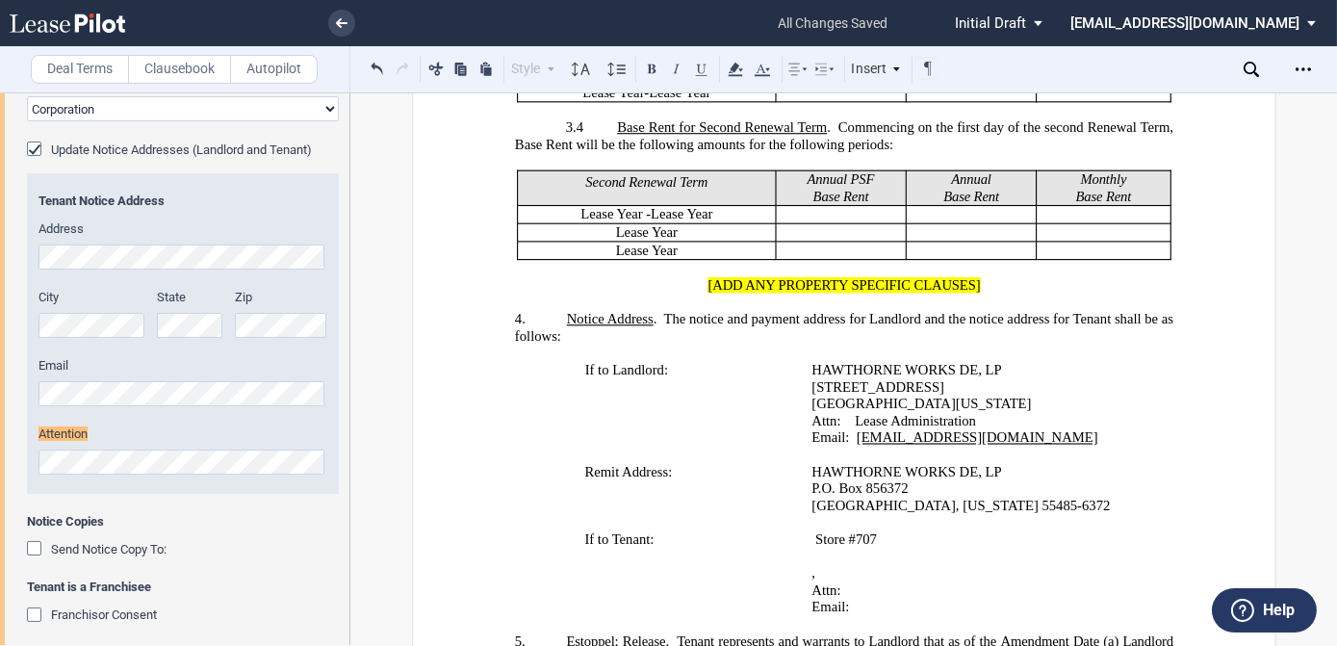
scroll to position [462, 0]
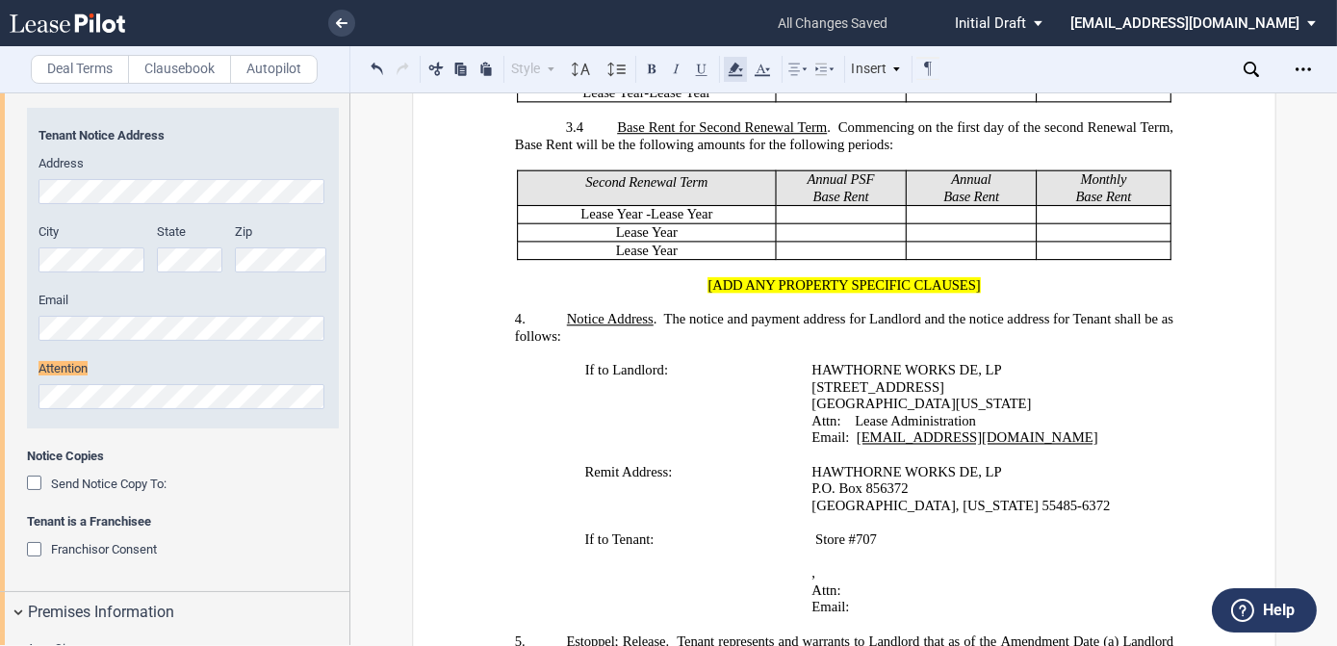
click at [733, 65] on use at bounding box center [735, 69] width 14 height 13
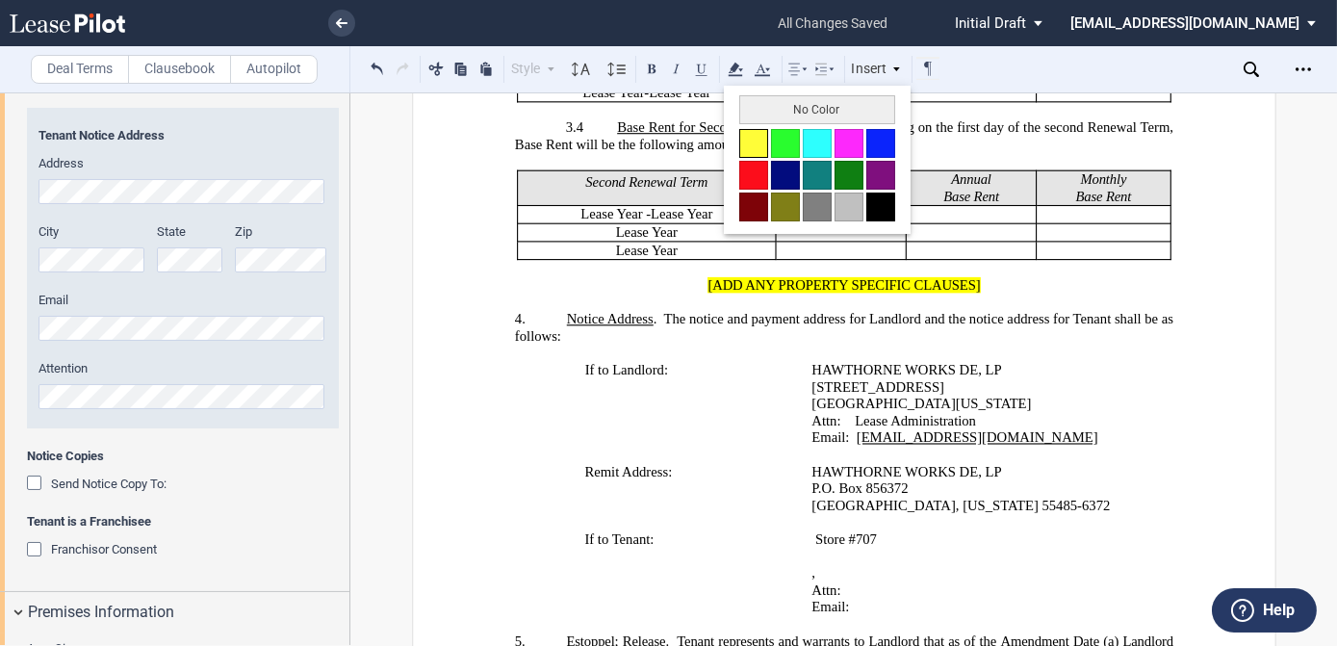
click at [751, 137] on button at bounding box center [753, 143] width 29 height 29
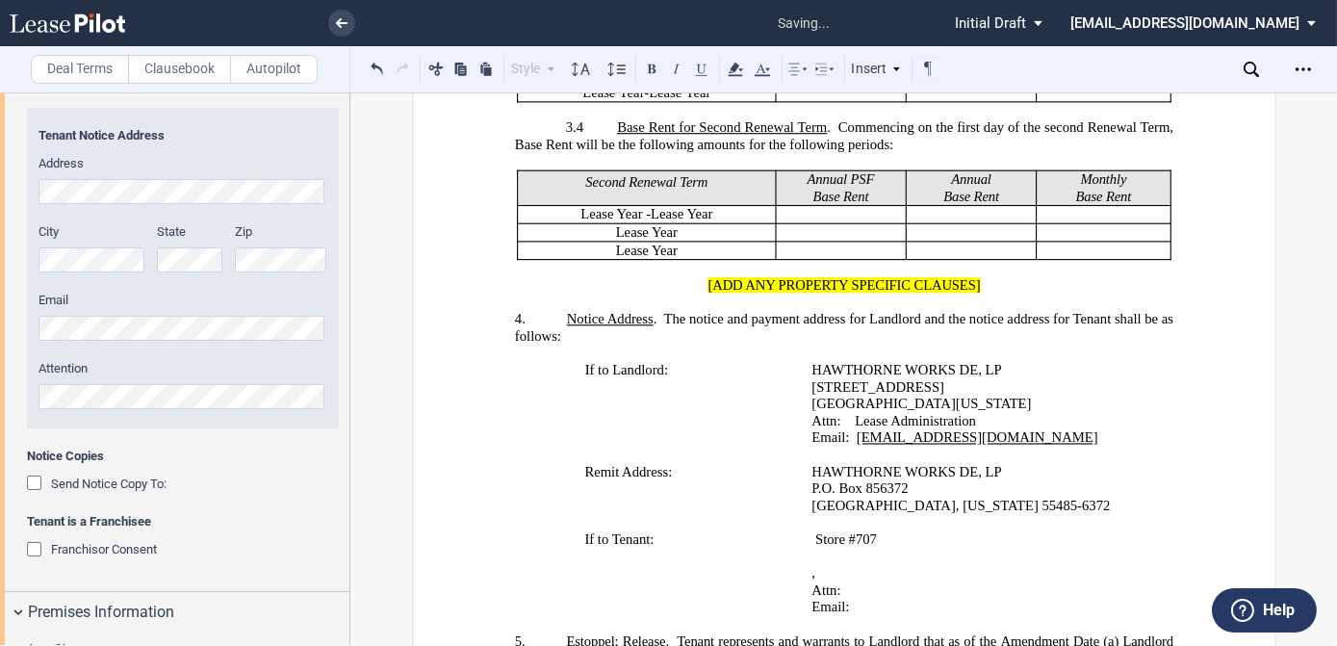
click at [1024, 582] on p "Attn: ﻿ ﻿" at bounding box center [974, 590] width 325 height 17
click at [973, 582] on p "Attn: ﻿ ﻿" at bounding box center [974, 590] width 325 height 17
drag, startPoint x: 1122, startPoint y: 556, endPoint x: 1011, endPoint y: 554, distance: 110.7
click at [1011, 582] on p "Attn: ﻿ ﻿ ﻿ [Tenant to provide]" at bounding box center [974, 590] width 325 height 17
click at [729, 65] on icon at bounding box center [735, 69] width 23 height 23
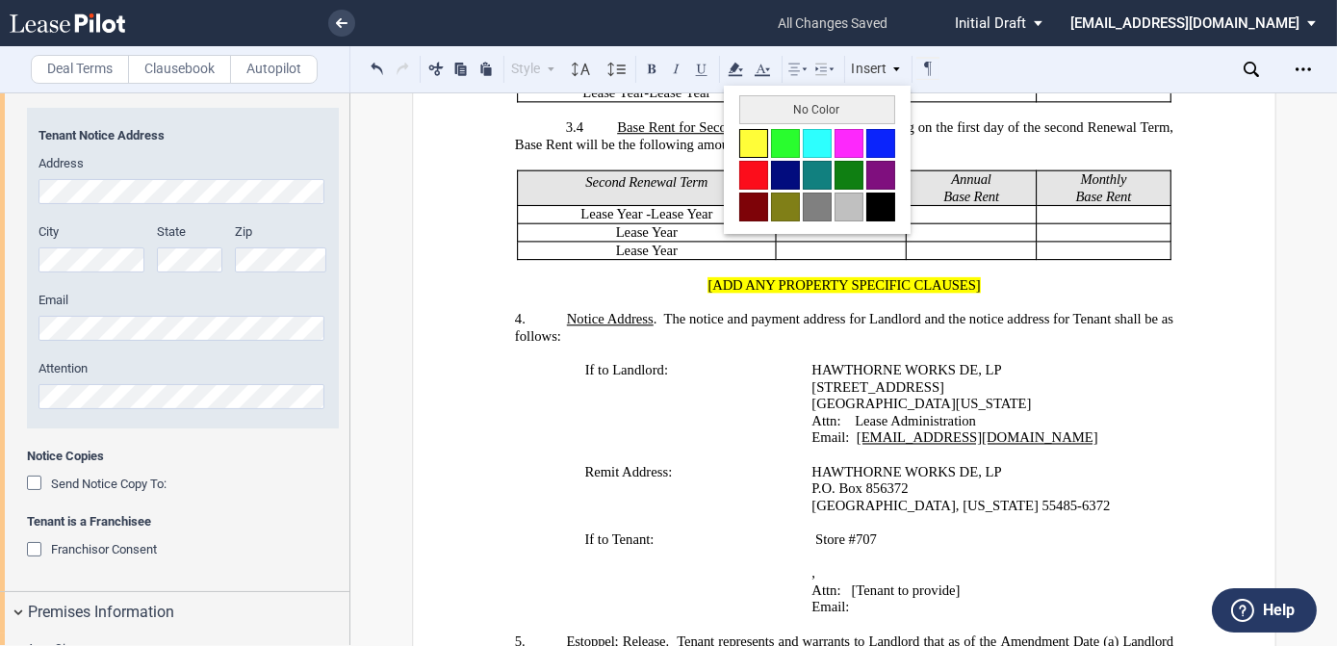
click at [751, 137] on button at bounding box center [753, 143] width 29 height 29
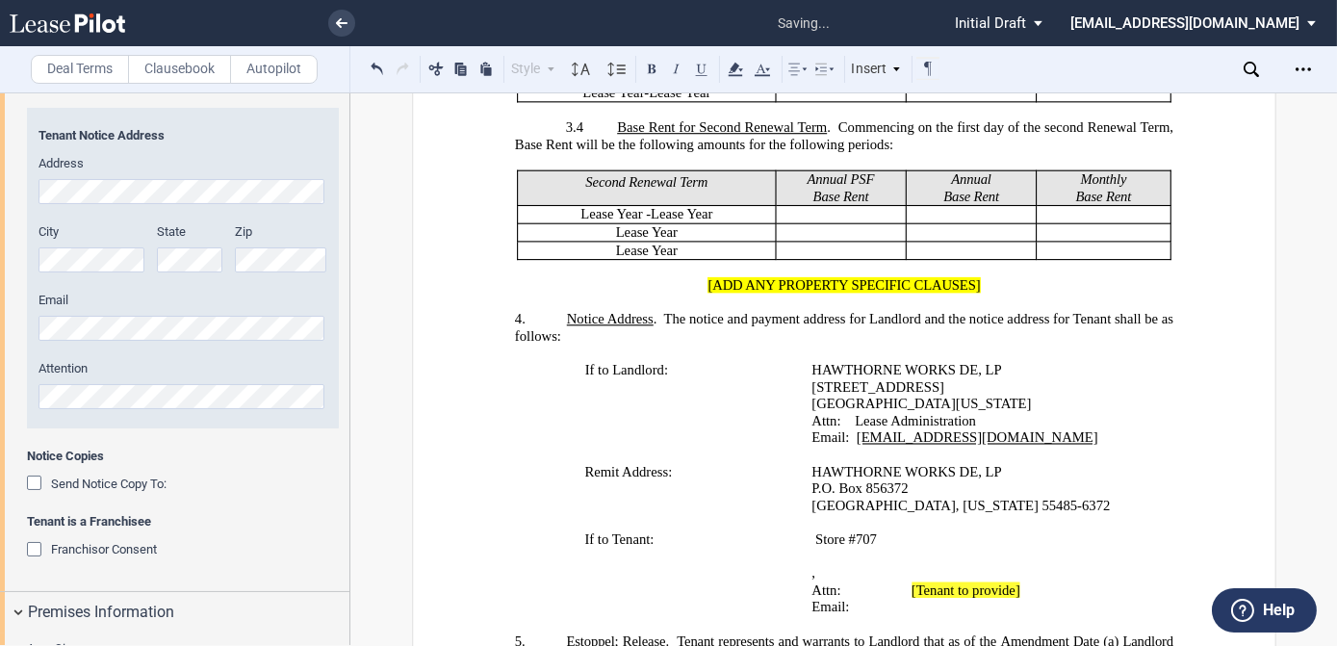
click at [695, 362] on p "If to Landlord:" at bounding box center [668, 370] width 255 height 17
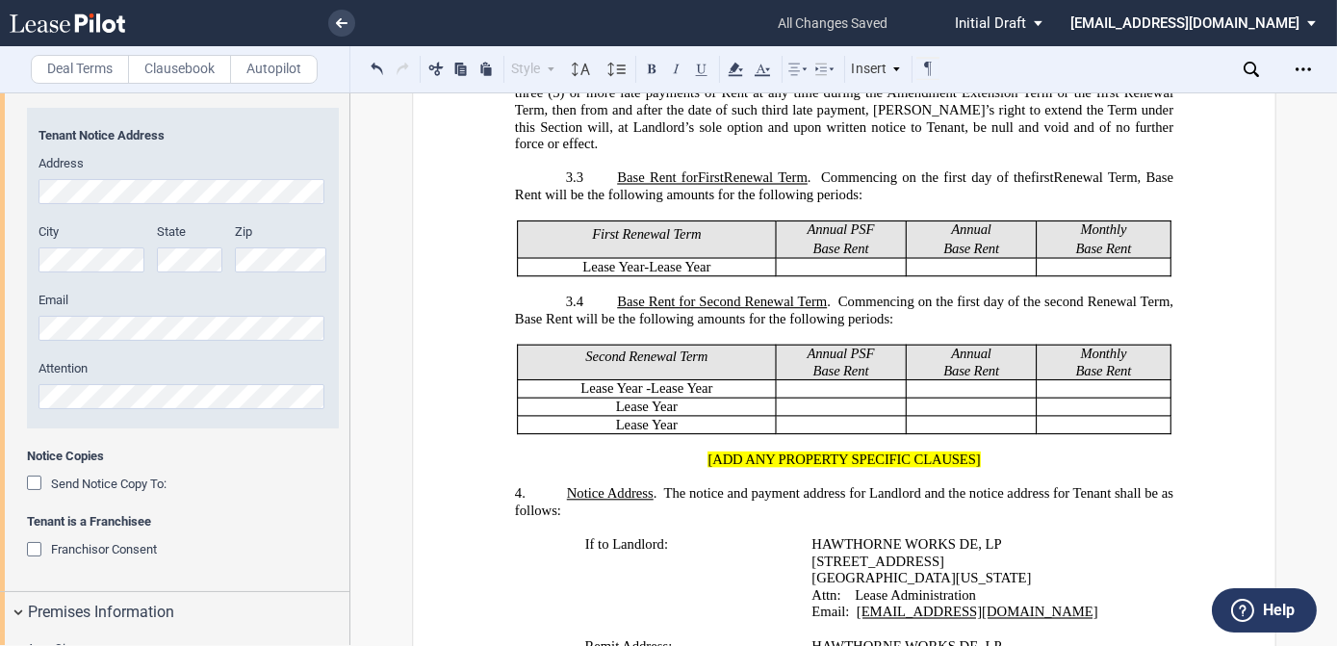
scroll to position [1838, 0]
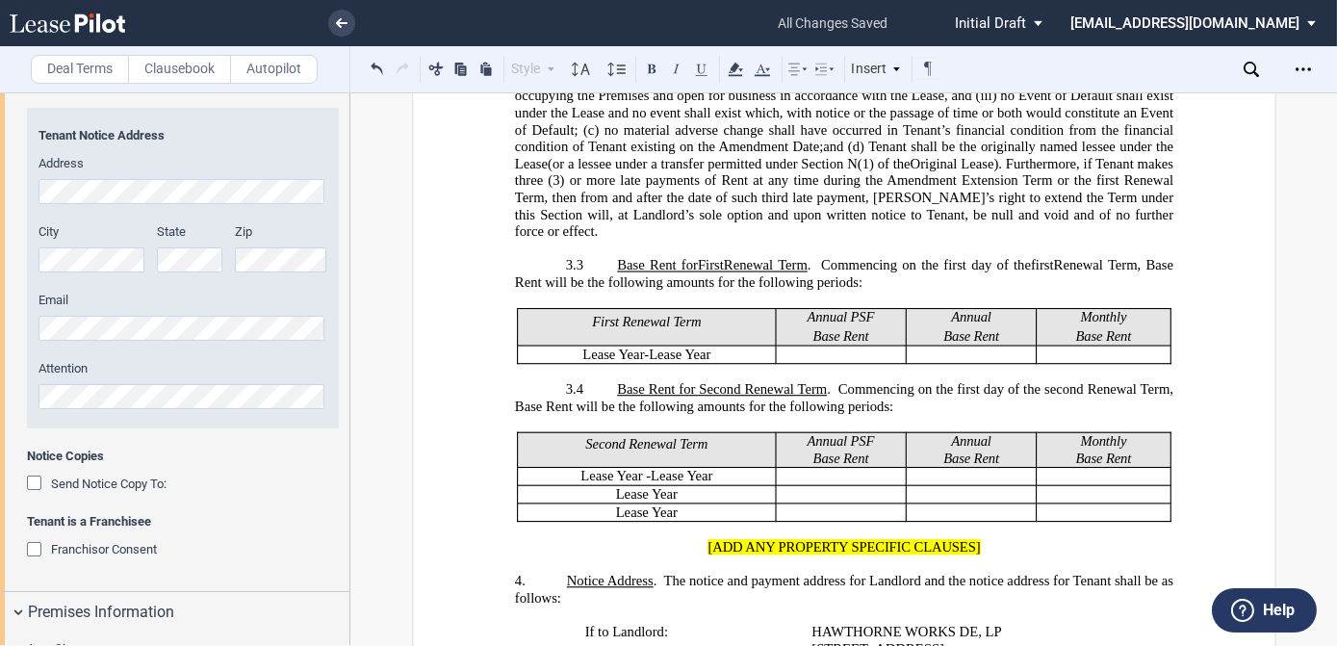
click at [559, 573] on p "4. Notice Address . The notice and payment address for Landlord and the notice …" at bounding box center [843, 590] width 659 height 34
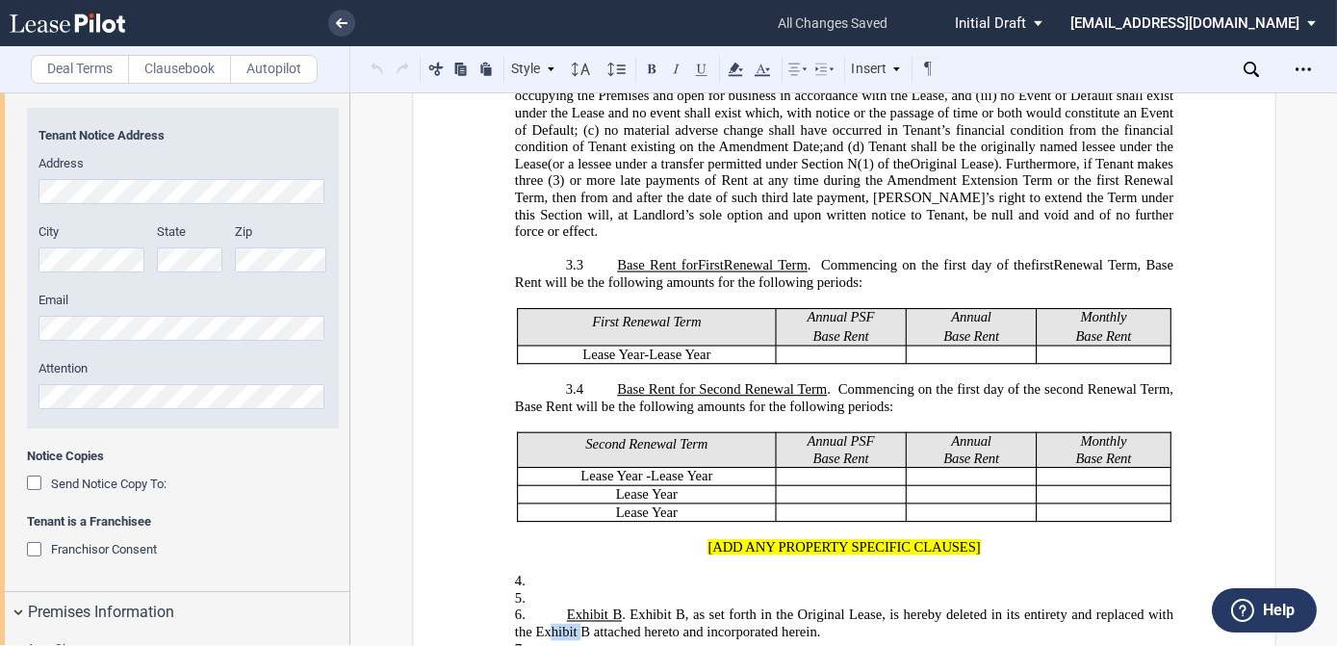
drag, startPoint x: 580, startPoint y: 609, endPoint x: 543, endPoint y: 609, distance: 36.6
click at [543, 609] on span ". Exhibit B, as set forth in the Original Lease, is hereby deleted in its entir…" at bounding box center [845, 623] width 662 height 33
drag, startPoint x: 530, startPoint y: 609, endPoint x: 581, endPoint y: 609, distance: 51.0
click at [581, 609] on span ". Exhibit B, as set forth in the Original Lease, is hereby deleted in its entir…" at bounding box center [845, 623] width 662 height 33
drag, startPoint x: 585, startPoint y: 607, endPoint x: 534, endPoint y: 609, distance: 51.1
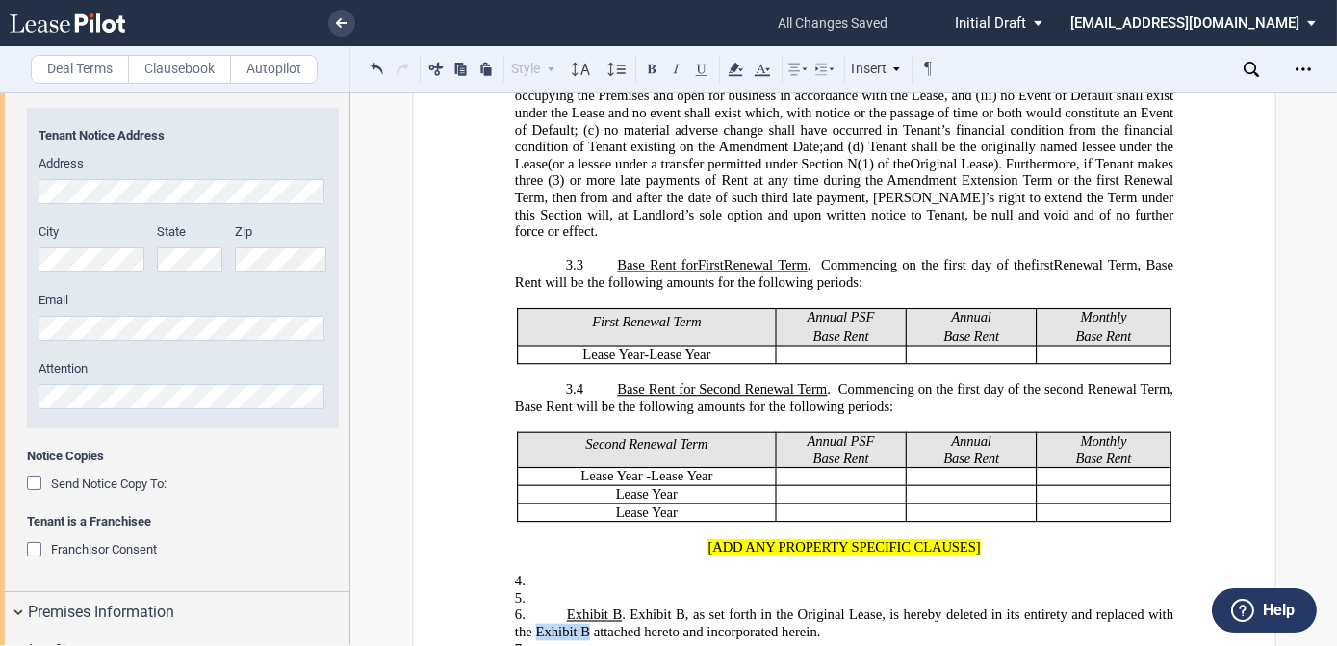
click at [534, 609] on span ". Exhibit B, as set forth in the Original Lease, is hereby deleted in its entir…" at bounding box center [845, 623] width 662 height 33
click at [697, 64] on button at bounding box center [701, 68] width 23 height 23
click at [614, 607] on span "﻿Exhibit B" at bounding box center [593, 615] width 55 height 16
click at [560, 589] on p "5. ﻿" at bounding box center [843, 597] width 659 height 17
click at [565, 589] on p "5. ﻿" at bounding box center [843, 597] width 659 height 17
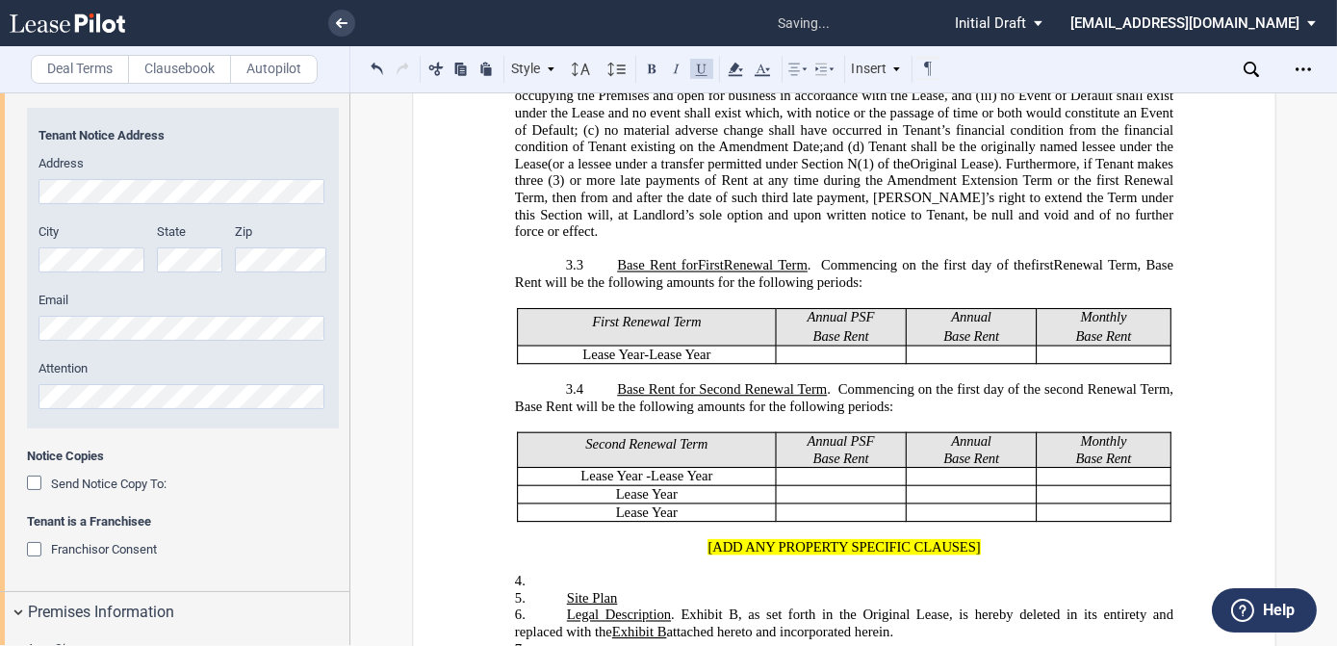
click at [698, 77] on button at bounding box center [701, 68] width 23 height 23
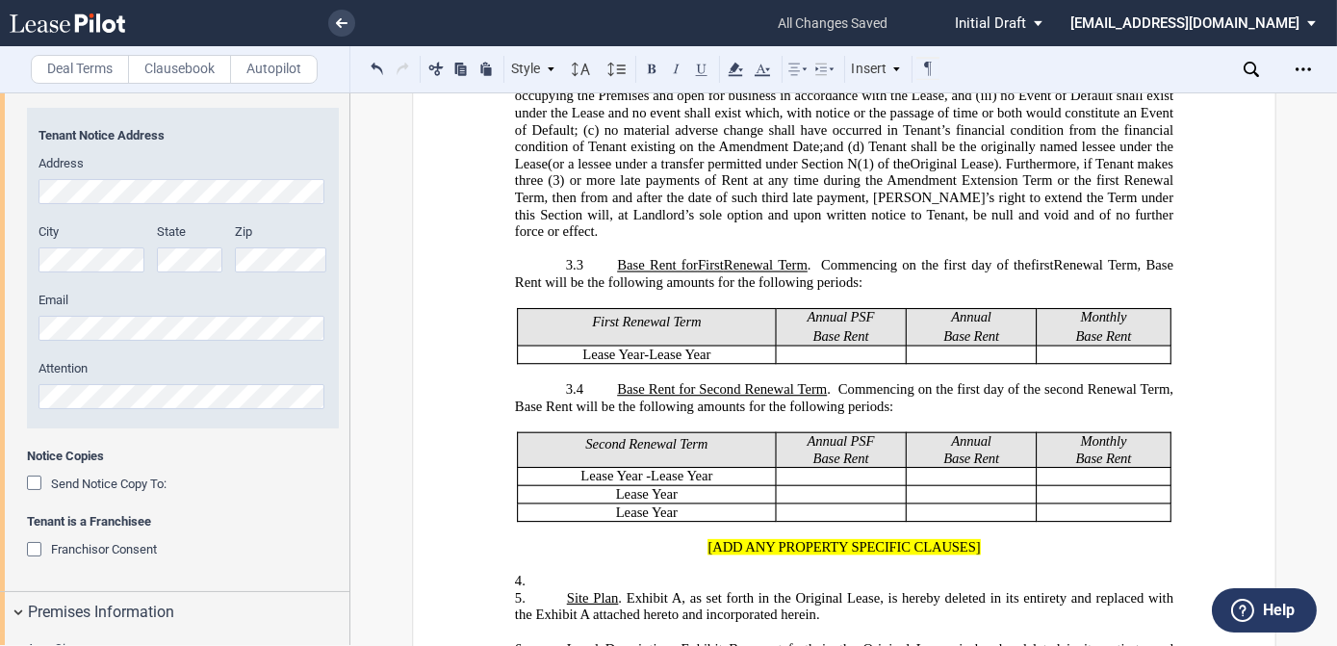
click at [562, 573] on p "4. ﻿" at bounding box center [843, 581] width 659 height 17
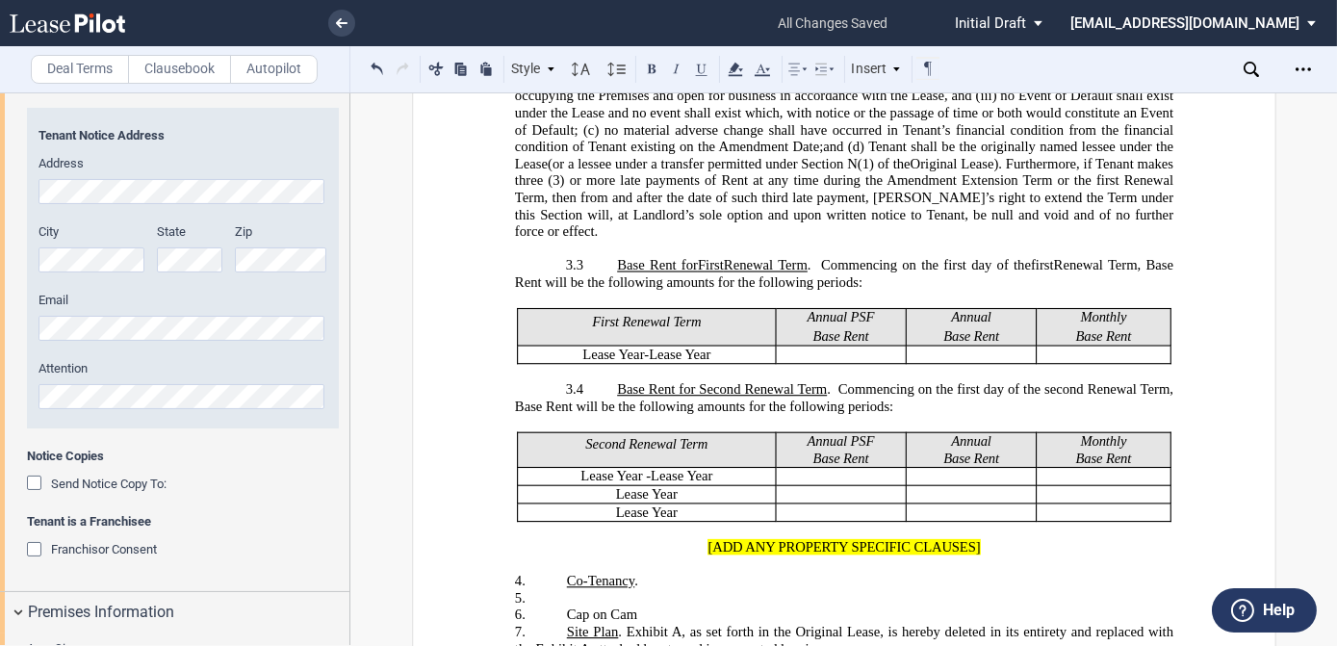
click at [632, 607] on span "​Cap on Cam" at bounding box center [601, 615] width 70 height 16
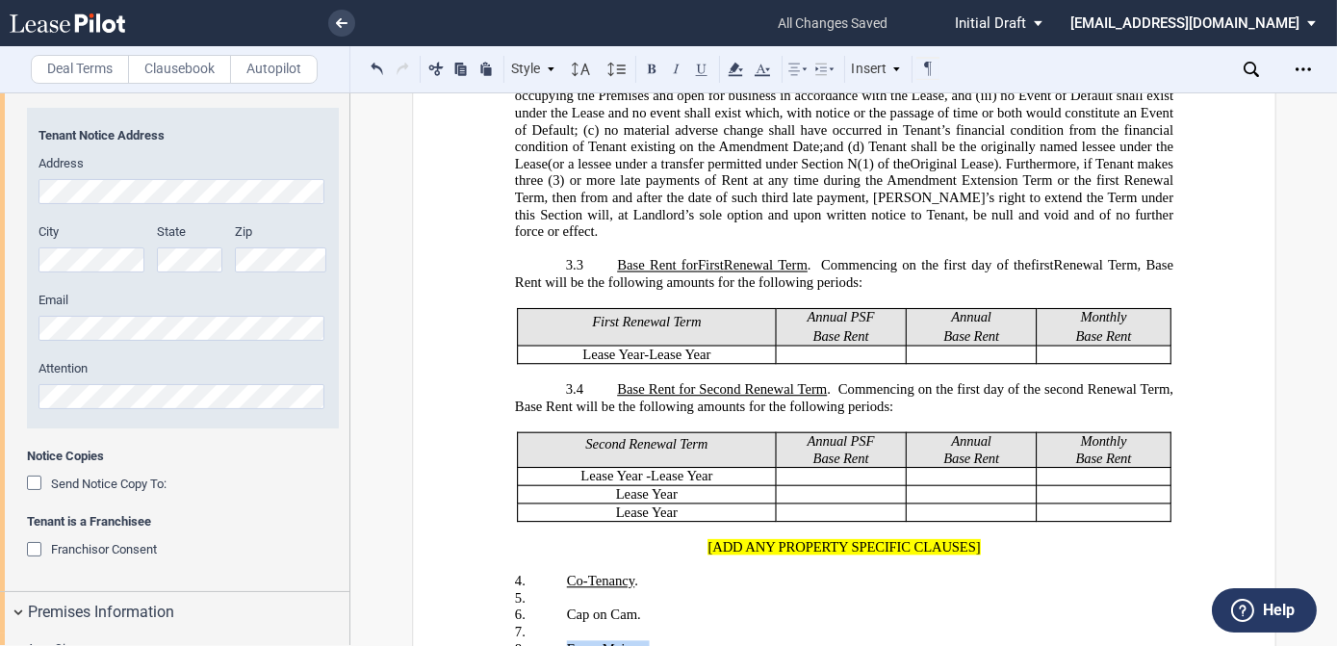
drag, startPoint x: 645, startPoint y: 623, endPoint x: 564, endPoint y: 625, distance: 80.9
click at [566, 640] on span "​Force Majeure." at bounding box center [609, 648] width 87 height 16
drag, startPoint x: 631, startPoint y: 597, endPoint x: 573, endPoint y: 602, distance: 58.0
click at [573, 602] on div "!!SET_LEVEL_1!! !!Recitals Level 2!! 5. ​ !!SET_LEVEL_1!! !!Recitals Level 2!! …" at bounding box center [843, 622] width 659 height 67
drag, startPoint x: 629, startPoint y: 591, endPoint x: 559, endPoint y: 596, distance: 69.5
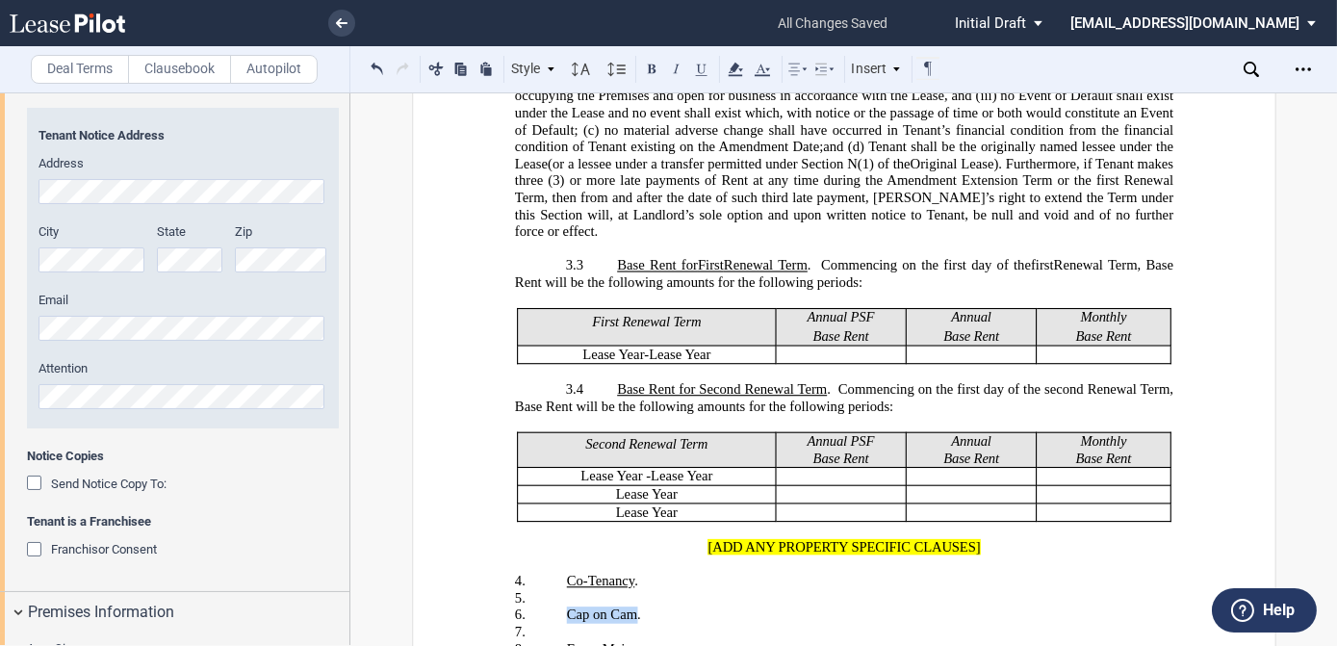
click at [559, 607] on p "6. ​Cap on Cam." at bounding box center [843, 615] width 659 height 17
click at [664, 640] on p "8. ​ Force Majeure ." at bounding box center [843, 648] width 659 height 17
click at [175, 70] on label "Clausebook" at bounding box center [179, 69] width 103 height 29
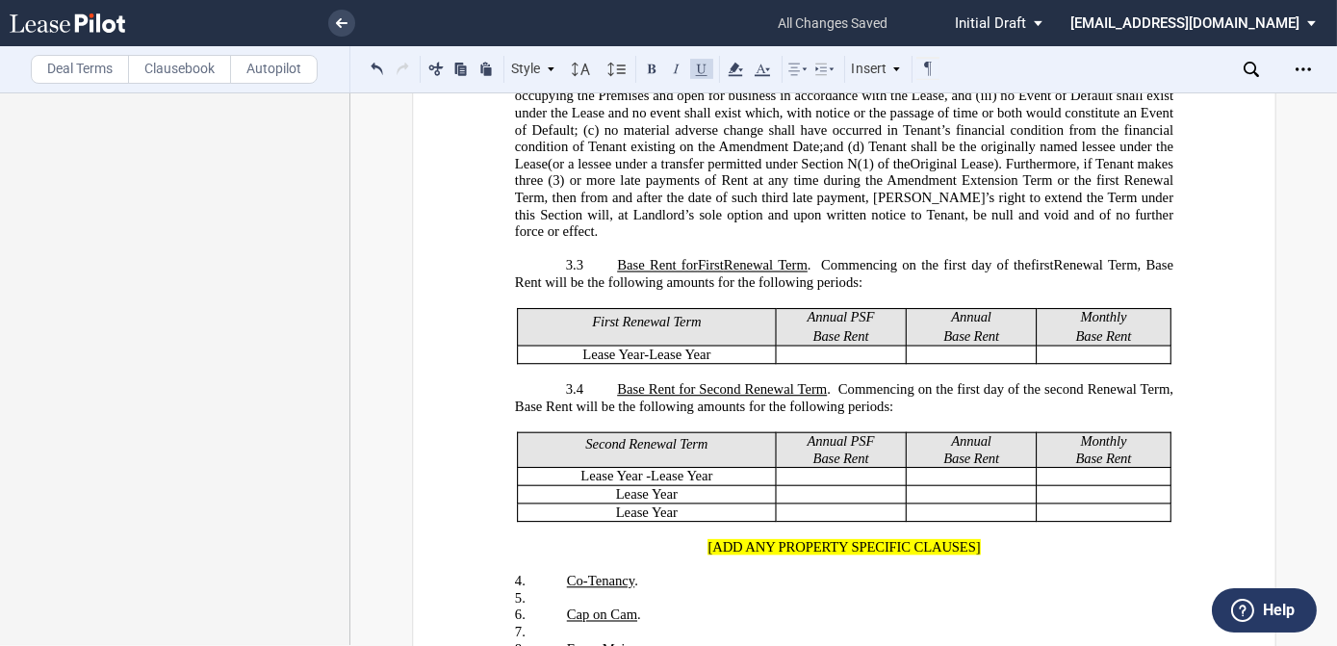
click at [665, 640] on p "8. ​ Force Majeure ." at bounding box center [843, 648] width 659 height 17
drag, startPoint x: 676, startPoint y: 624, endPoint x: 661, endPoint y: 625, distance: 14.5
click at [661, 640] on p "8. ​ Force Majeure ." at bounding box center [843, 648] width 659 height 17
click at [653, 640] on span "​ Force Majeure ." at bounding box center [609, 648] width 87 height 16
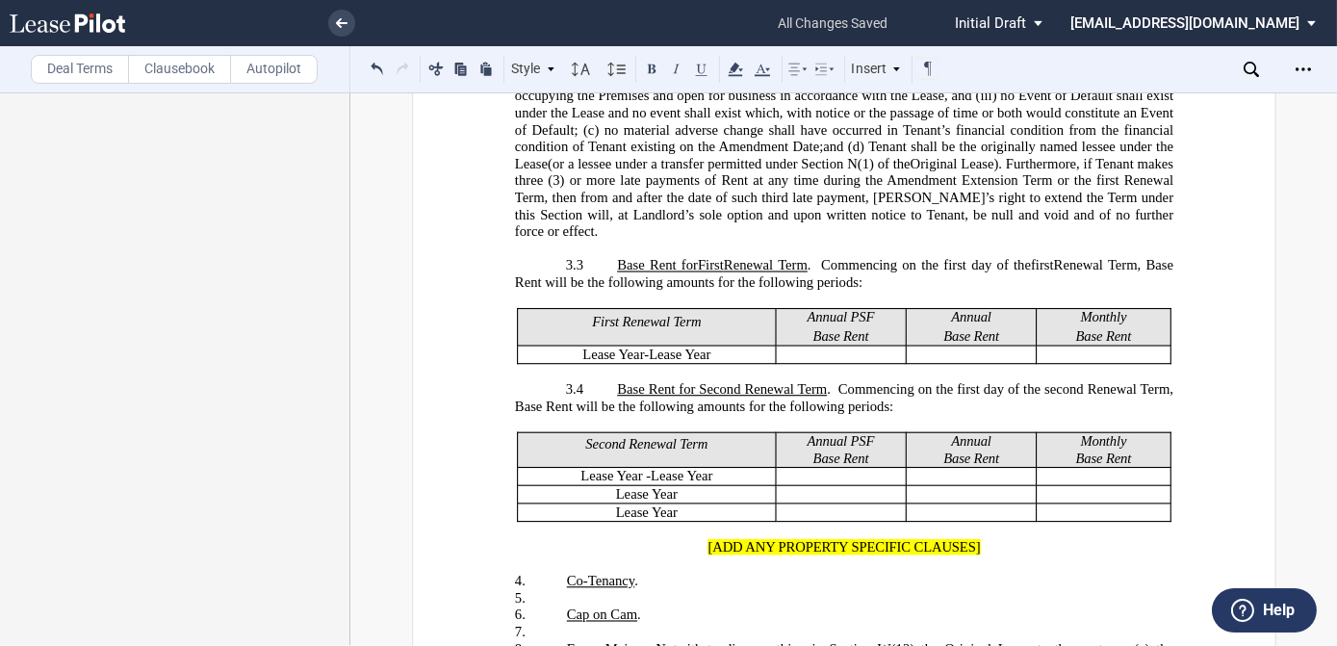
scroll to position [1926, 0]
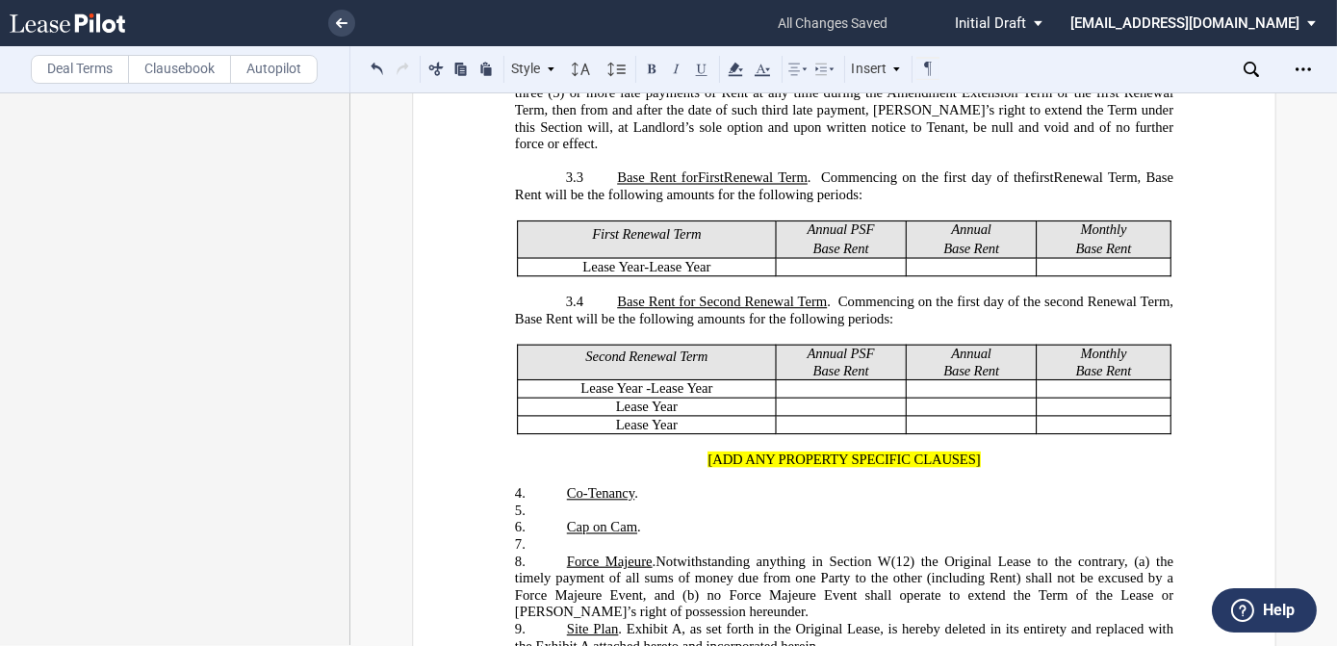
click at [823, 553] on span "Notwithstanding anything in Section W(12) the Original Lease to the contrary, (…" at bounding box center [845, 586] width 662 height 66
drag, startPoint x: 1145, startPoint y: 554, endPoint x: 1167, endPoint y: 557, distance: 22.3
click at [1167, 557] on span "Notwithstanding anything in Section W(12) the Original Lease to the contrary, (…" at bounding box center [845, 586] width 662 height 66
click at [779, 583] on p "8. ​ Force Majeure . Notwithstanding anything in Section W(12) the Original Lea…" at bounding box center [843, 586] width 659 height 67
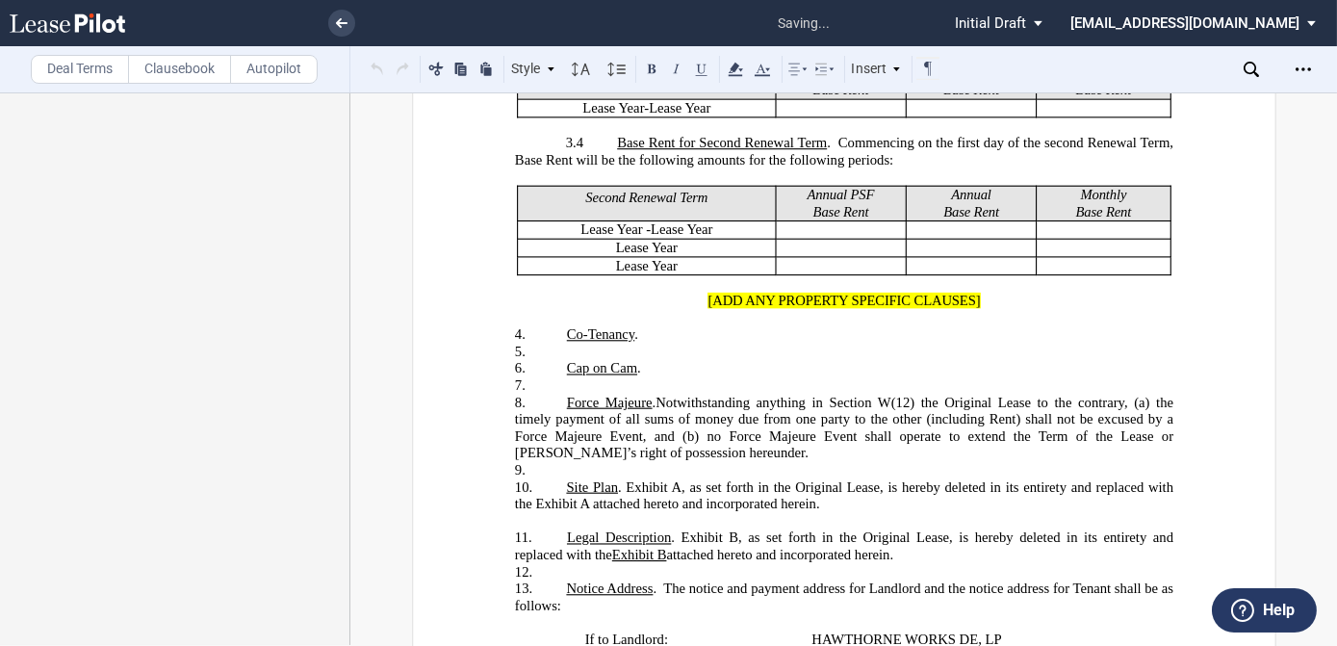
scroll to position [2100, 0]
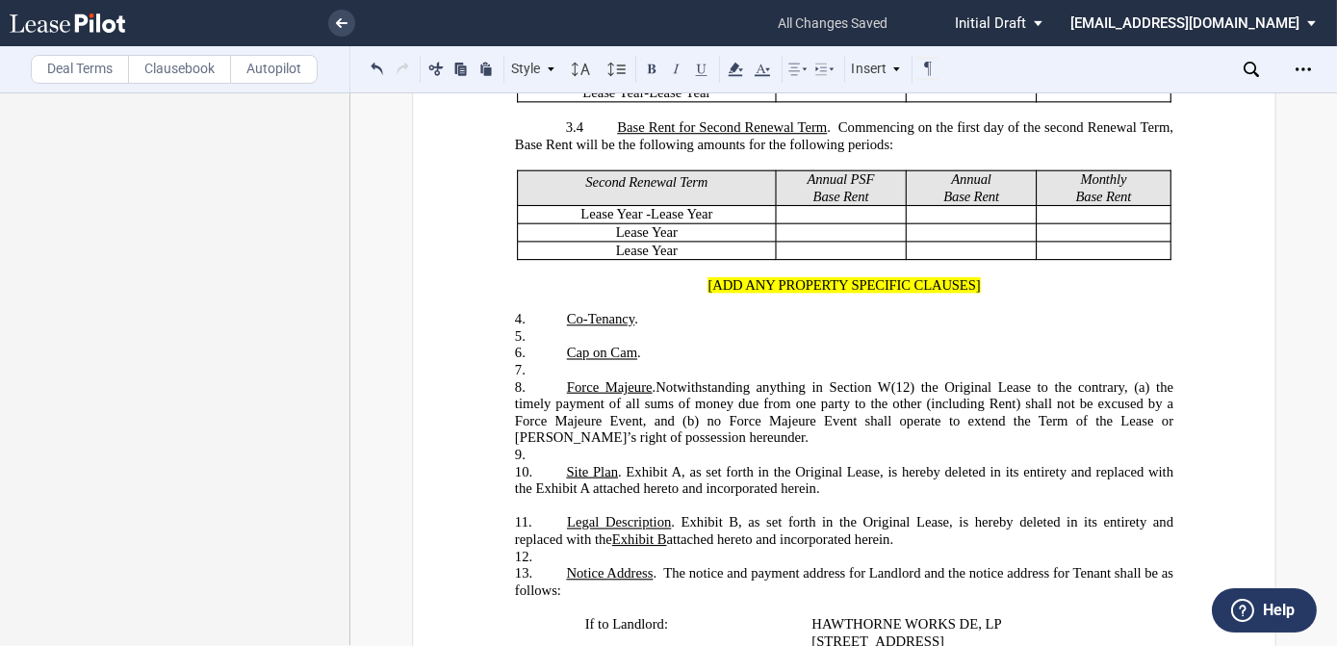
click at [632, 394] on span "Notwithstanding anything in Section W(12) the Original Lease to the contrary, (…" at bounding box center [845, 411] width 662 height 66
click at [1144, 378] on span "Notwithstanding anything in Section W(12) the Original Lease to the contrary, (…" at bounding box center [845, 411] width 662 height 66
click at [753, 393] on span "Notwithstanding anything in Section W(12) the Original Lease to the contrary, (…" at bounding box center [847, 411] width 666 height 66
drag, startPoint x: 756, startPoint y: 396, endPoint x: 794, endPoint y: 401, distance: 38.8
click at [794, 401] on span "Notwithstanding anything in Section W(12) the Original Lease to the contrary, (…" at bounding box center [847, 411] width 666 height 66
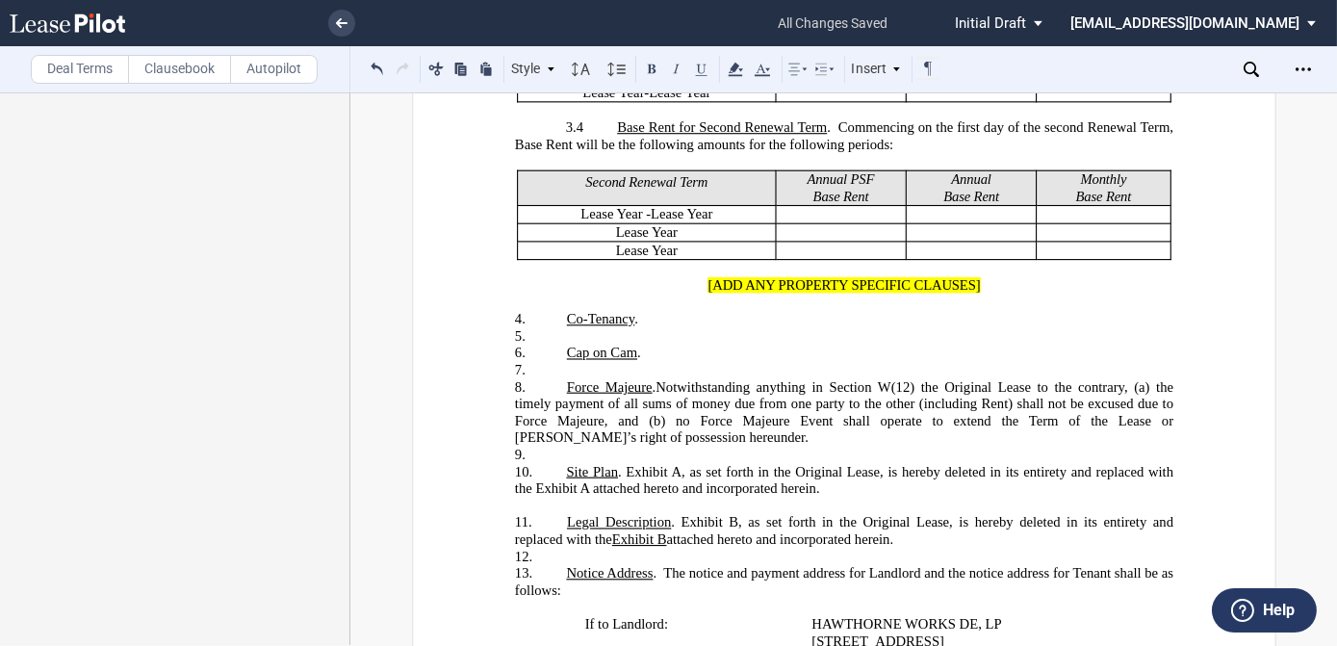
click at [773, 399] on span "Notwithstanding anything in Section W(12) the Original Lease to the contrary, (…" at bounding box center [847, 411] width 666 height 66
drag, startPoint x: 755, startPoint y: 395, endPoint x: 791, endPoint y: 400, distance: 36.0
click at [791, 400] on span "Notwithstanding anything in Section W(12) the Original Lease to the contrary, (…" at bounding box center [847, 411] width 666 height 66
click at [66, 60] on label "Deal Terms" at bounding box center [80, 69] width 98 height 29
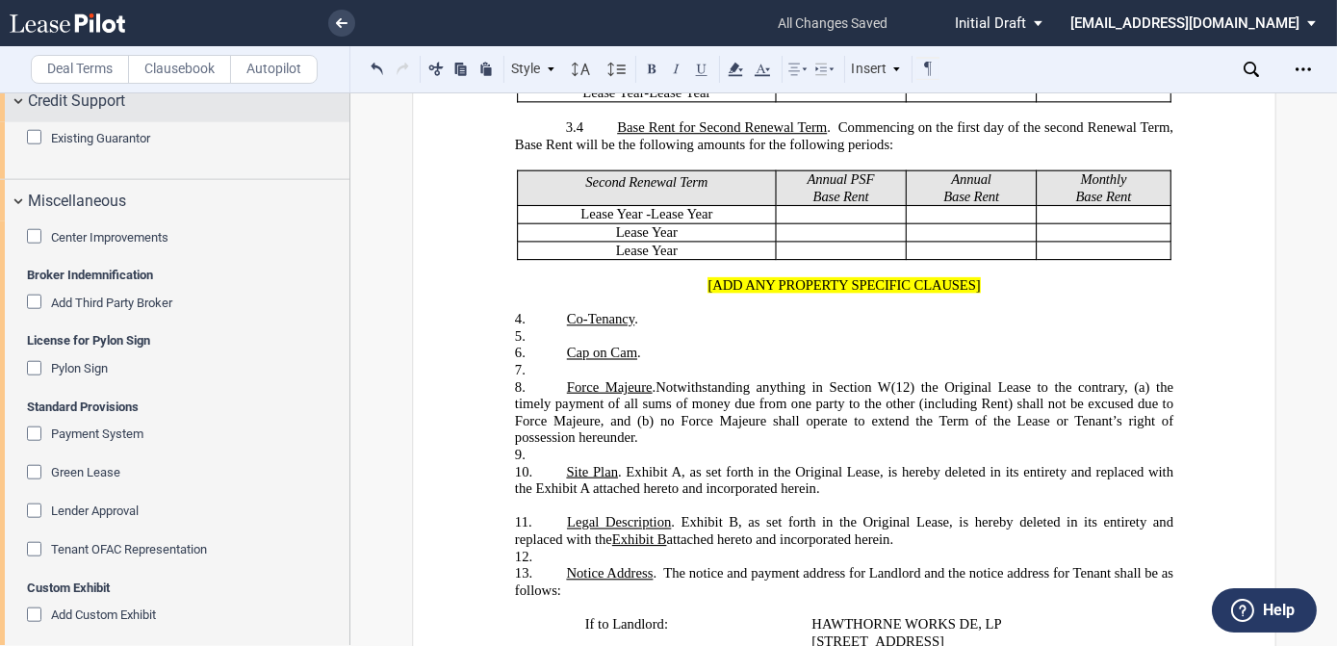
scroll to position [4229, 0]
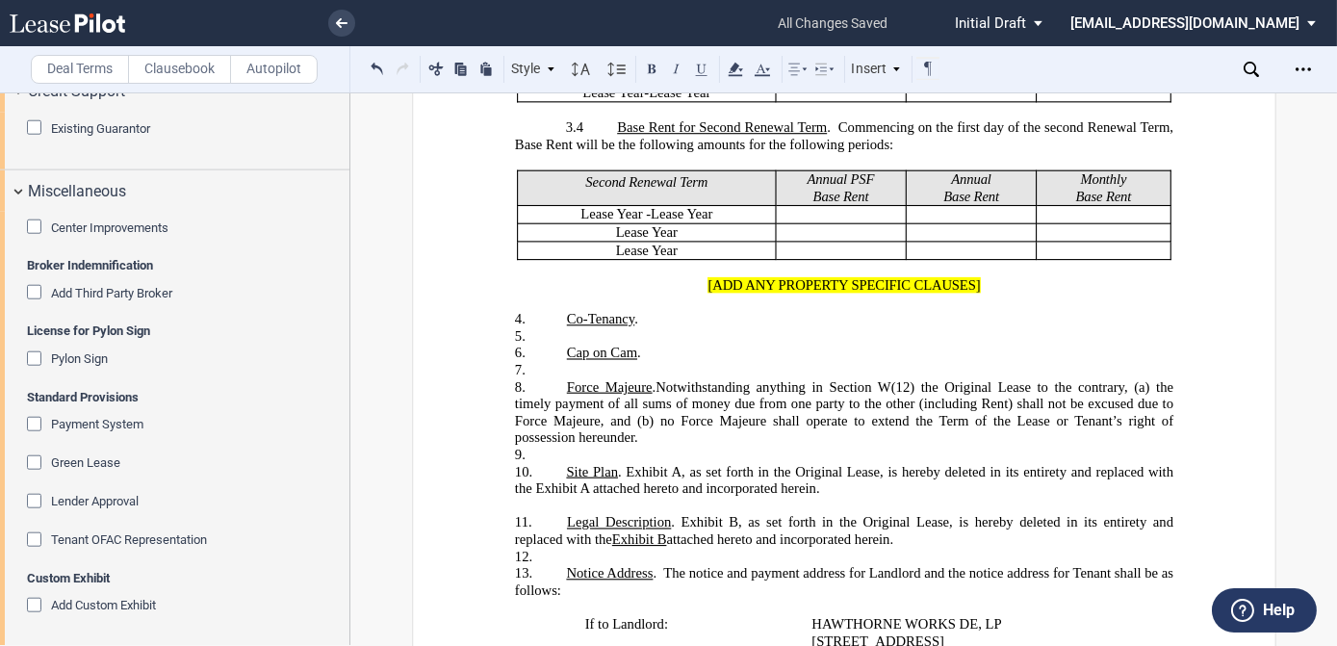
click at [125, 605] on span "Add Custom Exhibit" at bounding box center [103, 605] width 105 height 14
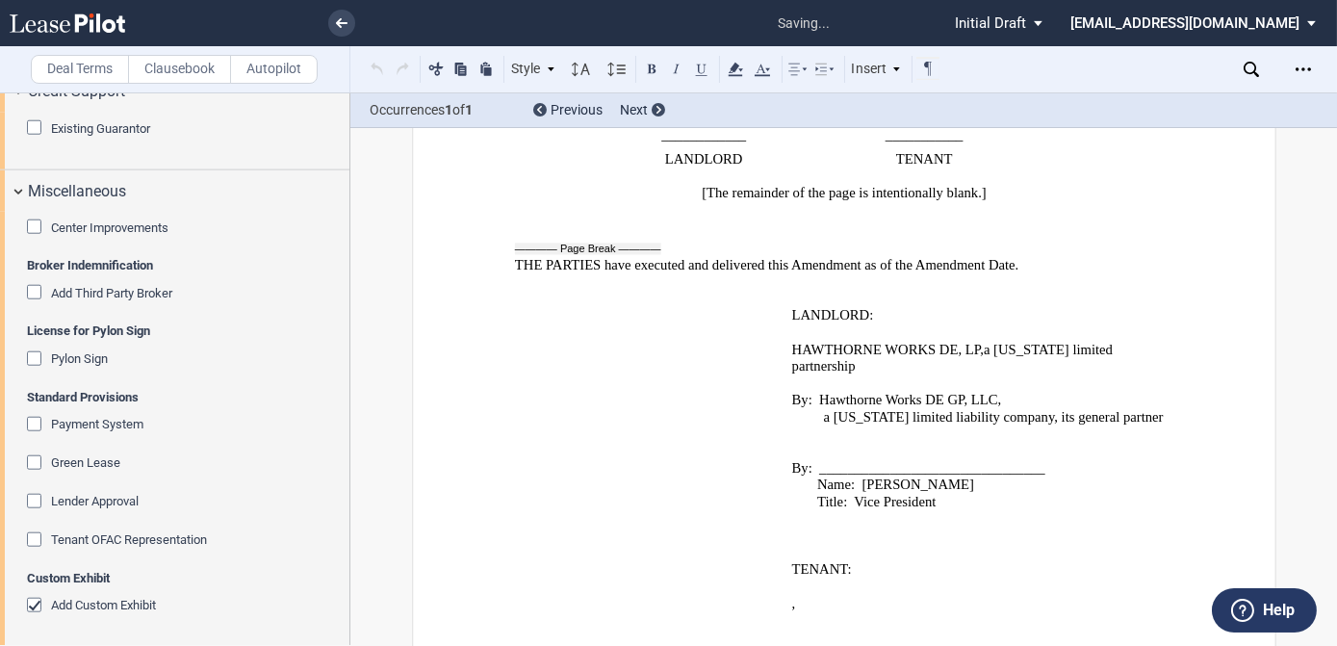
scroll to position [3807, 0]
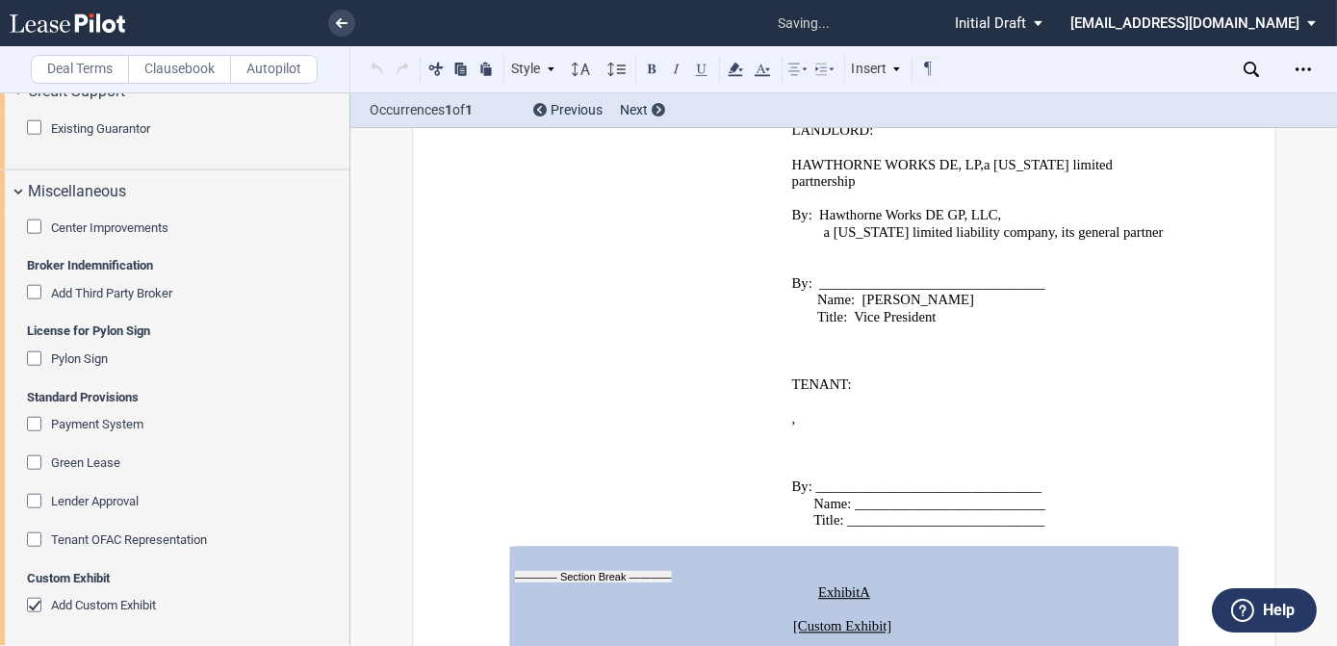
click at [928, 635] on p at bounding box center [843, 643] width 659 height 17
drag, startPoint x: 886, startPoint y: 521, endPoint x: 791, endPoint y: 524, distance: 95.4
click at [793, 618] on span "[Custom Exhibit]" at bounding box center [844, 626] width 102 height 16
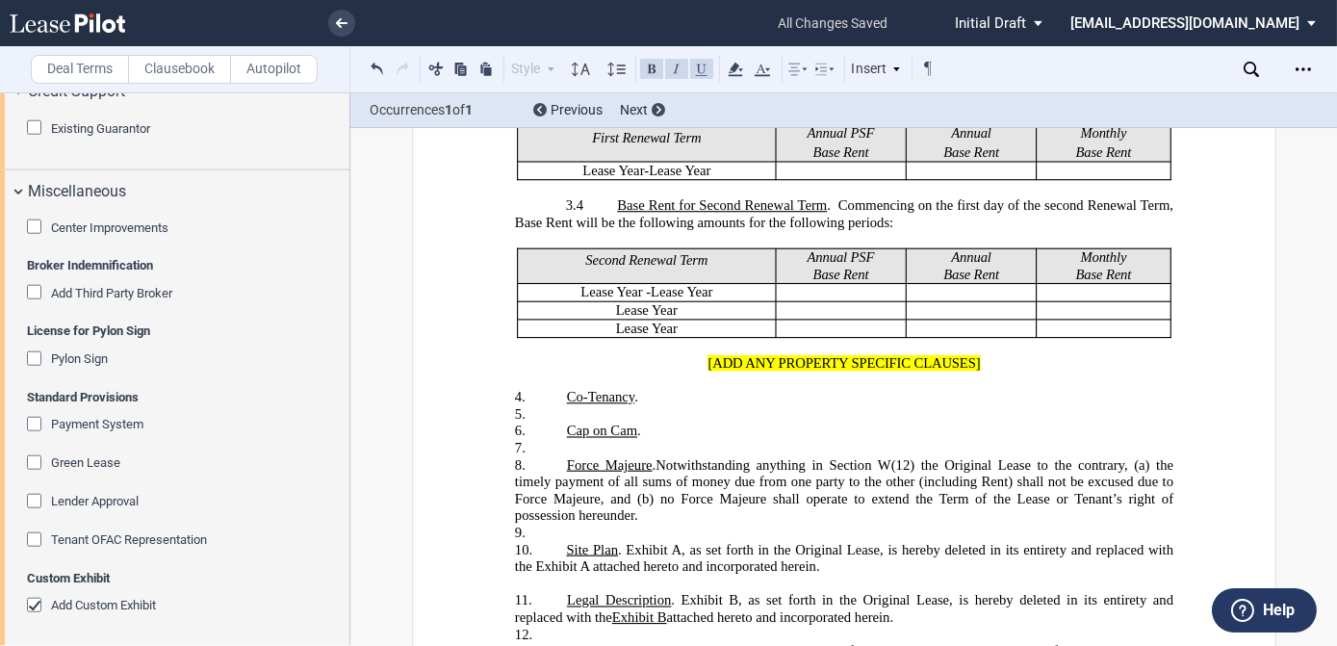
scroll to position [2028, 0]
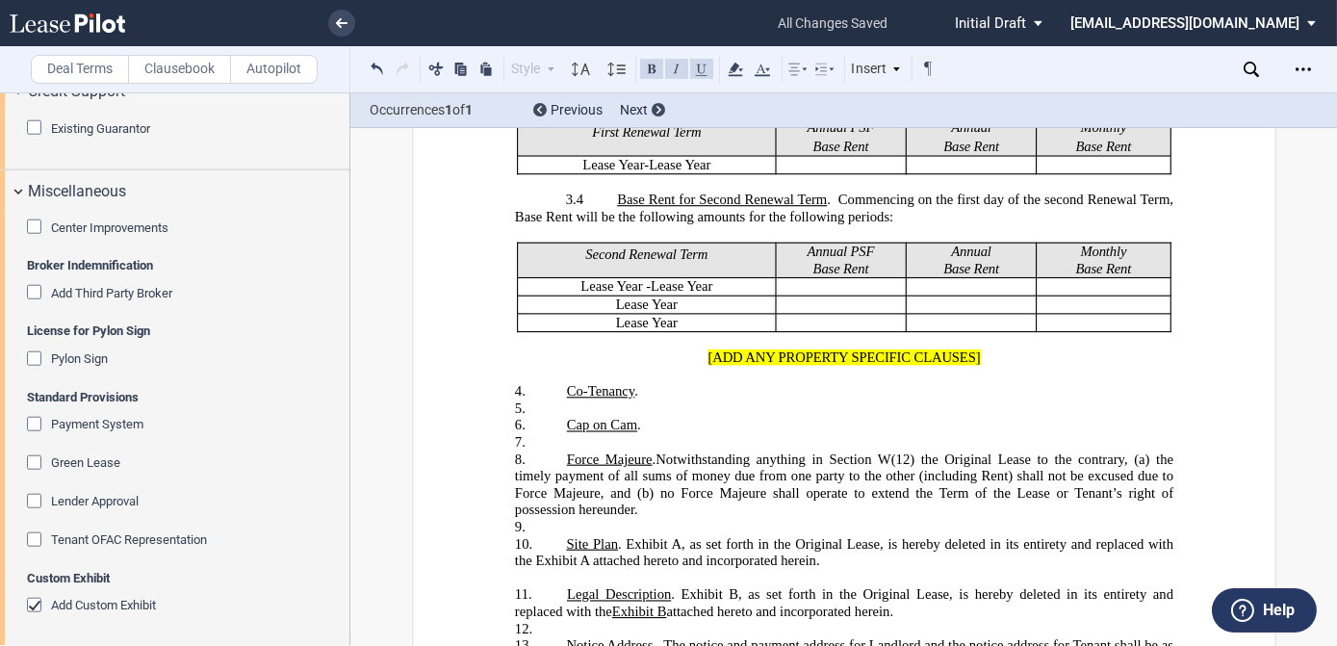
click at [677, 467] on span "Notwithstanding anything in Section W(12) the Original Lease to the contrary, (…" at bounding box center [847, 484] width 666 height 66
click at [767, 467] on span "Notwithstanding anything in Section W(12) the Original Lease to the contrary, (…" at bounding box center [847, 484] width 666 height 66
click at [607, 519] on p "9. ​" at bounding box center [843, 527] width 659 height 17
click at [598, 620] on p "11. ​" at bounding box center [843, 628] width 659 height 17
click at [670, 383] on p "4. ﻿Co-Tenancy ." at bounding box center [843, 391] width 659 height 17
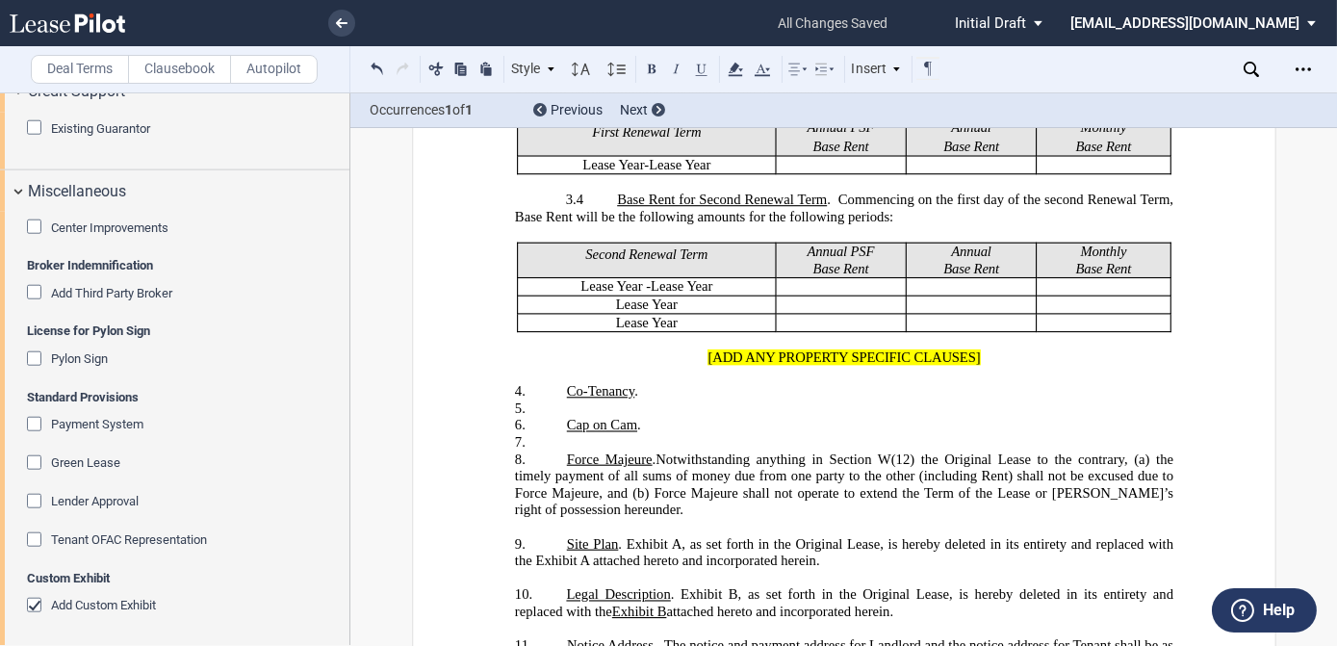
click at [658, 417] on p "6. ​Cap on Cam ." at bounding box center [843, 425] width 659 height 17
click at [669, 417] on p "6. ​Cap on Cam ." at bounding box center [843, 425] width 659 height 17
click at [647, 417] on span "​Cap on Cam . Section A(12) and G(2) of the Original Lease" at bounding box center [736, 425] width 341 height 16
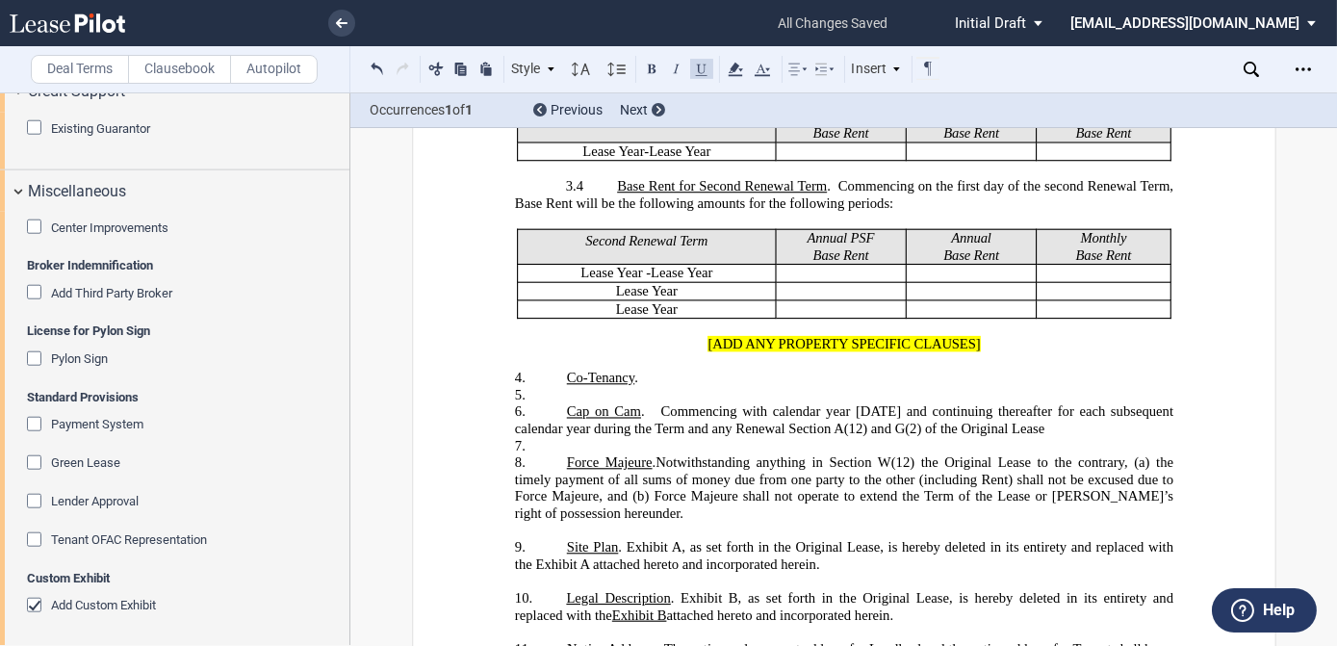
scroll to position [2115, 0]
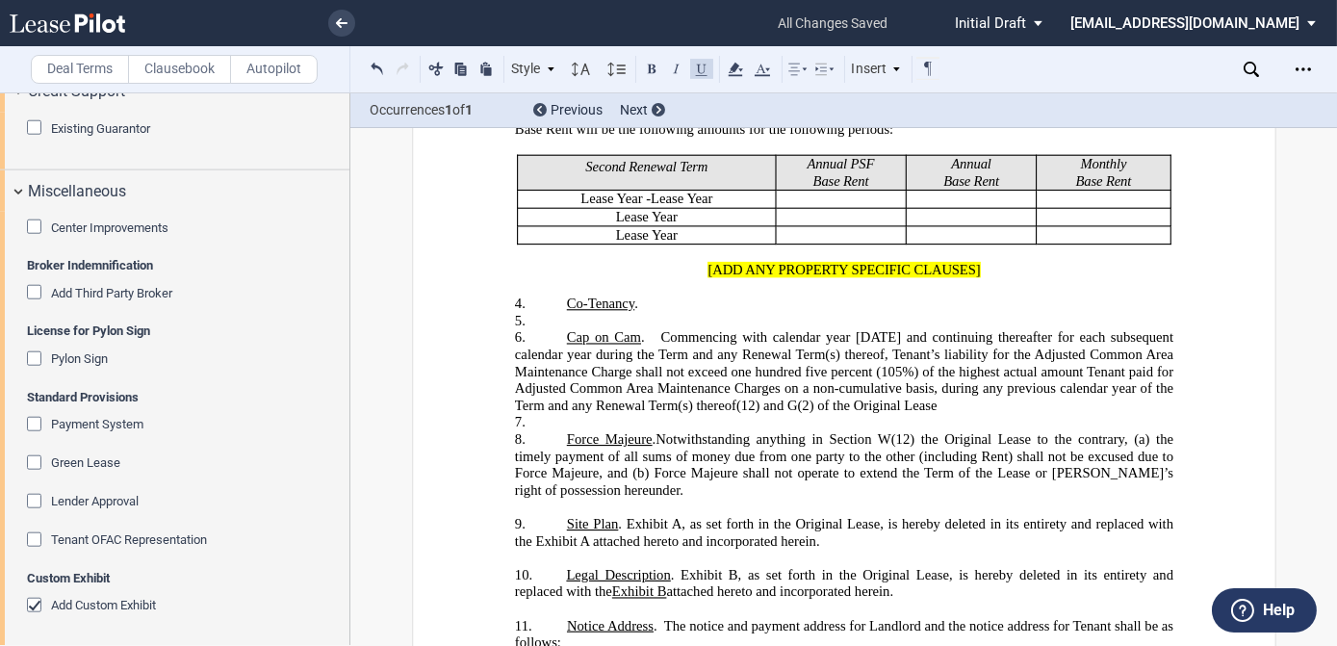
click at [895, 329] on span "​Cap on Cam . Commencing with calendar year [DATE] and continuing thereafter fo…" at bounding box center [845, 371] width 662 height 84
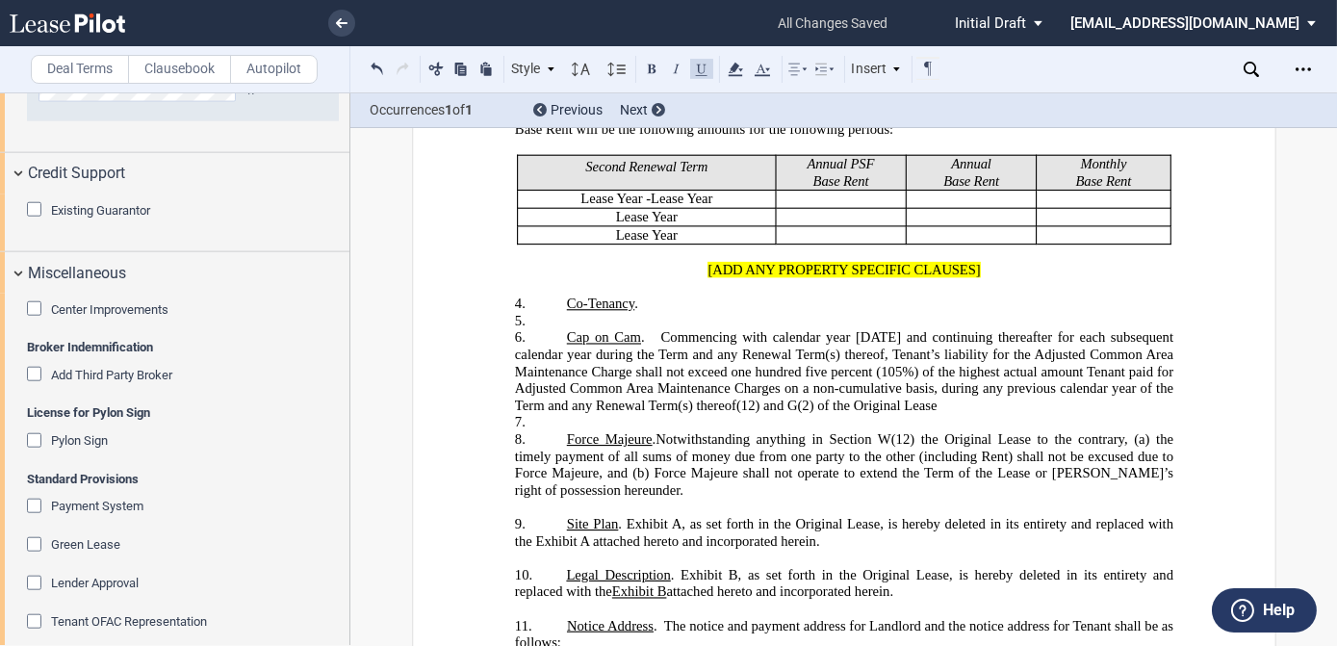
scroll to position [3879, 0]
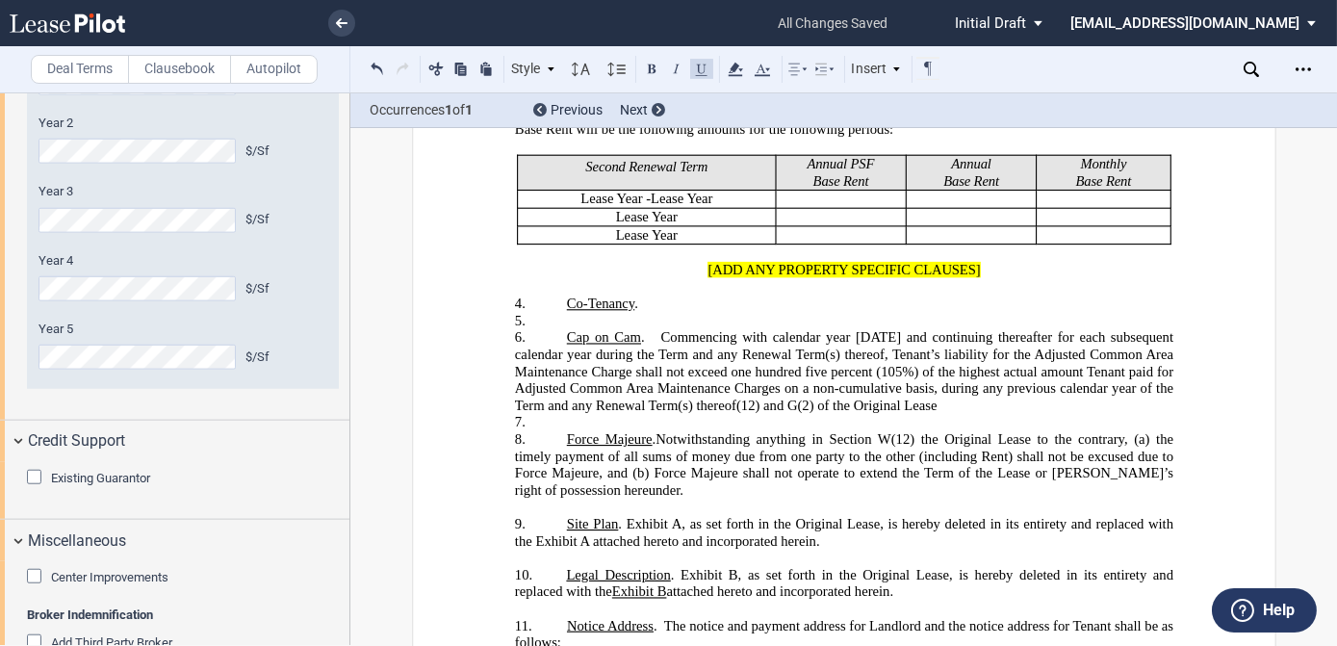
click at [191, 69] on label "Clausebook" at bounding box center [179, 69] width 103 height 29
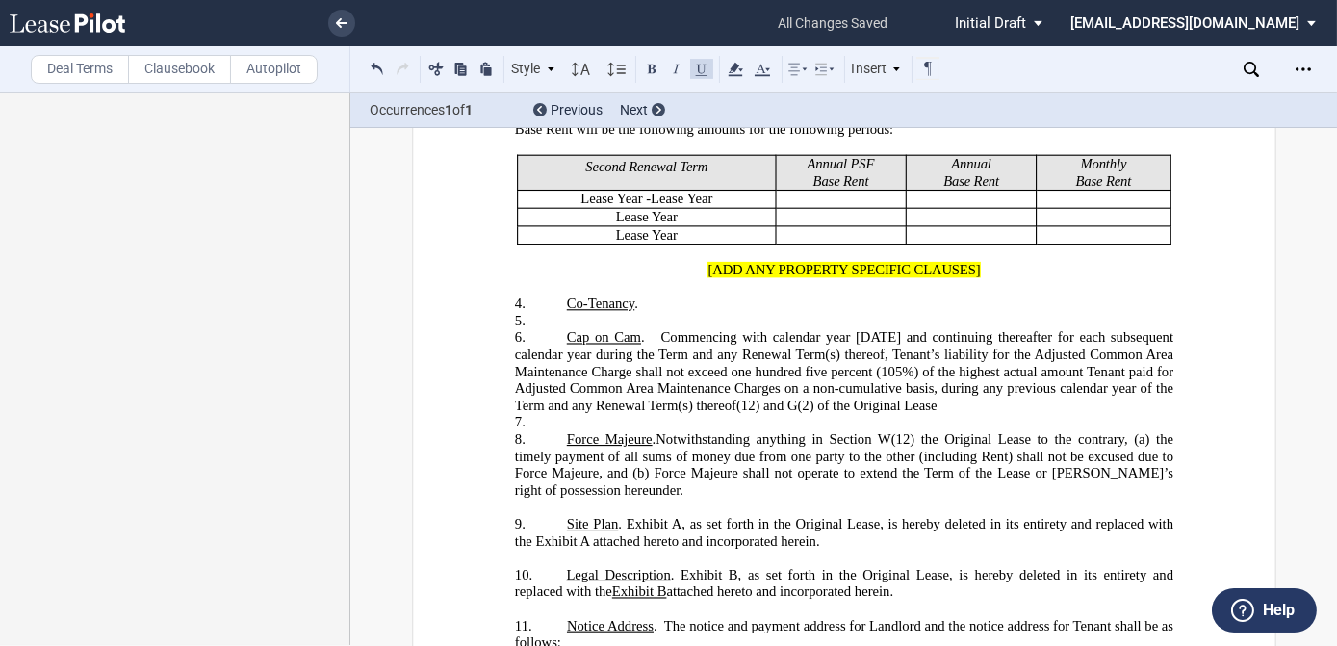
click at [636, 329] on span "​Cap on Cam" at bounding box center [603, 337] width 74 height 16
drag, startPoint x: 636, startPoint y: 311, endPoint x: 616, endPoint y: 310, distance: 20.2
click at [616, 329] on span "​Cap on Cam" at bounding box center [603, 337] width 74 height 16
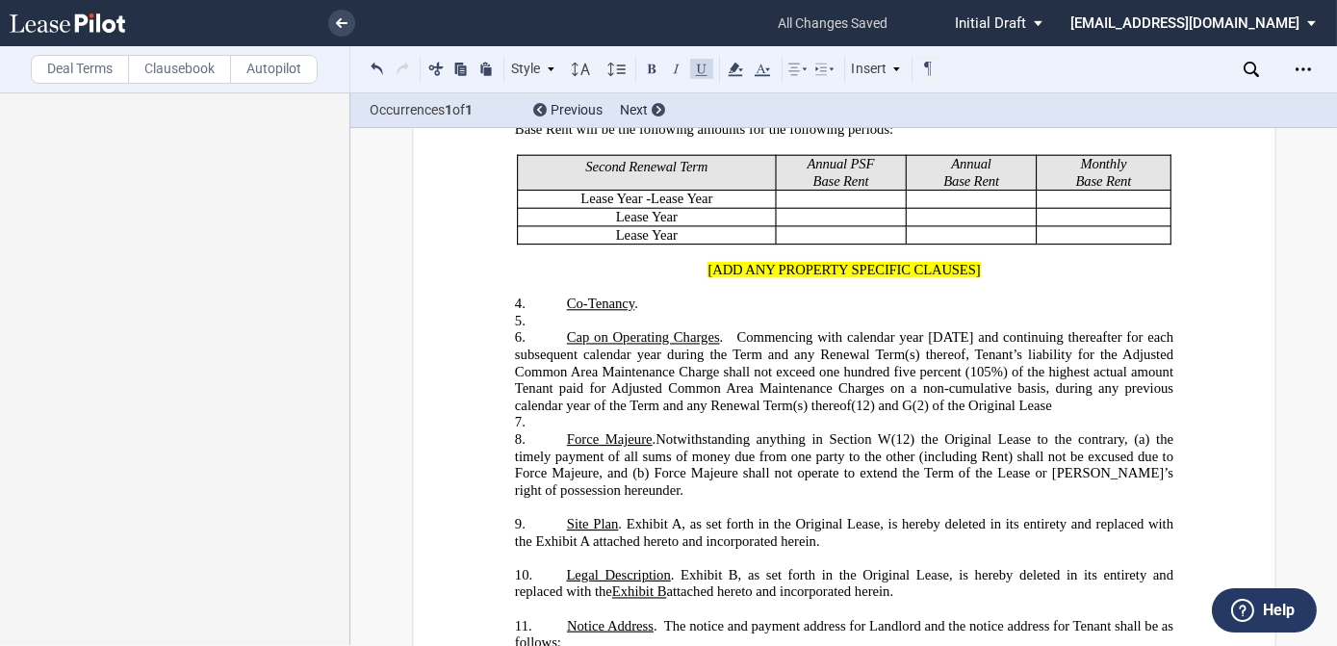
click at [738, 329] on span "​Cap on ﻿Operating Charges . Commencing with calendar year [DATE] and continuin…" at bounding box center [845, 371] width 662 height 84
click at [898, 380] on span "​Cap on ﻿Operating Charges . Notwithstanding Commencing with calendar year [DAT…" at bounding box center [845, 371] width 662 height 84
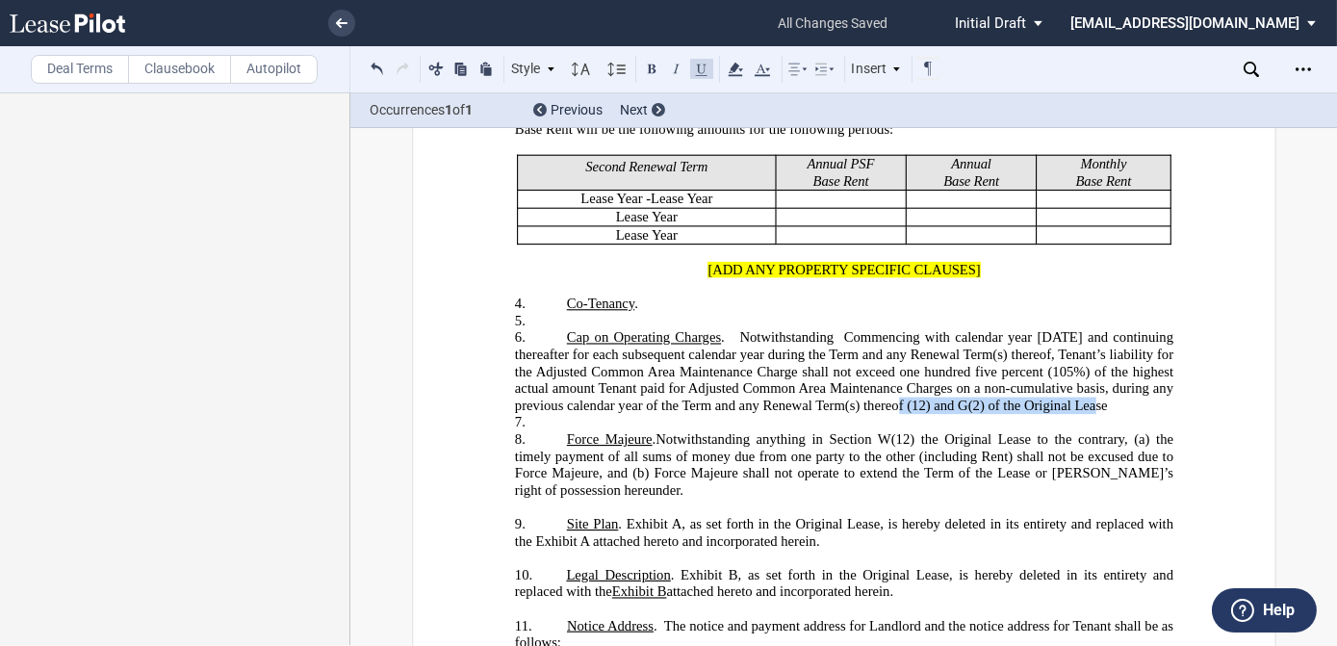
drag, startPoint x: 1013, startPoint y: 378, endPoint x: 902, endPoint y: 378, distance: 110.7
click at [902, 378] on p "6. ​Cap on ﻿Operating Charges . Notwithstanding Commencing with calendar year […" at bounding box center [843, 371] width 659 height 85
click at [840, 329] on span "​Cap on ﻿Operating Charges . Notwithstanding Commencing with calendar year [DAT…" at bounding box center [845, 371] width 662 height 84
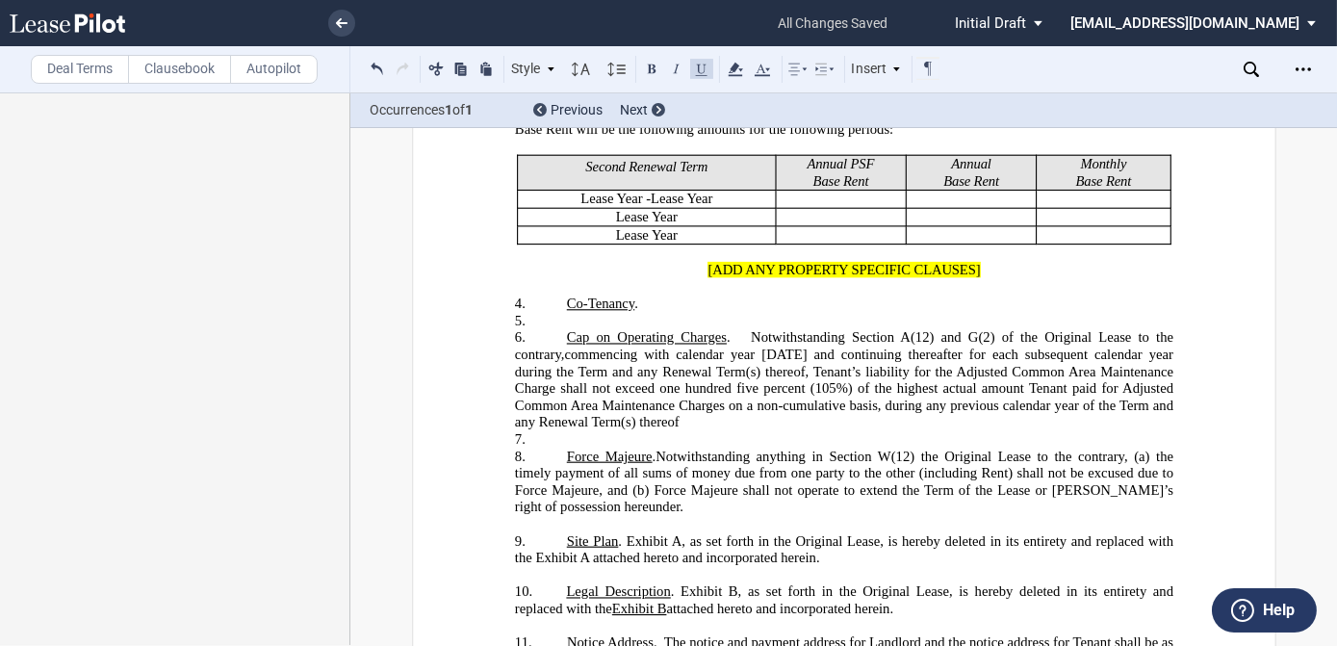
click at [731, 329] on span "​Cap on ﻿Operating Charges . Notwithstanding Section A (12) and G(2) of the Ori…" at bounding box center [845, 379] width 662 height 101
click at [824, 329] on span "​Cap on ﻿Operating Charges . Notwithstanding Section A (12) and G(2) of the Ori…" at bounding box center [845, 379] width 662 height 101
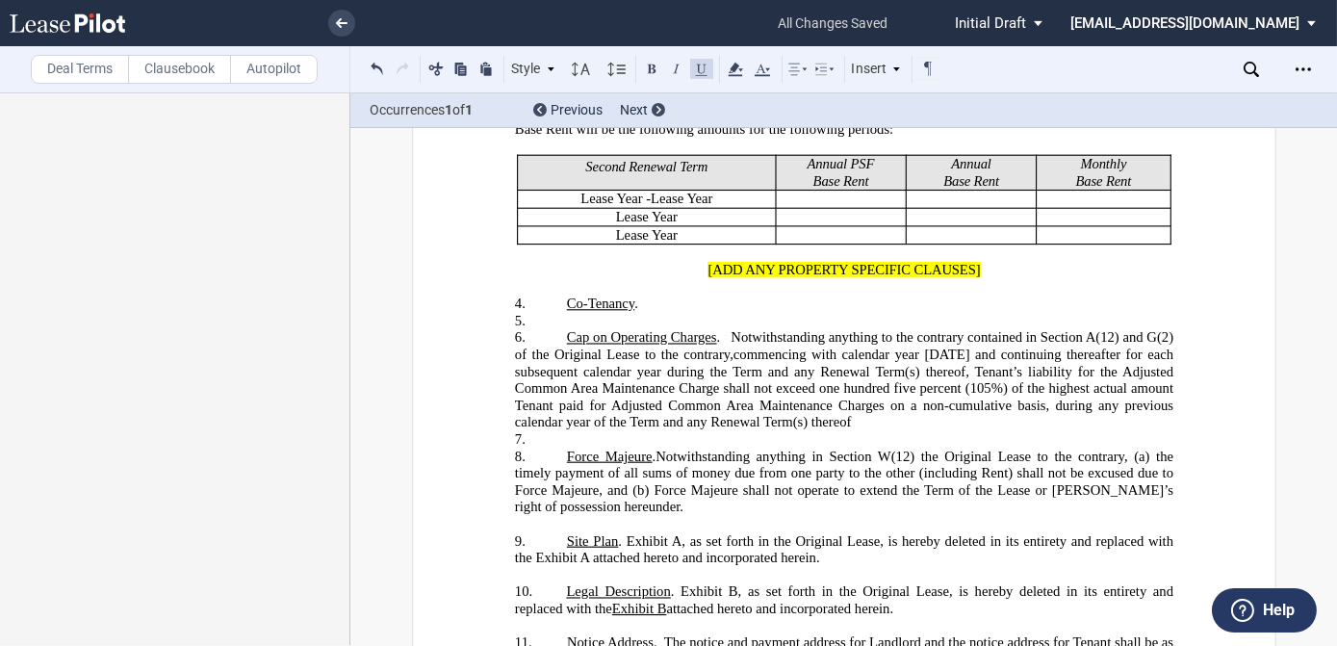
click at [736, 335] on span "​Cap on ﻿Operating Charges . Notwithstanding anything to the contrary contained…" at bounding box center [845, 379] width 662 height 101
click at [764, 335] on span "​Cap on ﻿Operating Charges . Notwithstanding anything to the contrary contained…" at bounding box center [845, 379] width 662 height 101
click at [514, 329] on span "(12) and G(2) of the Original Lease to the contrary," at bounding box center [845, 345] width 662 height 33
click at [738, 329] on span "(12) and G(2) of the Original Lease to the contrary," at bounding box center [845, 345] width 662 height 33
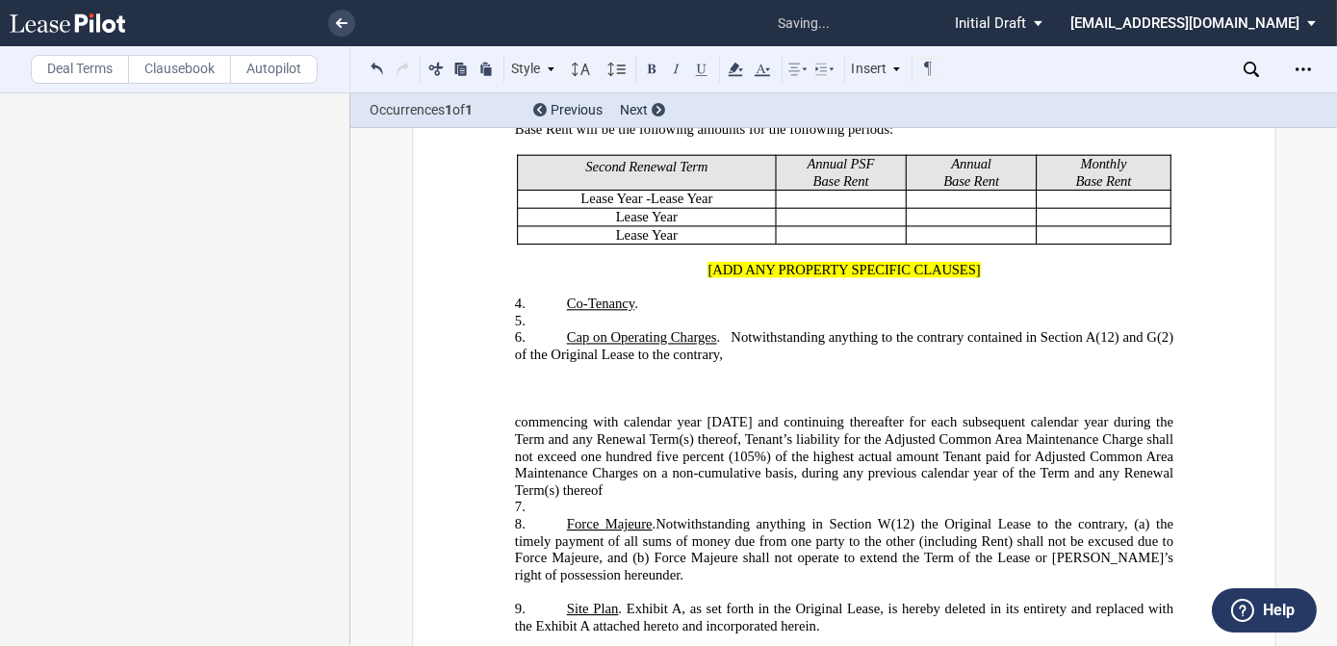
click at [724, 330] on p "6. ​Cap on ﻿Operating Charges . Notwithstanding anything to the contrary contai…" at bounding box center [843, 346] width 659 height 34
click at [726, 329] on p "6. ​Cap on ﻿Operating Charges . Notwithstanding anything to the contrary contai…" at bounding box center [843, 346] width 659 height 34
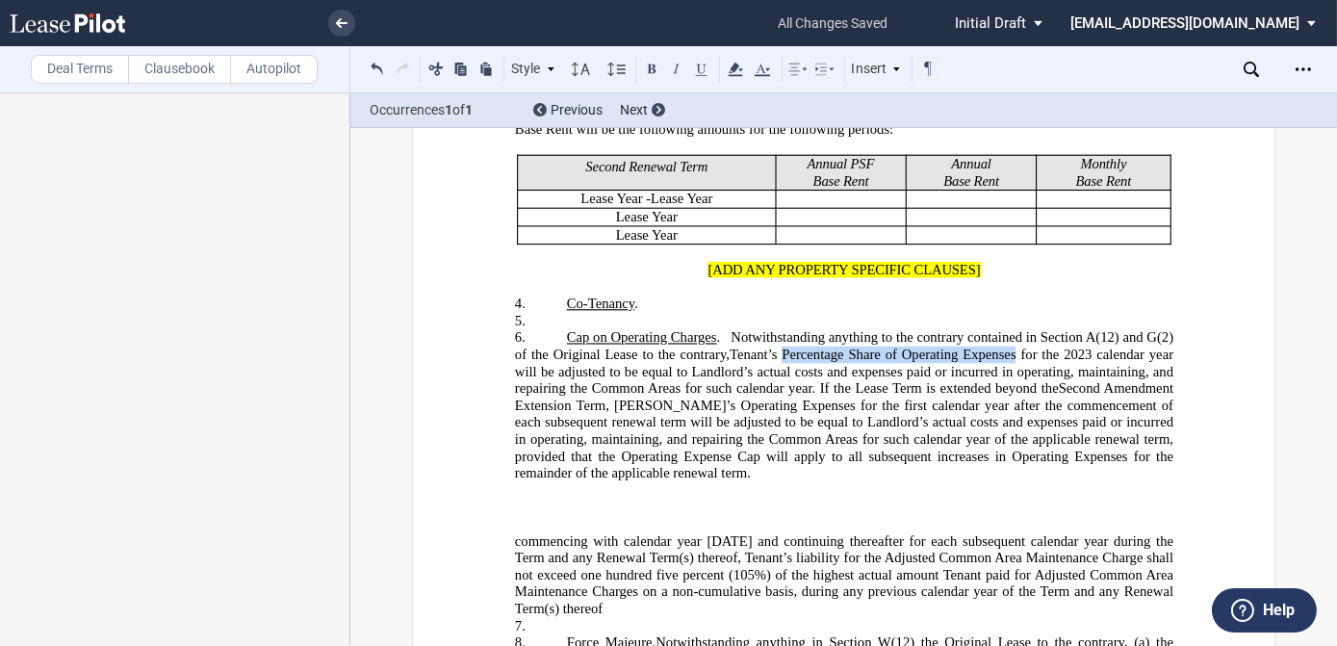
drag, startPoint x: 781, startPoint y: 327, endPoint x: 1011, endPoint y: 324, distance: 230.1
click at [1011, 347] on span "Tenant’s Percentage Share of Operating Expenses for the 2023 calendar year will…" at bounding box center [845, 372] width 662 height 50
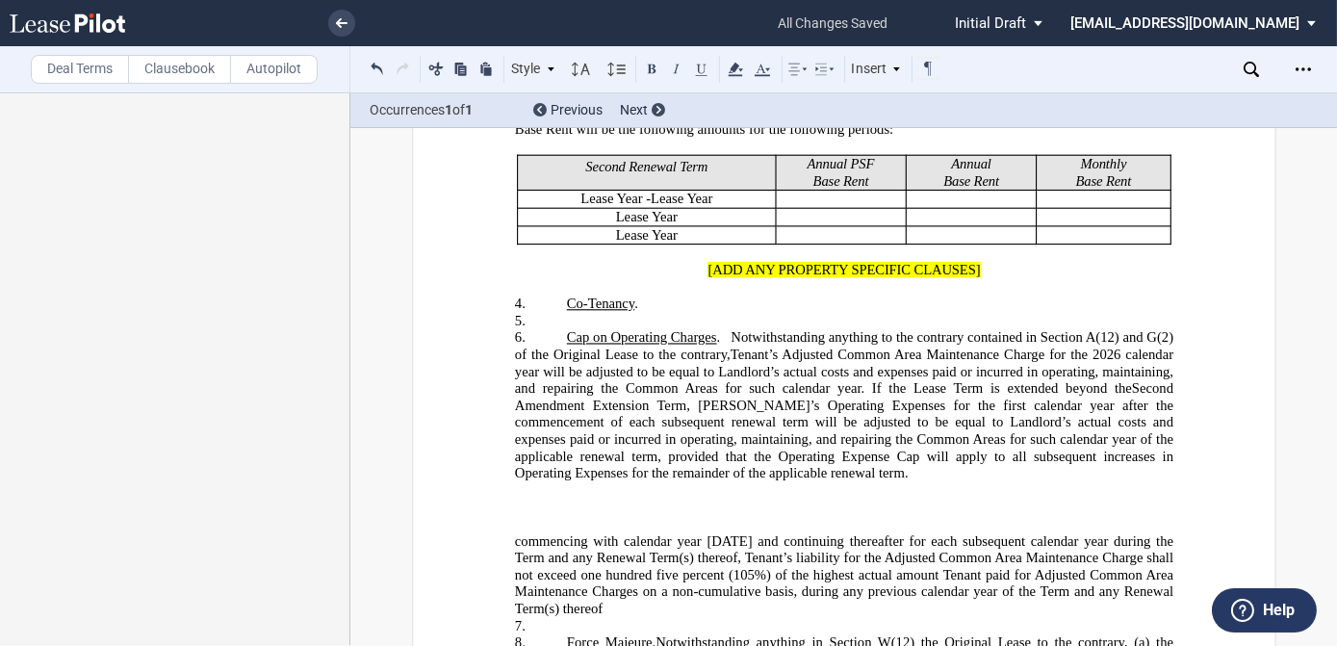
click at [859, 363] on span "Tenant’s Adjusted Common Area Maintenance Charge for the 2026 calendar year wil…" at bounding box center [845, 372] width 662 height 50
drag, startPoint x: 709, startPoint y: 312, endPoint x: 609, endPoint y: 315, distance: 100.2
click at [609, 329] on span "​Cap on ﻿Operating Charges" at bounding box center [641, 337] width 150 height 16
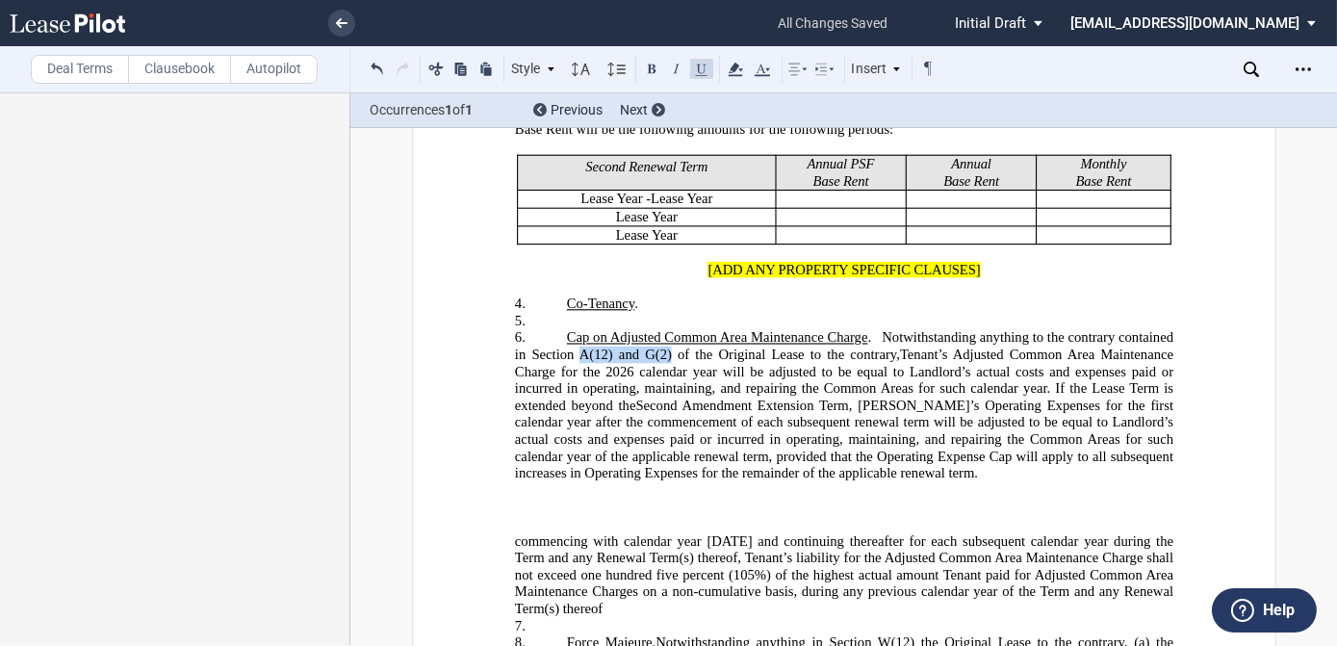
drag, startPoint x: 667, startPoint y: 330, endPoint x: 575, endPoint y: 335, distance: 92.6
click at [575, 335] on span "​Cap on ﻿﻿Adjusted Common Area Maintenance Charge . Notwithstanding anything to…" at bounding box center [845, 404] width 662 height 151
click at [733, 68] on use at bounding box center [735, 69] width 14 height 13
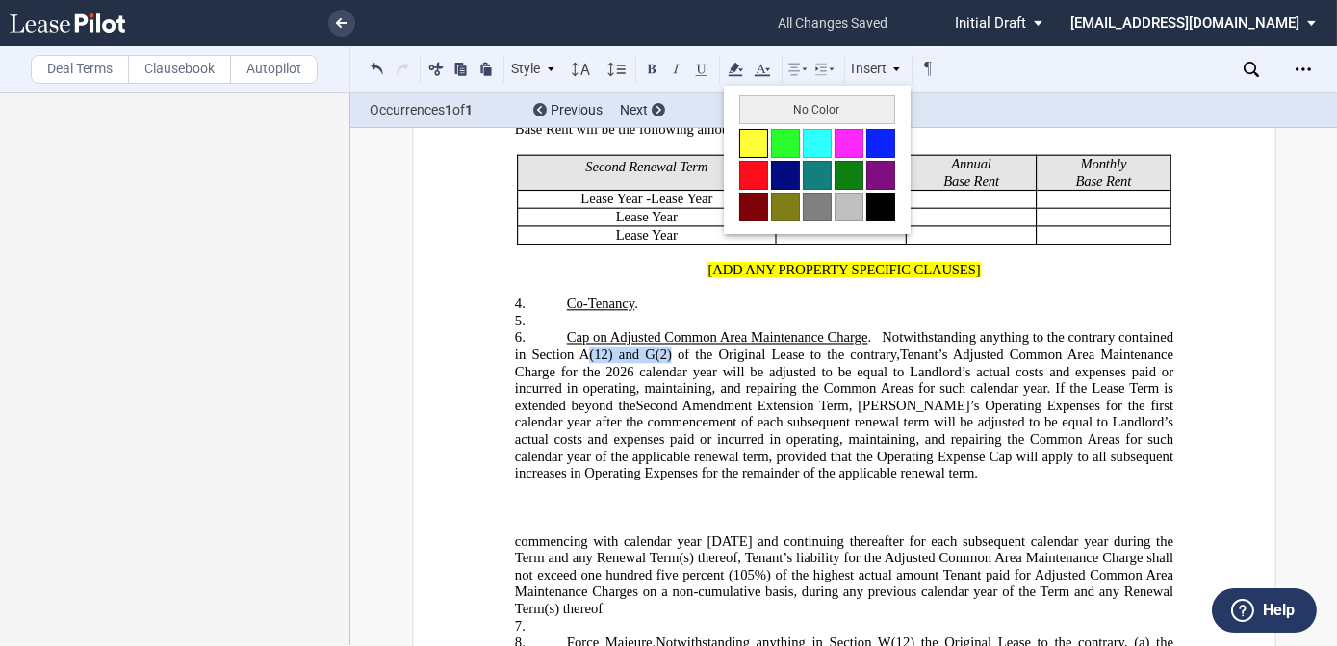
click at [755, 145] on button at bounding box center [753, 143] width 29 height 29
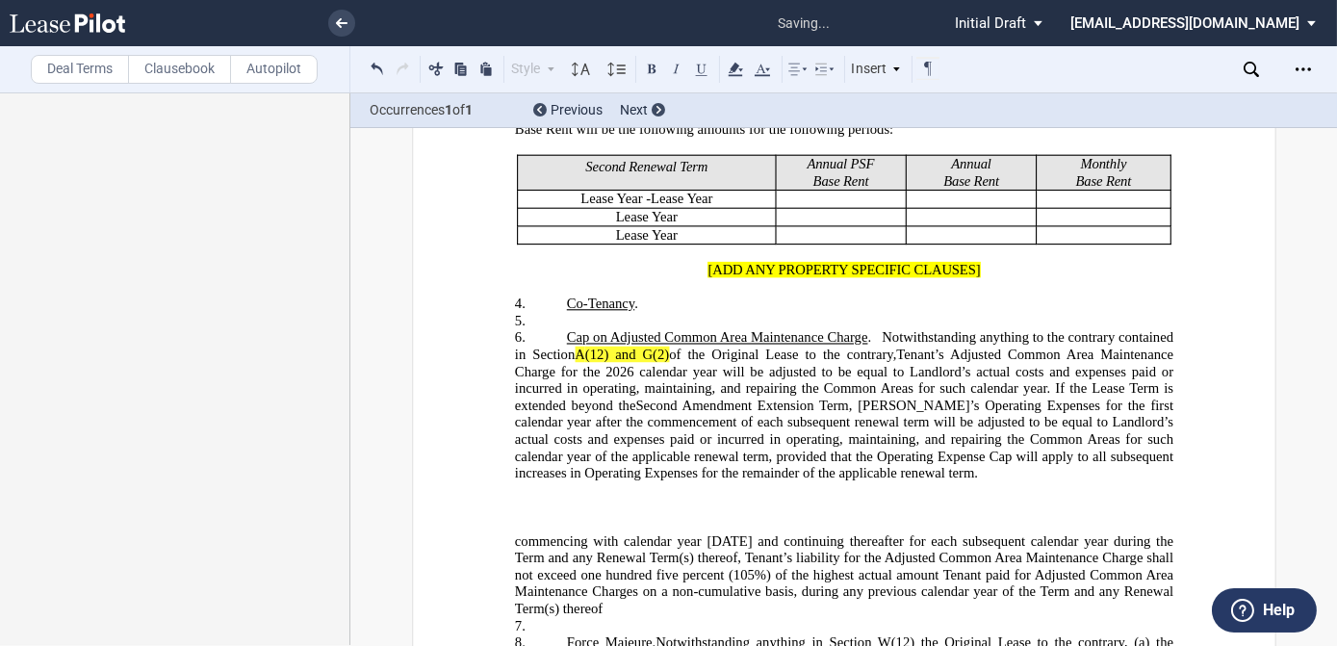
click at [684, 356] on span "Tenant’s Adjusted Common Area Maintenance Charge for the 2026 calendar year wil…" at bounding box center [845, 380] width 662 height 66
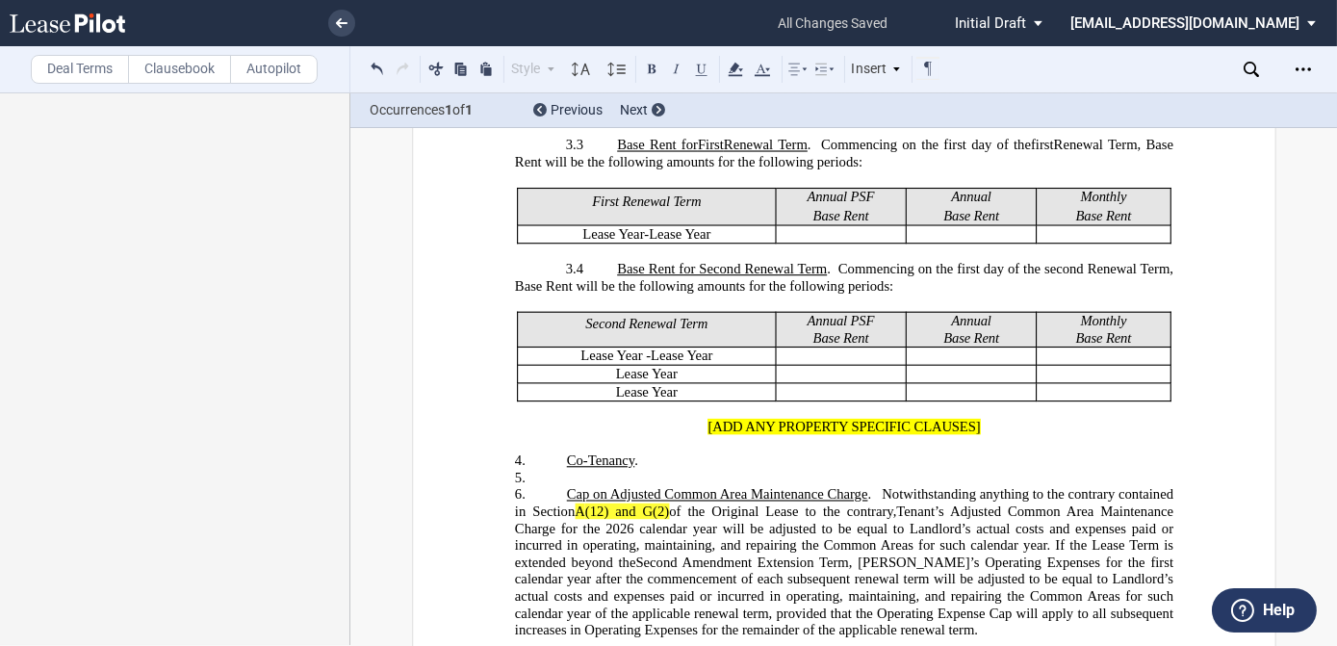
scroll to position [2028, 0]
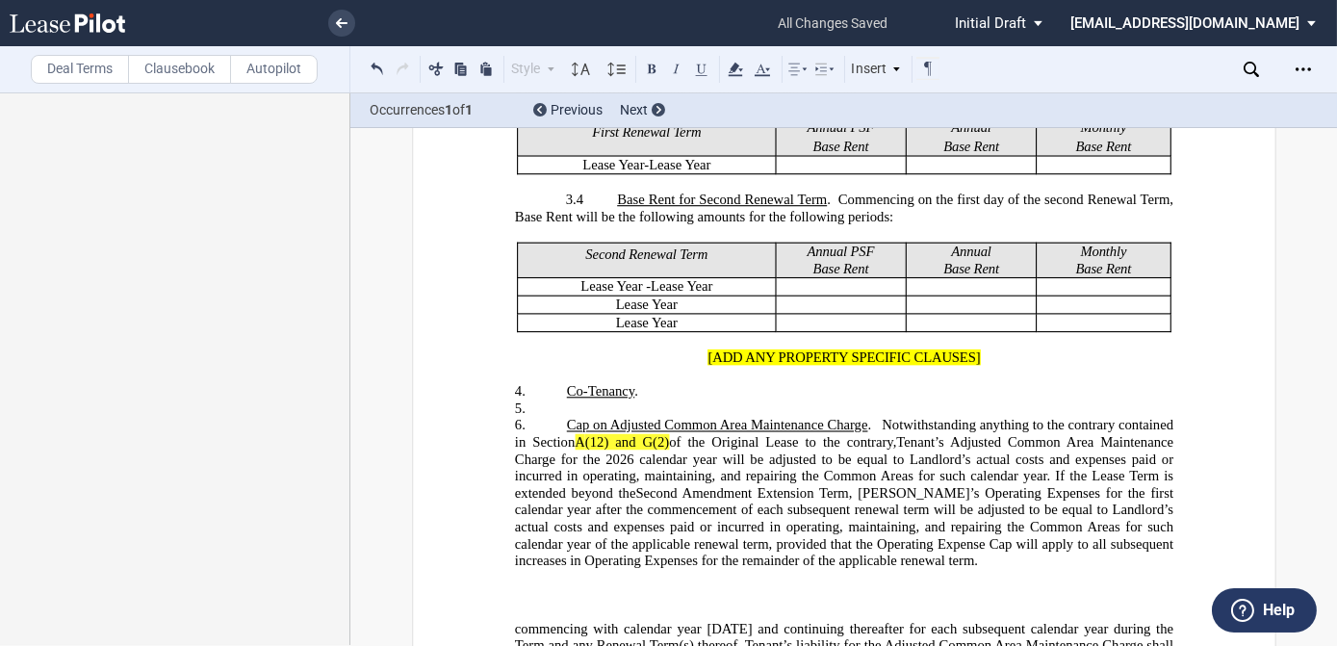
click at [1127, 452] on span "Tenant’s Adjusted Common Area Maintenance Charge for the 2026 calendar year wil…" at bounding box center [845, 467] width 662 height 66
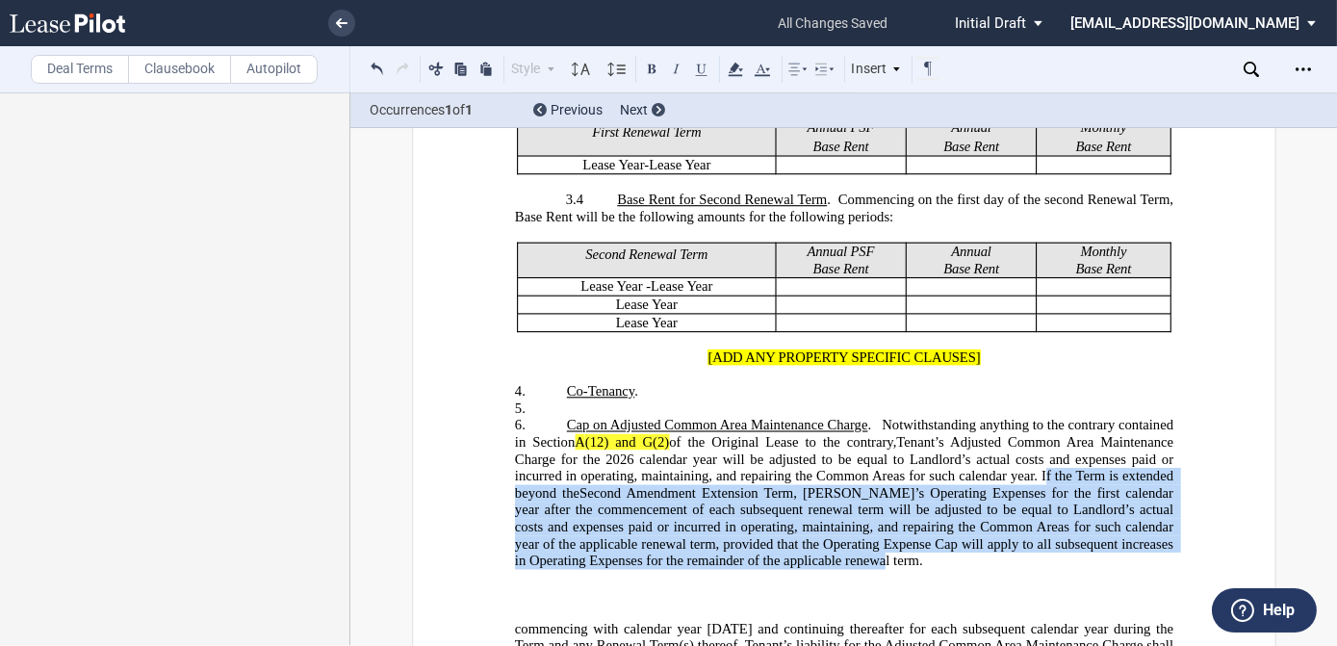
drag, startPoint x: 1040, startPoint y: 450, endPoint x: 1041, endPoint y: 526, distance: 76.1
click at [1041, 526] on p "6. ​Cap on ﻿﻿Adjusted Common Area Maintenance Charge . Notwithstanding anything…" at bounding box center [843, 493] width 659 height 152
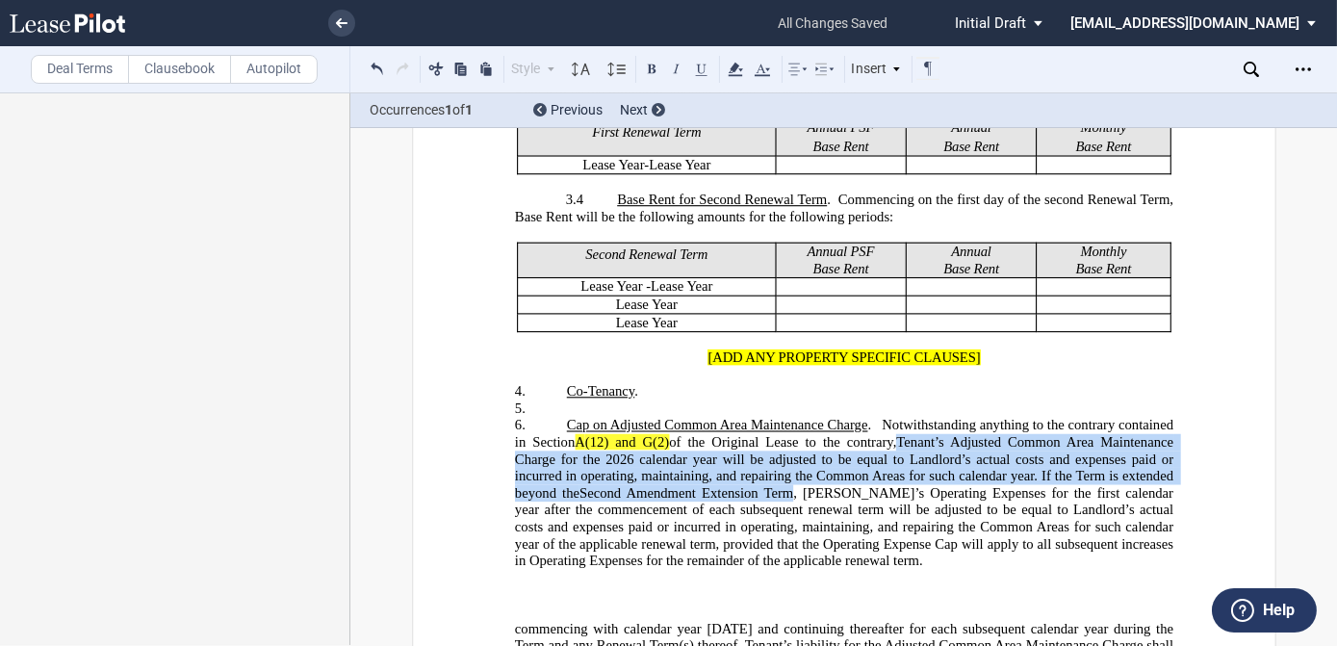
drag, startPoint x: 1041, startPoint y: 526, endPoint x: 1039, endPoint y: 485, distance: 40.5
click at [1039, 497] on span ", [PERSON_NAME]’s Operating Expenses for the first calendar year after the comm…" at bounding box center [845, 526] width 662 height 84
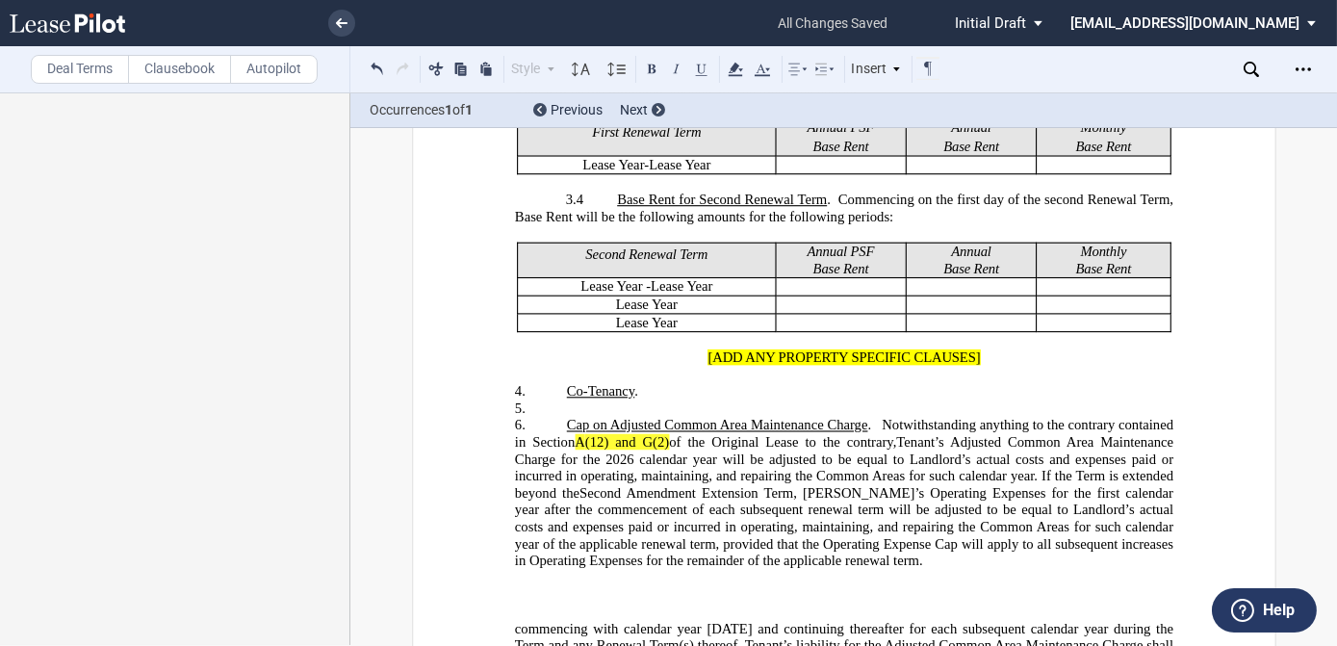
drag, startPoint x: 1036, startPoint y: 448, endPoint x: 1044, endPoint y: 526, distance: 78.4
click at [1044, 526] on p "6. ​Cap on ﻿﻿Adjusted Common Area Maintenance Charge . Notwithstanding anything…" at bounding box center [843, 493] width 659 height 152
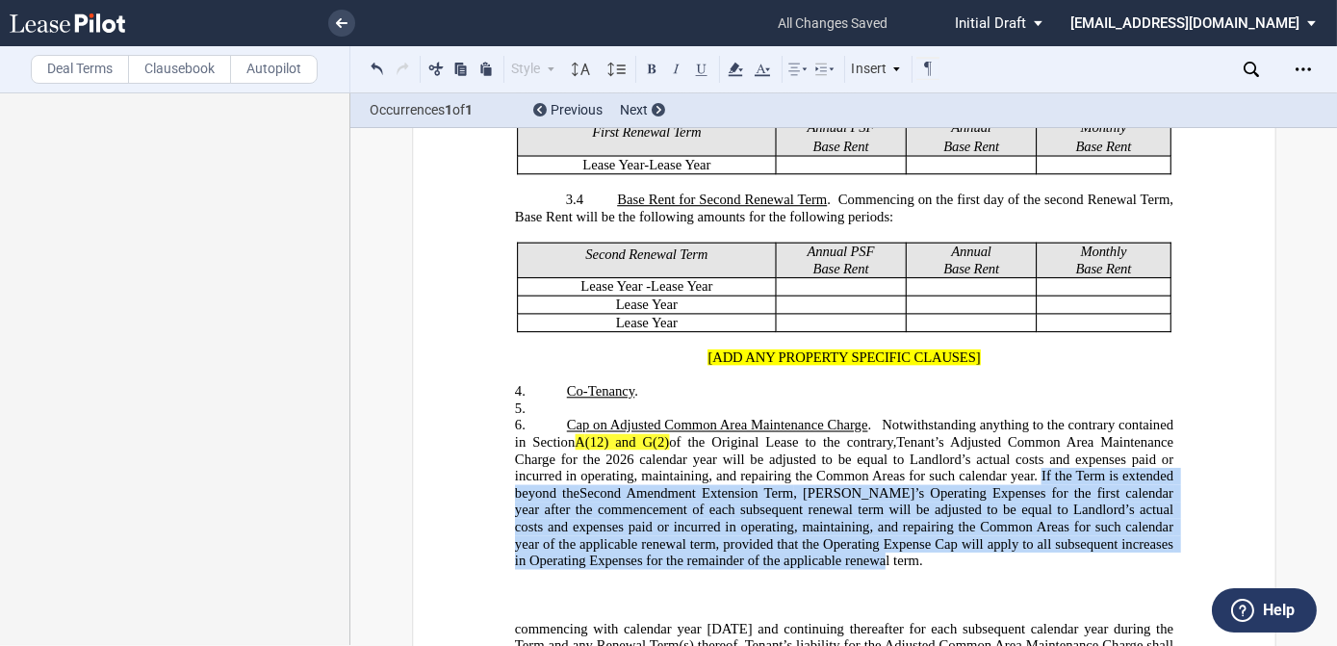
drag, startPoint x: 903, startPoint y: 528, endPoint x: 1036, endPoint y: 453, distance: 152.6
click at [1036, 453] on span "Tenant’s Adjusted Common Area Maintenance Charge for the 2026 calendar year wil…" at bounding box center [845, 501] width 662 height 135
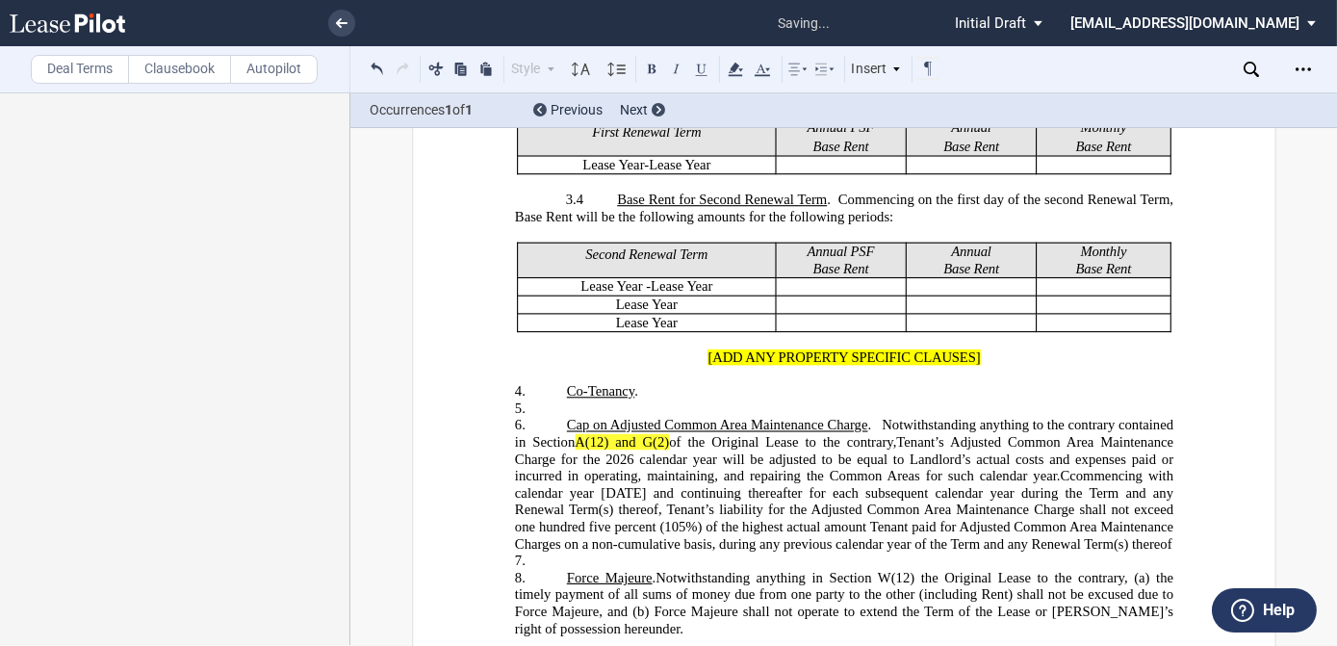
click at [1072, 468] on span "commencing with calendar year [DATE] and continuing thereafter for each subsequ…" at bounding box center [845, 510] width 662 height 84
drag, startPoint x: 1107, startPoint y: 454, endPoint x: 1100, endPoint y: 481, distance: 28.0
click at [1100, 481] on span "ommencing with calendar year [DATE] and continuing thereafter for each subseque…" at bounding box center [845, 510] width 662 height 84
click at [616, 468] on span "ommencing with calendar year [DATE] and continuing thereafter for each subseque…" at bounding box center [845, 510] width 662 height 84
click at [1036, 468] on span "ommencing with calendar year [DATE] and continuing thereafter for each subseque…" at bounding box center [845, 510] width 662 height 84
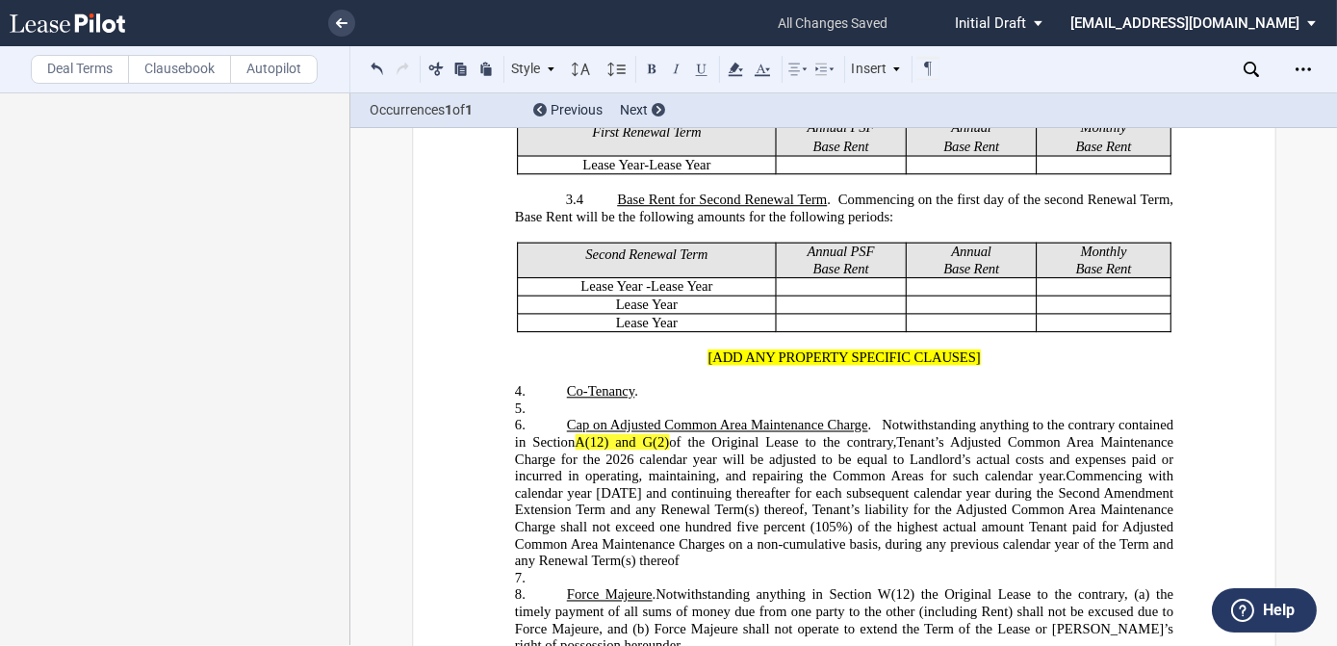
scroll to position [2115, 0]
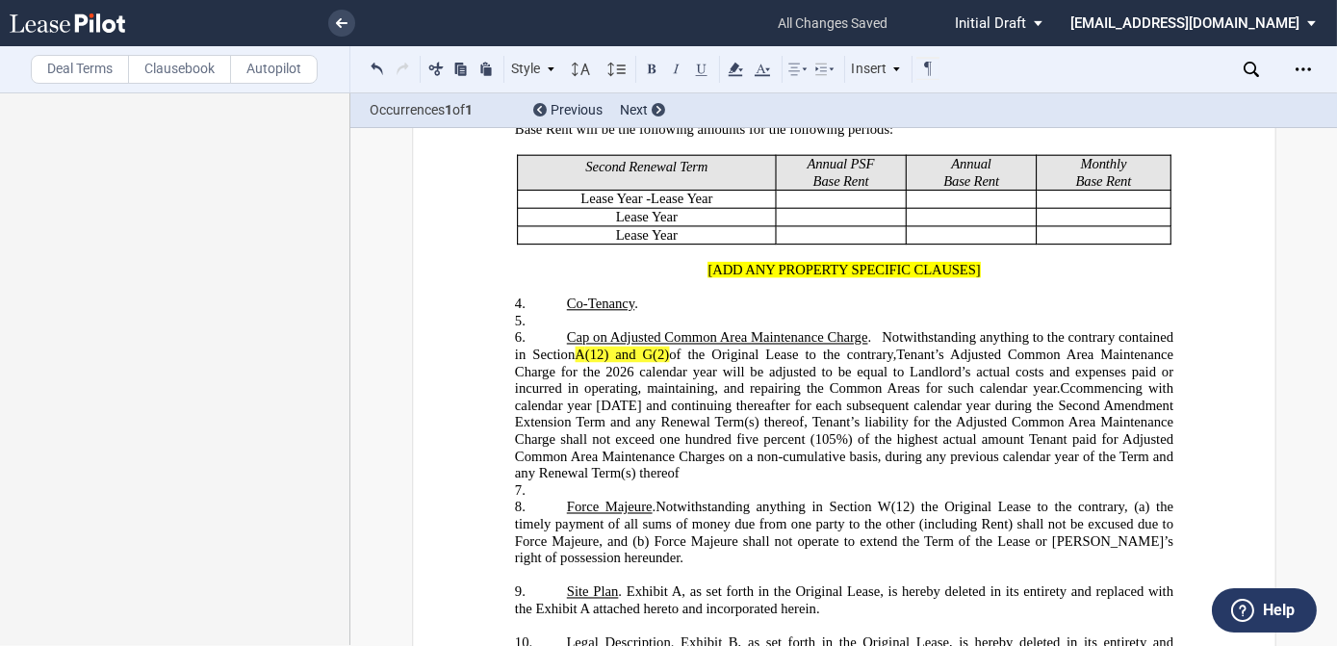
click at [1074, 380] on span "commencing with calendar year [DATE] and continuing thereafter for each subsequ…" at bounding box center [845, 430] width 662 height 101
click at [1066, 380] on span "﻿C" at bounding box center [1071, 388] width 10 height 16
click at [1145, 380] on span "ommencing with calendar year [DATE] and continuing thereafter for each subseque…" at bounding box center [845, 430] width 662 height 101
drag, startPoint x: 1080, startPoint y: 362, endPoint x: 1101, endPoint y: 389, distance: 33.7
click at [1101, 389] on span "ommencing with calendar year [DATE] and continuing thereafter for each subseque…" at bounding box center [845, 430] width 662 height 101
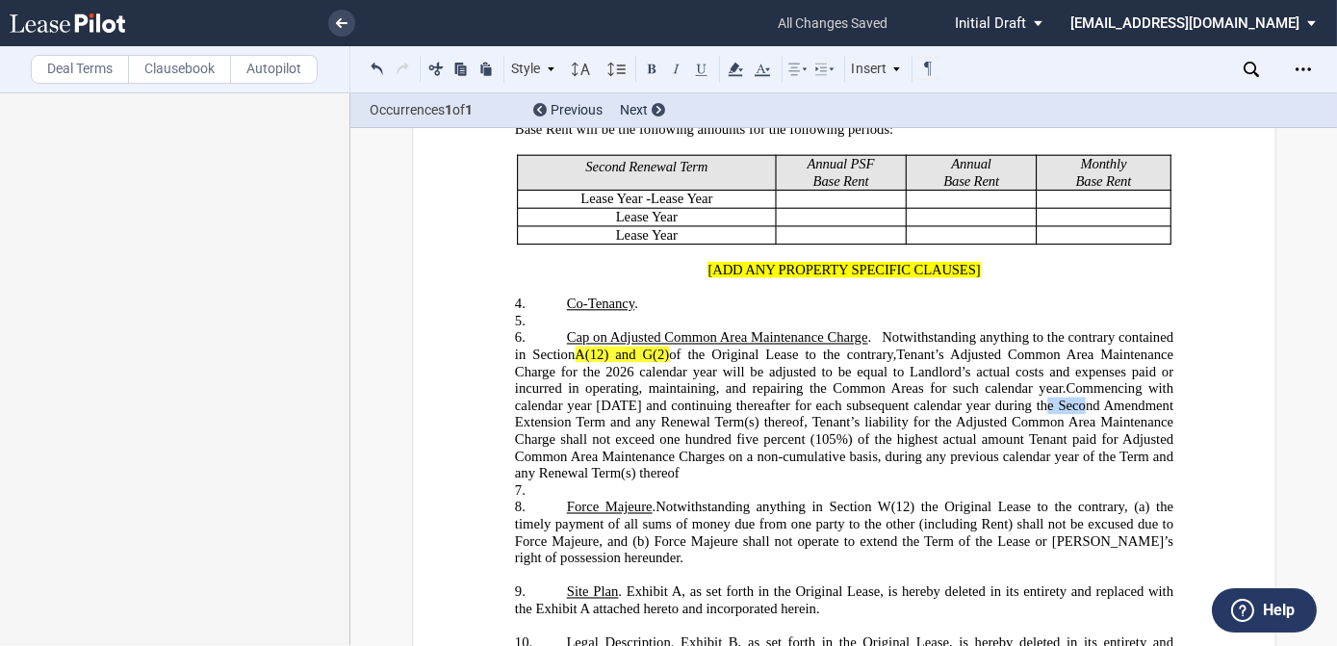
drag, startPoint x: 1053, startPoint y: 378, endPoint x: 1094, endPoint y: 378, distance: 40.4
click at [1094, 380] on span "ommencing with calendar year [DATE] and continuing thereafter for each subseque…" at bounding box center [845, 430] width 662 height 101
click at [698, 446] on p "6. ​Cap on ﻿﻿Adjusted Common Area Maintenance Charge . Notwithstanding anything…" at bounding box center [843, 405] width 659 height 152
click at [552, 347] on span "Tenant’s Adjusted Common Area Maintenance Charge for the 2026 calendar year wil…" at bounding box center [845, 372] width 662 height 50
click at [940, 429] on span "ommencing with calendar year [DATE] and continuing thereafter for each subseque…" at bounding box center [845, 430] width 662 height 101
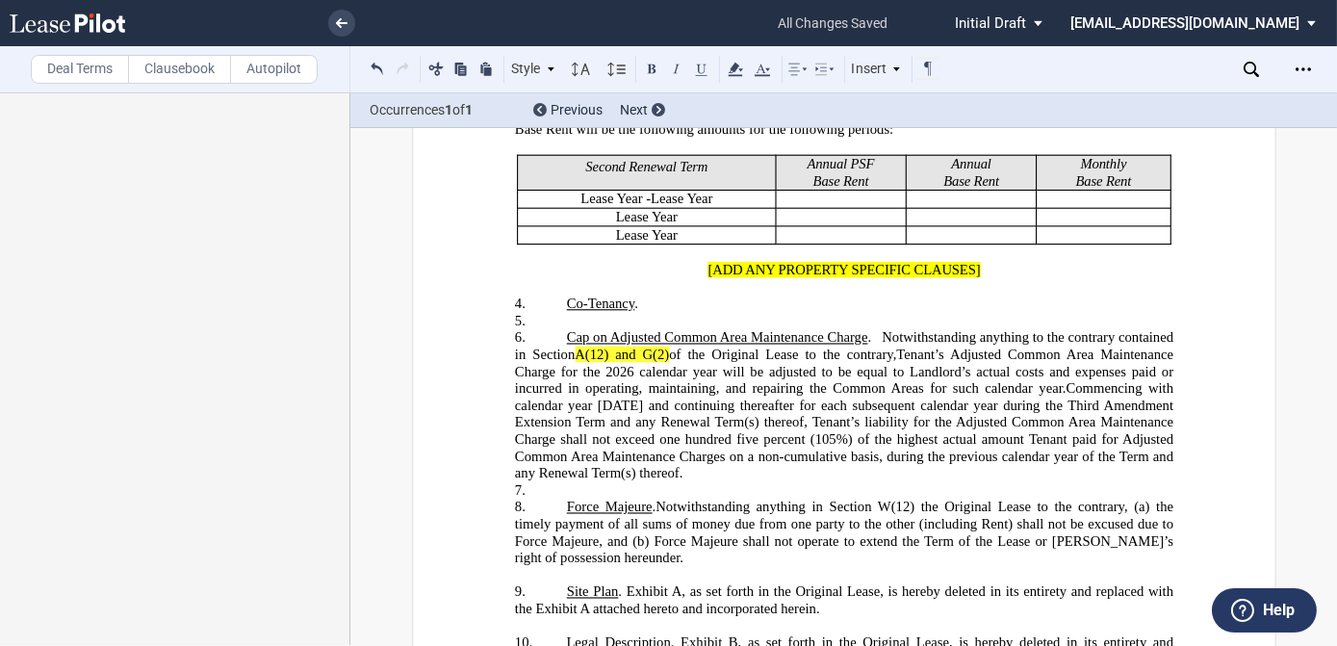
click at [570, 481] on p "7. ​" at bounding box center [843, 489] width 659 height 17
click at [566, 481] on span "Security Costs" at bounding box center [607, 489] width 82 height 16
drag, startPoint x: 605, startPoint y: 459, endPoint x: 564, endPoint y: 460, distance: 40.5
click at [566, 481] on span "​Cap on Security Costs ." at bounding box center [629, 489] width 126 height 16
click at [704, 64] on button at bounding box center [701, 68] width 23 height 23
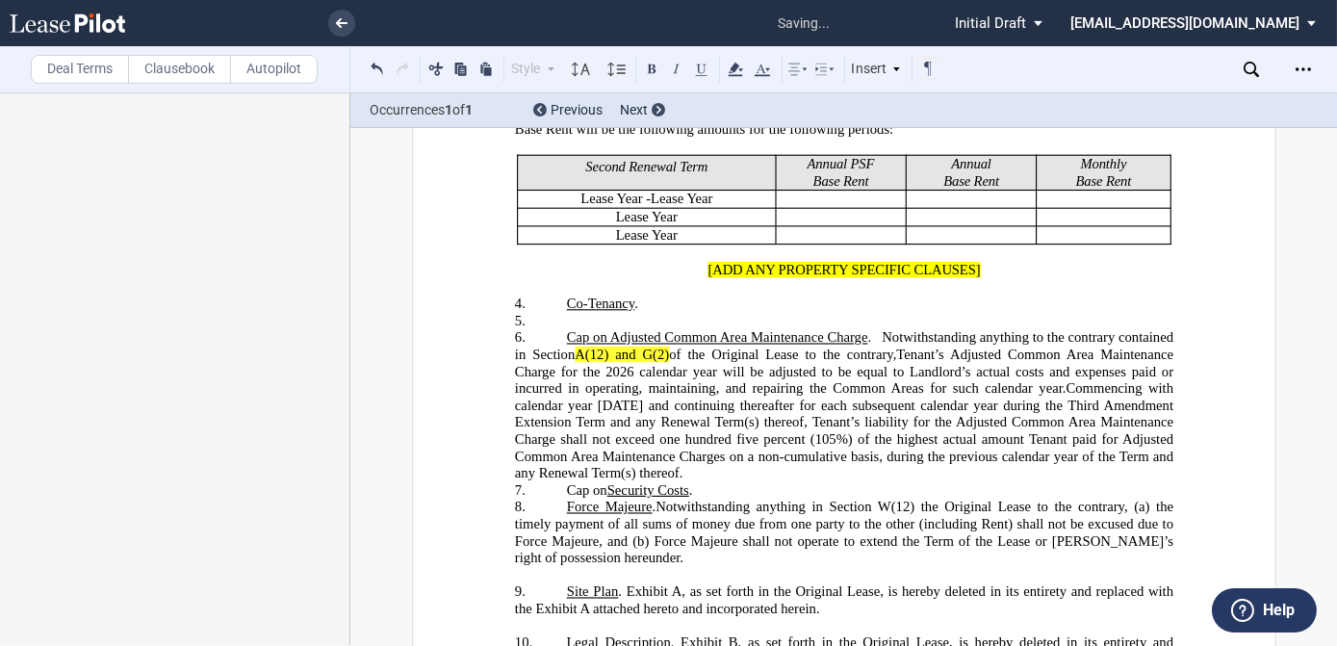
click at [703, 481] on p "7. ​ Cap on Security Costs ." at bounding box center [843, 489] width 659 height 17
drag, startPoint x: 606, startPoint y: 460, endPoint x: 564, endPoint y: 458, distance: 41.4
click at [566, 481] on span "​ Cap on Security Costs ." at bounding box center [629, 489] width 126 height 16
click at [711, 481] on p "7. ​ Cap on Security Costs ." at bounding box center [843, 489] width 659 height 17
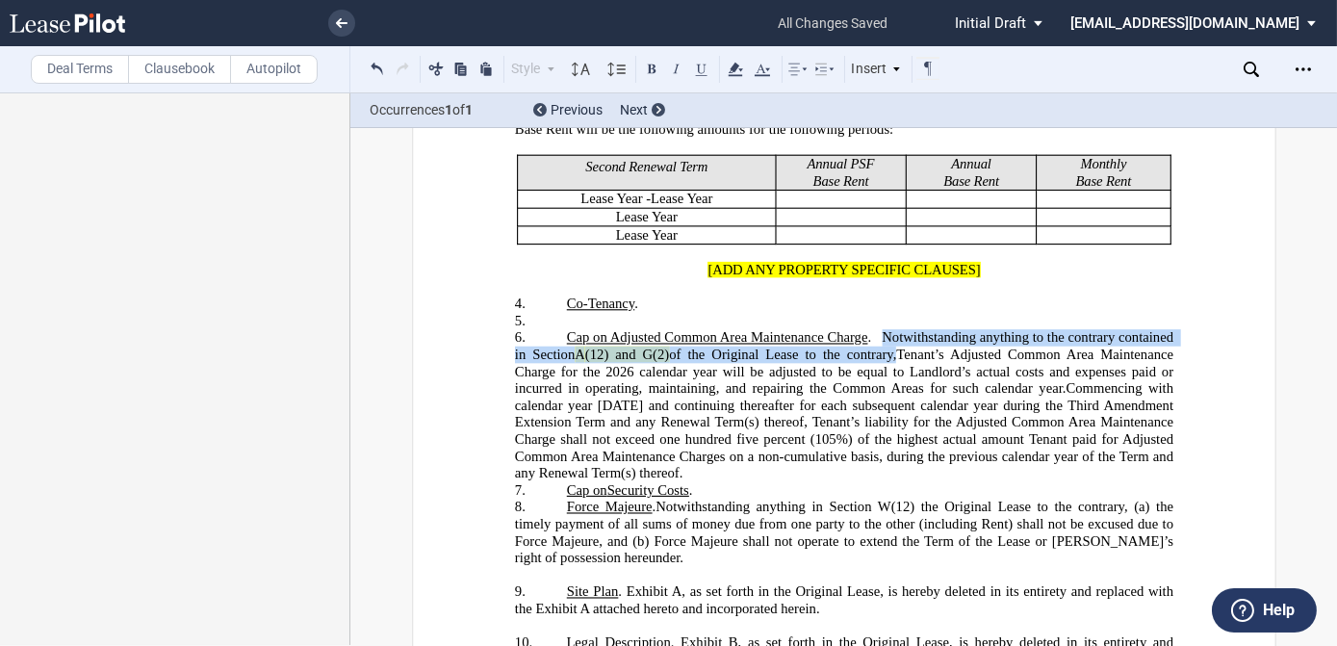
drag, startPoint x: 877, startPoint y: 313, endPoint x: 886, endPoint y: 328, distance: 17.7
click at [886, 329] on span "​Cap on ﻿﻿Adjusted Common Area Maintenance Charge . Notwithstanding anything to…" at bounding box center [845, 362] width 662 height 66
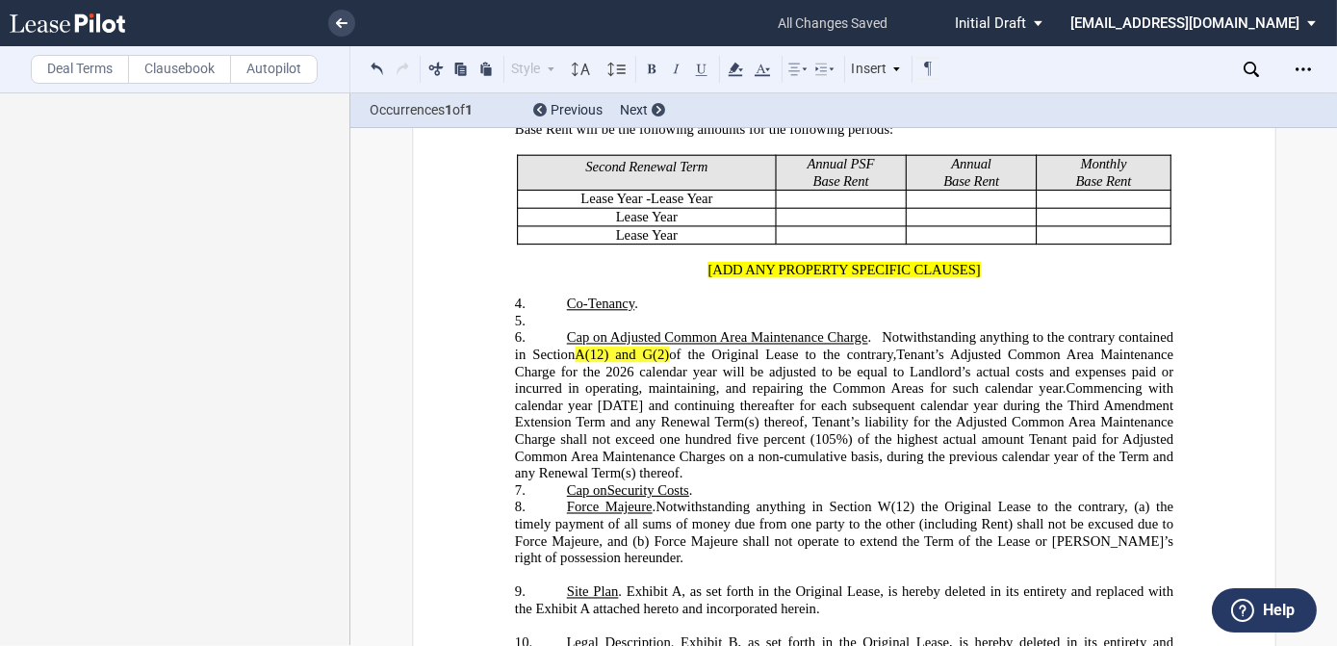
drag, startPoint x: 886, startPoint y: 328, endPoint x: 705, endPoint y: 455, distance: 221.2
click at [705, 481] on p "7. ​ Cap on Security Costs ." at bounding box center [843, 489] width 659 height 17
click at [698, 481] on span ". Section A(12)(d)" at bounding box center [741, 489] width 106 height 16
click at [971, 481] on p "7. ​ Cap on Security Costs . The last two (2) sentences of Section A(12)(d)" at bounding box center [843, 489] width 659 height 17
click at [1025, 481] on span ". The last two (2) sentences of Section A(12)(d) are hereby deleted and of no" at bounding box center [905, 489] width 435 height 16
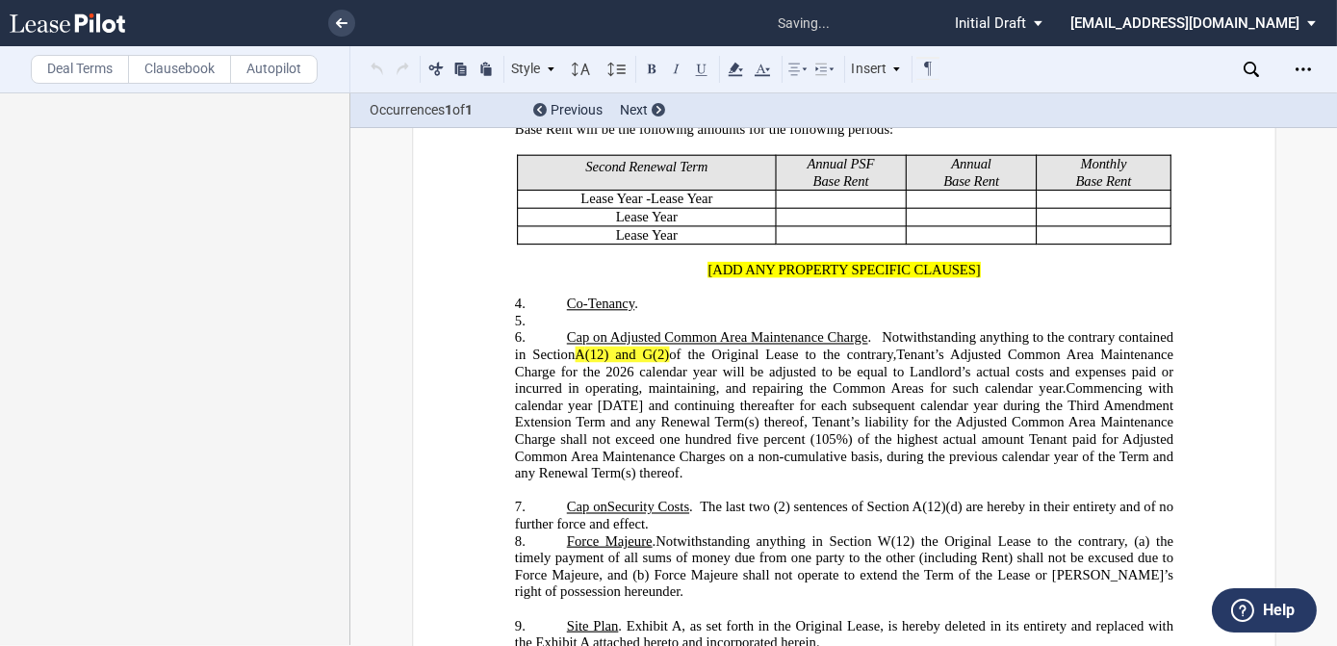
click at [686, 499] on p "7. ​ Cap on Security Costs . The last two (2) sentences of Section A(12)(d) are…" at bounding box center [843, 516] width 659 height 34
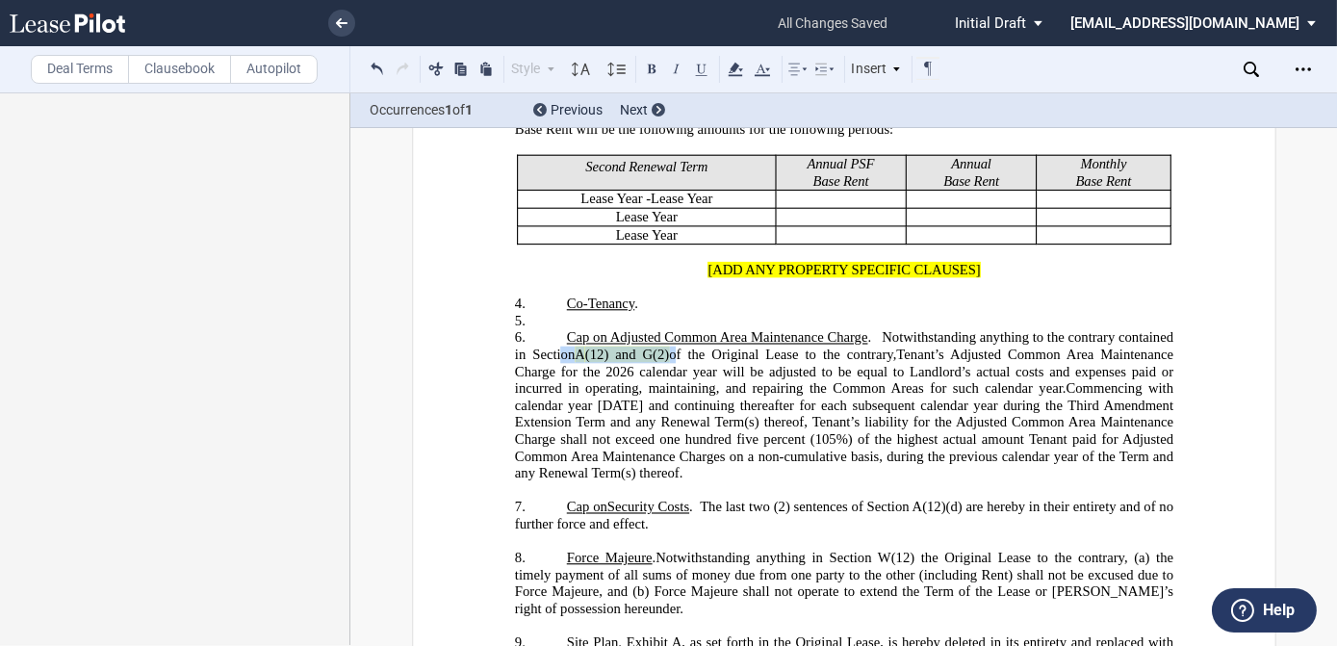
drag, startPoint x: 668, startPoint y: 328, endPoint x: 556, endPoint y: 337, distance: 113.0
click at [556, 337] on p "6. ​Cap on ﻿﻿Adjusted Common Area Maintenance Charge . Notwithstanding anything…" at bounding box center [843, 405] width 659 height 152
drag, startPoint x: 556, startPoint y: 337, endPoint x: 731, endPoint y: 70, distance: 319.1
click at [731, 70] on icon at bounding box center [735, 69] width 23 height 23
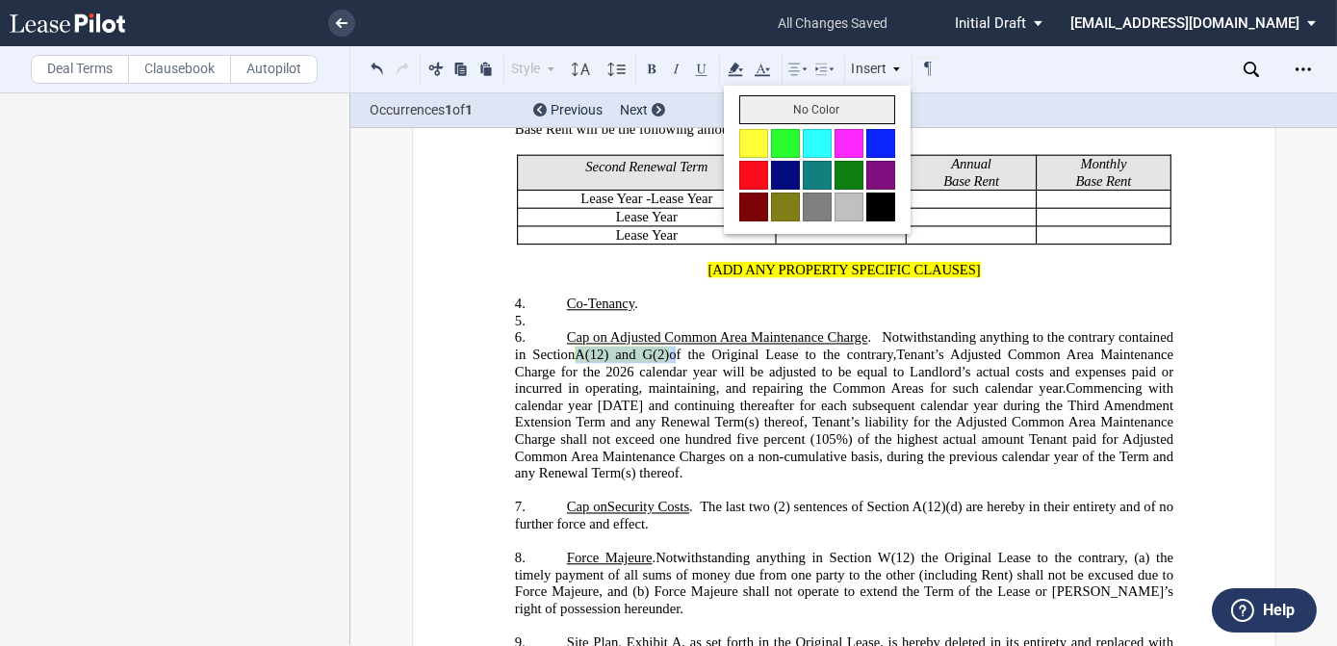
click at [755, 113] on button "No Color" at bounding box center [817, 109] width 156 height 29
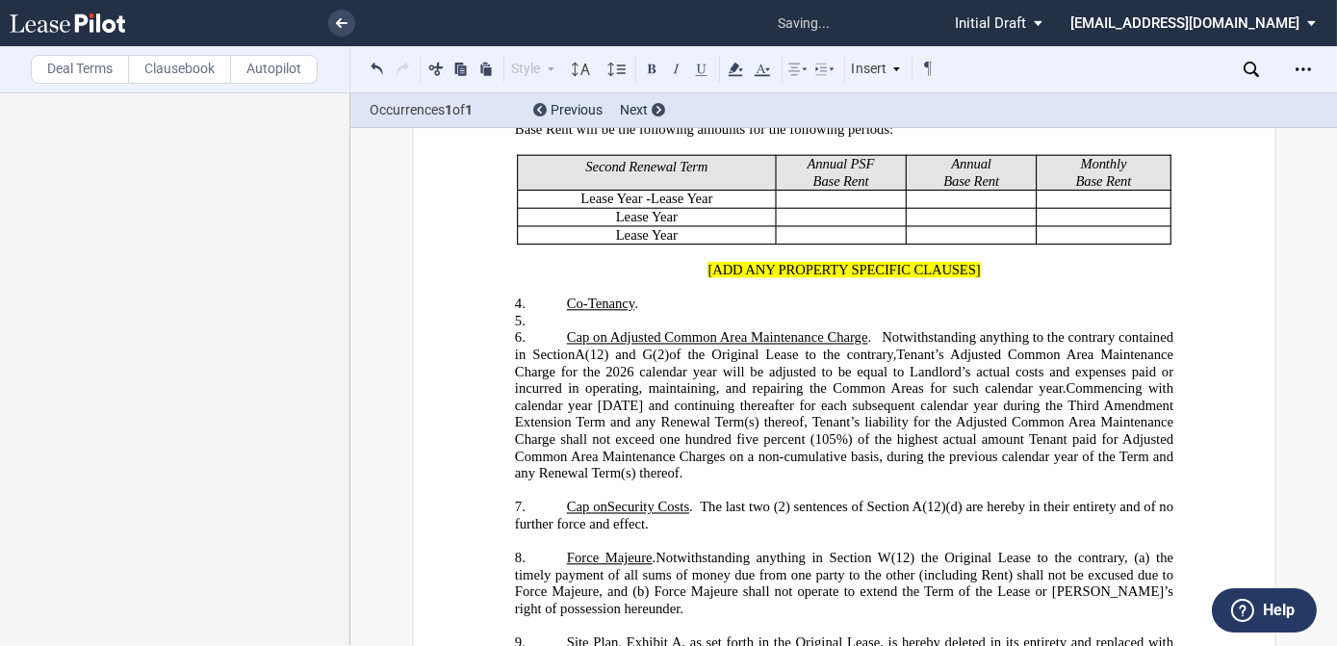
click at [740, 348] on span "Tenant’s Adjusted Common Area Maintenance Charge for the 2026 calendar year wil…" at bounding box center [845, 372] width 662 height 50
click at [603, 347] on span "(12) and G(2)" at bounding box center [626, 355] width 84 height 16
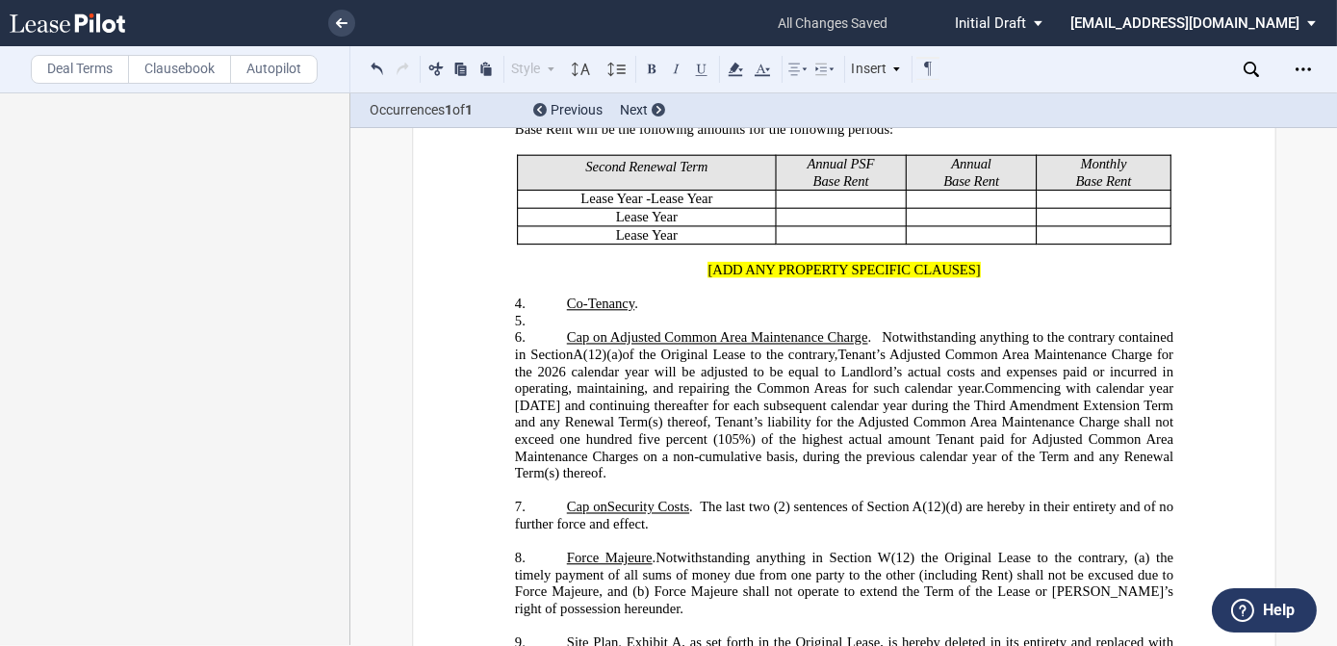
click at [703, 499] on span ". The last two (2) sentences of Section A(12)(d) are hereby in their entirety a…" at bounding box center [845, 515] width 662 height 33
click at [615, 448] on p "6. ​Cap on ﻿﻿Adjusted Common Area Maintenance Charge . Notwithstanding anything…" at bounding box center [843, 405] width 659 height 152
click at [1009, 380] on span "ommencing with calendar year [DATE] and continuing thereafter for each subseque…" at bounding box center [845, 430] width 662 height 101
drag, startPoint x: 1009, startPoint y: 364, endPoint x: 980, endPoint y: 414, distance: 57.8
click at [980, 414] on span "ommencing with calendar year [DATE] and continuing thereafter for each subseque…" at bounding box center [845, 430] width 662 height 101
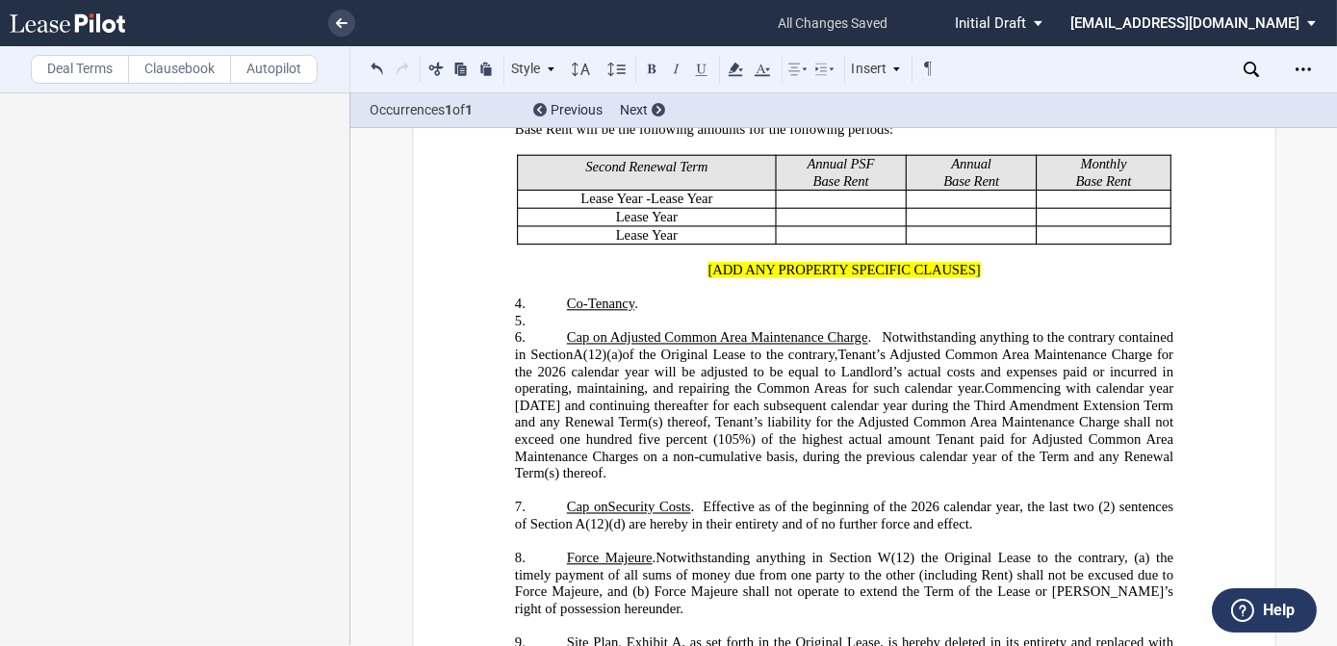
click at [1094, 380] on span "ommencing with calendar year [DATE] and continuing thereafter for each subseque…" at bounding box center [845, 430] width 662 height 101
click at [566, 550] on span "Force Majeure" at bounding box center [609, 558] width 86 height 16
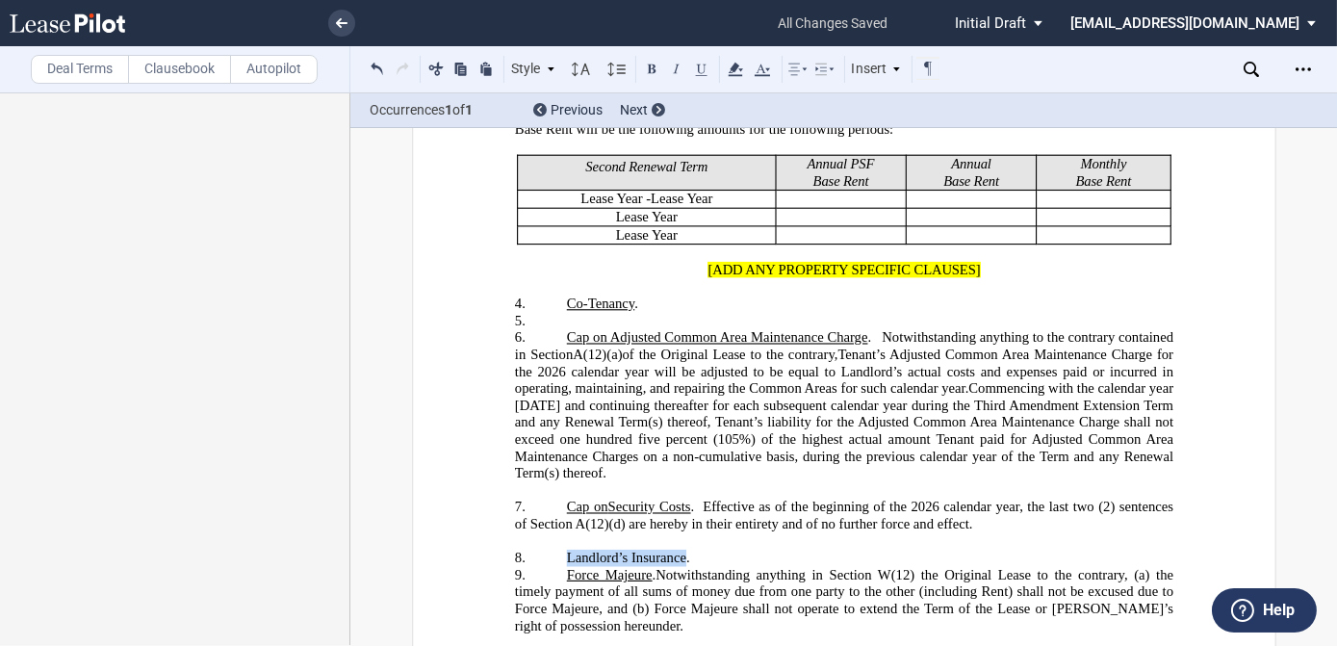
drag, startPoint x: 680, startPoint y: 525, endPoint x: 563, endPoint y: 524, distance: 116.5
click at [566, 550] on span "﻿Landlord’s Insurance." at bounding box center [631, 558] width 130 height 16
click at [698, 65] on button at bounding box center [701, 68] width 23 height 23
click at [691, 499] on span ". Effective as of the beginning of the 2026 calendar year, the last two (2) sen…" at bounding box center [845, 515] width 662 height 33
click at [700, 550] on p "8. ﻿ Landlord’s Insurance ." at bounding box center [843, 558] width 659 height 17
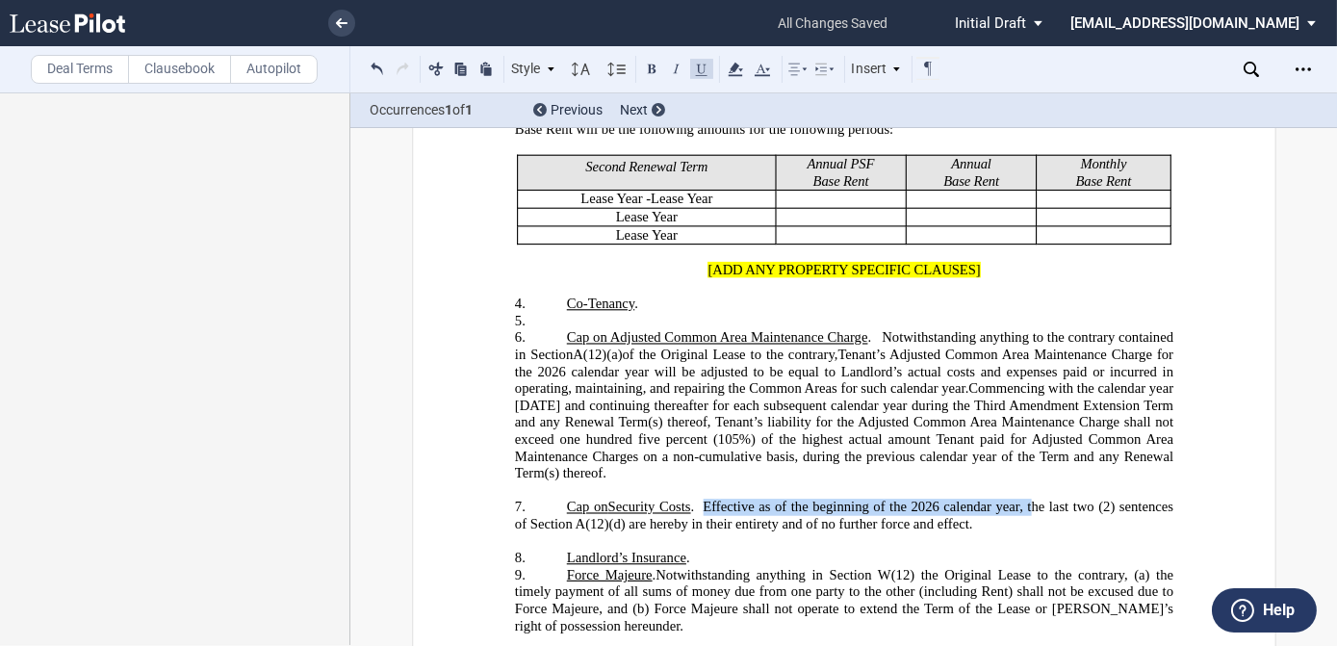
drag, startPoint x: 701, startPoint y: 475, endPoint x: 1026, endPoint y: 474, distance: 325.5
click at [1026, 499] on span ". Effective as of the beginning of the 2026 calendar year, the last two (2) sen…" at bounding box center [845, 515] width 662 height 33
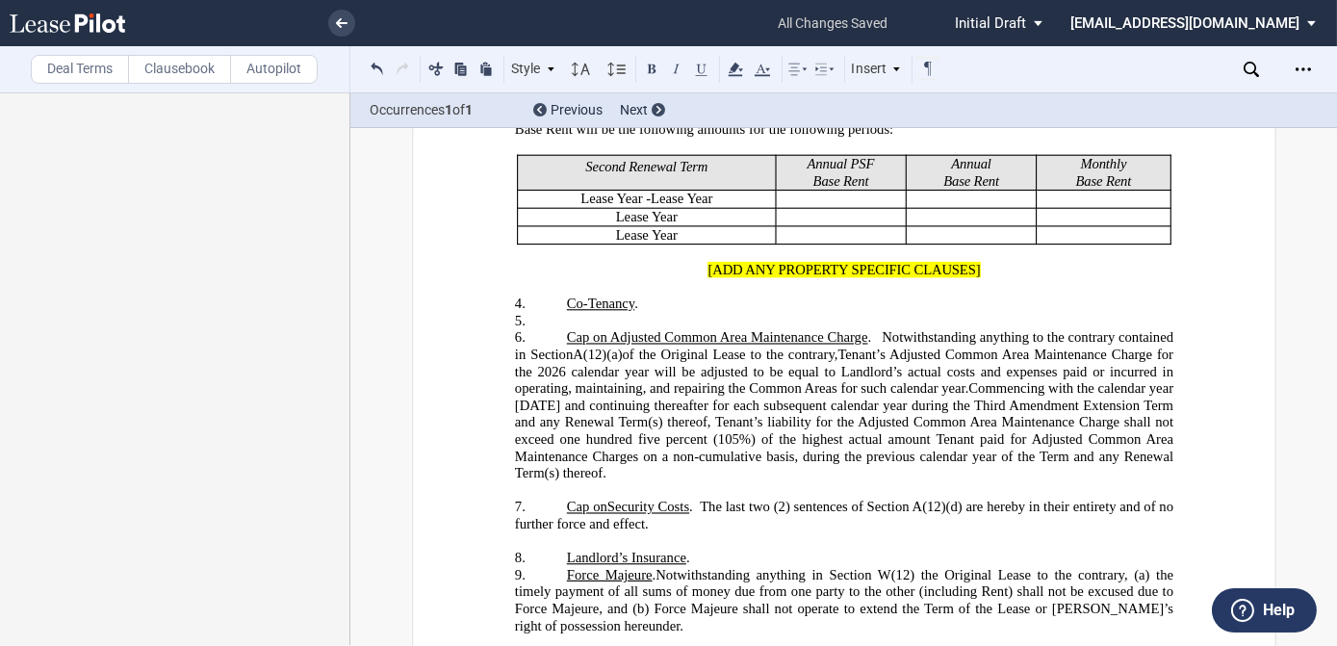
scroll to position [2203, 0]
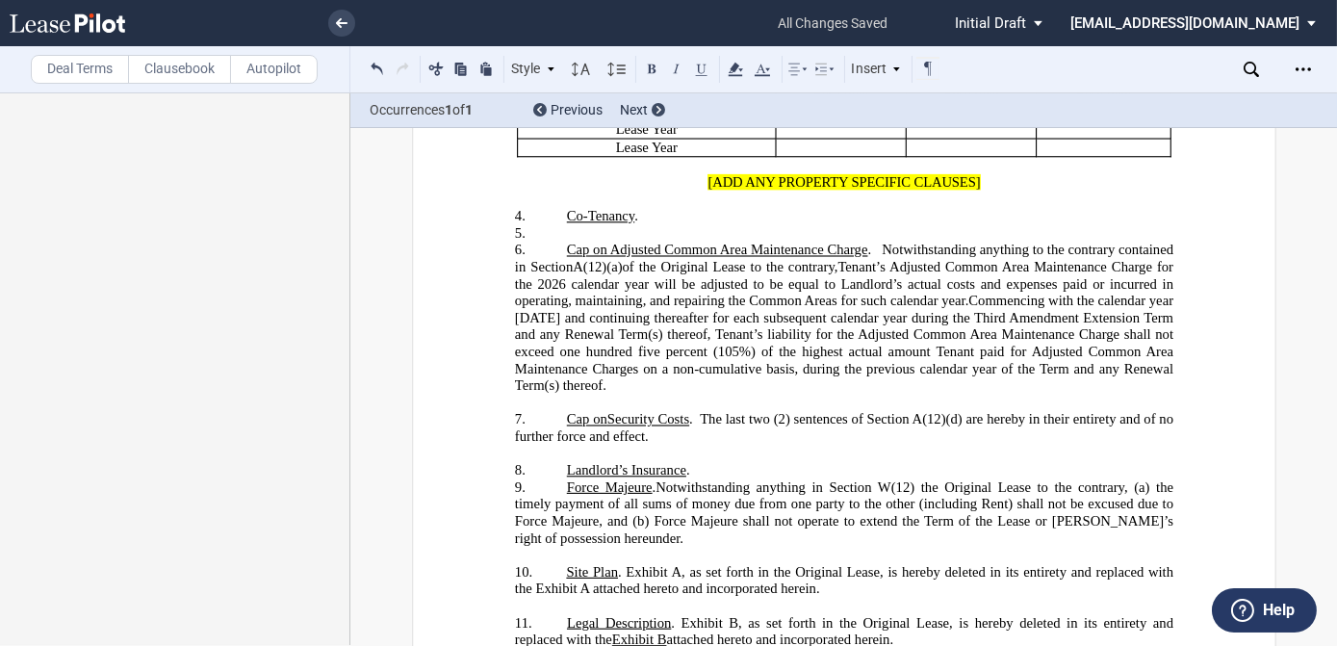
click at [701, 462] on p "8. ﻿ Landlord’s Insurance ." at bounding box center [843, 470] width 659 height 17
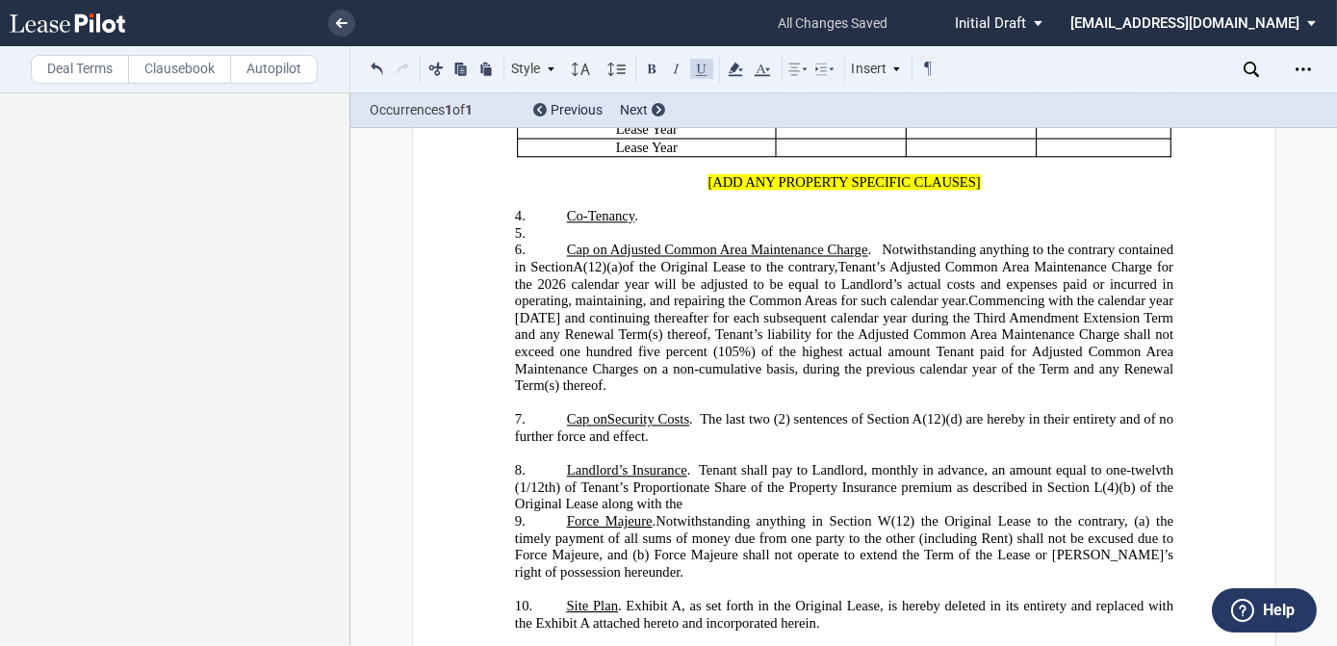
click at [763, 462] on span "﻿ Landlord’s Insurance . Tenant shall pay to Landlord, monthly in advance, an a…" at bounding box center [845, 487] width 662 height 50
click at [783, 462] on span "﻿ Landlord’s Insurance . Tenant shall pay to Landlord, monthly in advance, an a…" at bounding box center [845, 487] width 662 height 50
click at [612, 470] on span "﻿ Landlord’s Insurance . Tenant shall pay to Landlord, monthly in advance, an a…" at bounding box center [845, 487] width 662 height 50
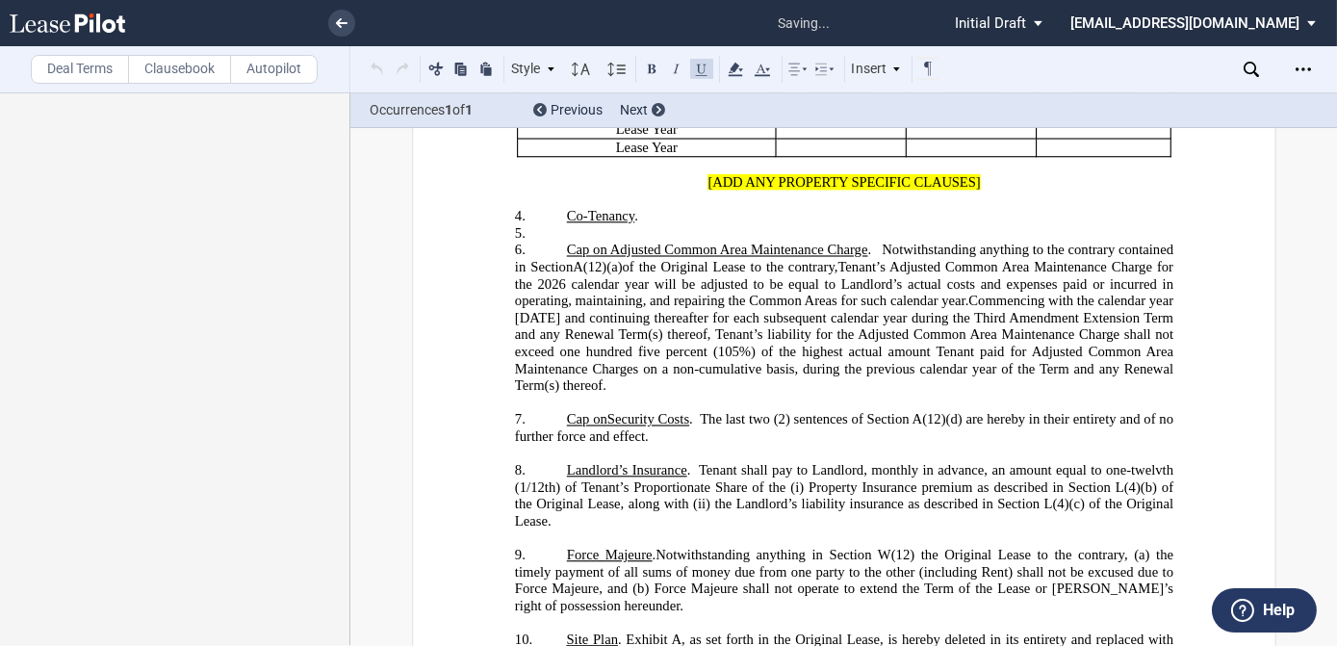
click at [1155, 462] on span "﻿ Landlord’s Insurance . Tenant shall pay to Landlord, monthly in advance, an a…" at bounding box center [845, 495] width 662 height 66
